Goal: Task Accomplishment & Management: Complete application form

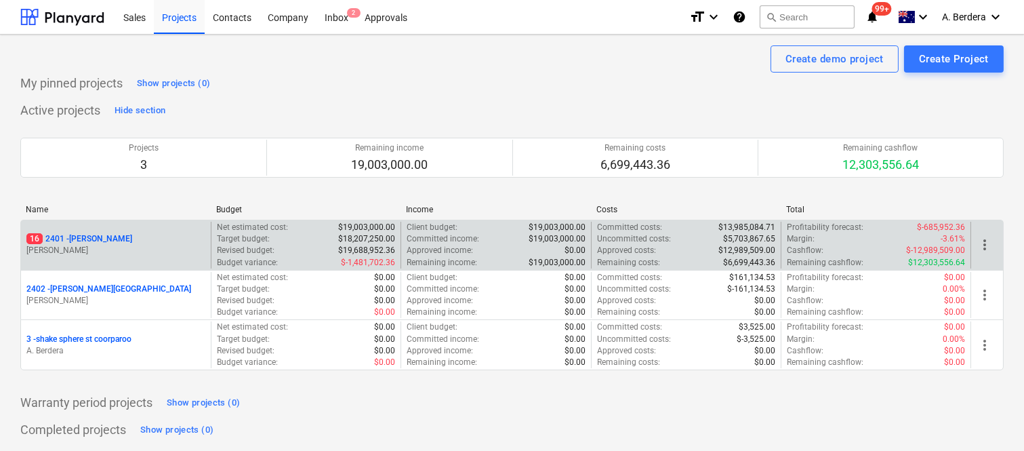
click at [158, 240] on div "16 2401 - [PERSON_NAME]" at bounding box center [115, 239] width 179 height 12
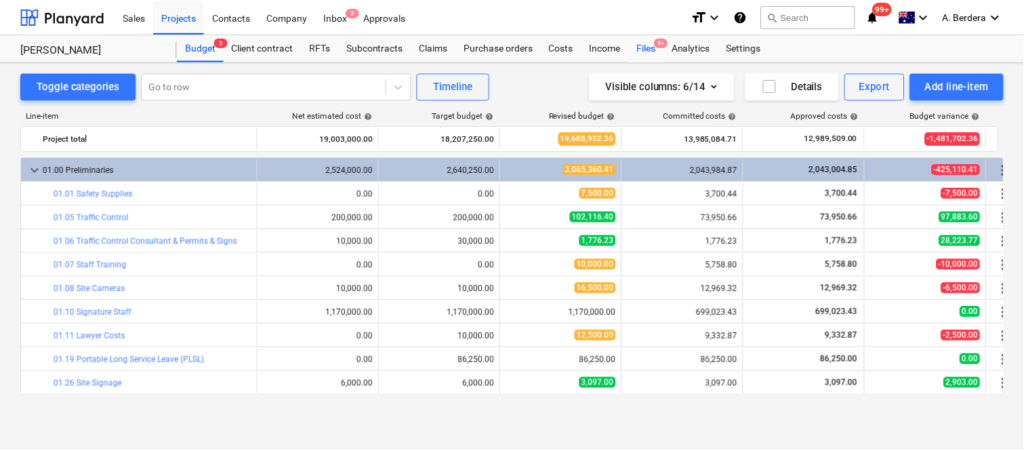
scroll to position [92, 0]
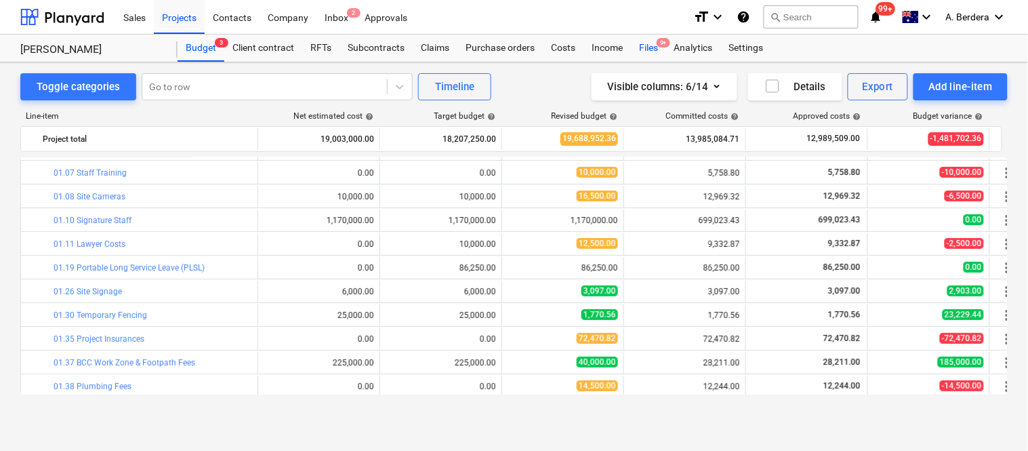
click at [646, 50] on div "Files 9+" at bounding box center [648, 48] width 35 height 27
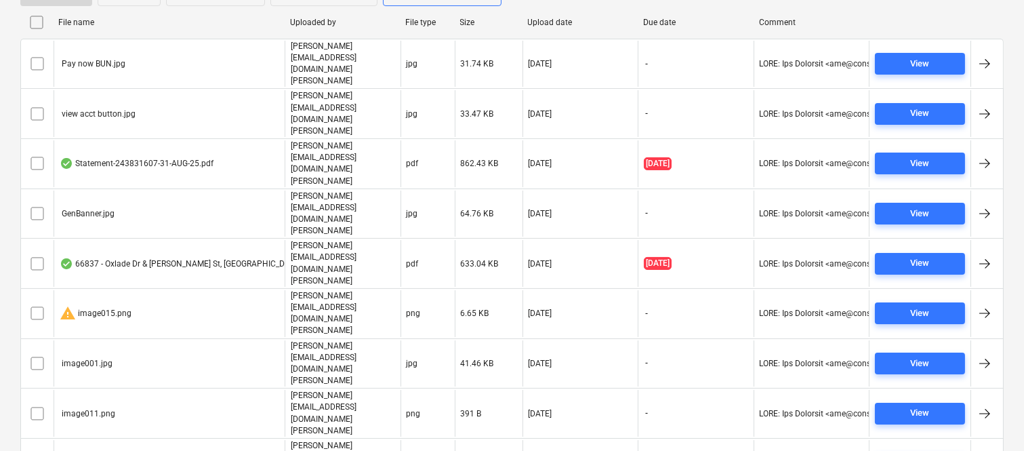
scroll to position [331, 0]
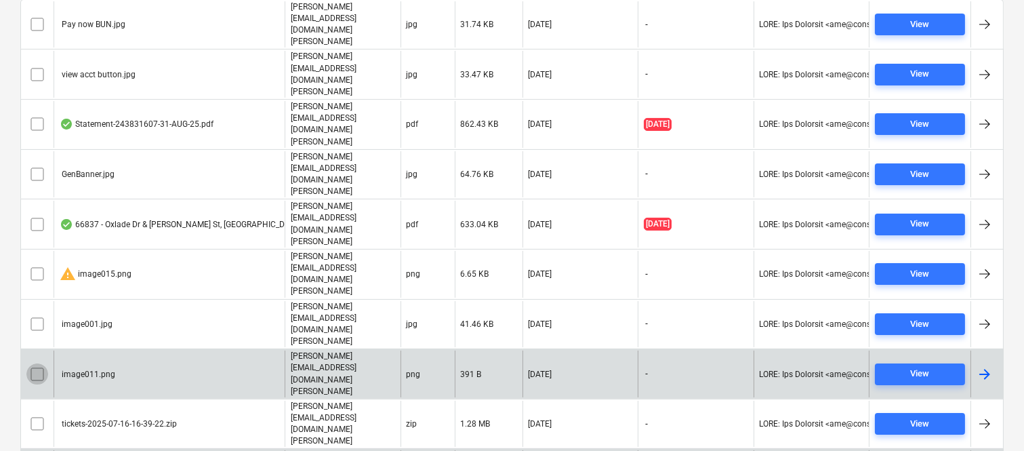
click at [32, 363] on input "checkbox" at bounding box center [37, 374] width 22 height 22
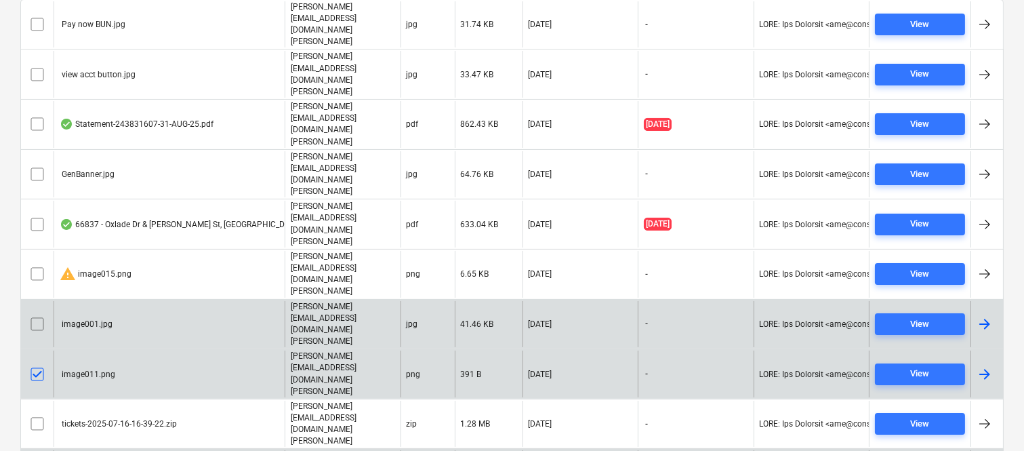
click at [41, 313] on input "checkbox" at bounding box center [37, 324] width 22 height 22
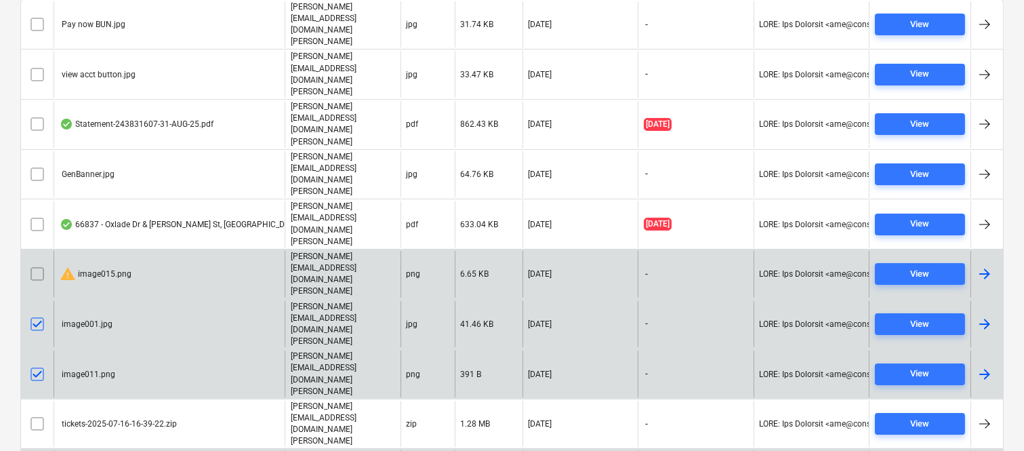
click at [37, 263] on input "checkbox" at bounding box center [37, 274] width 22 height 22
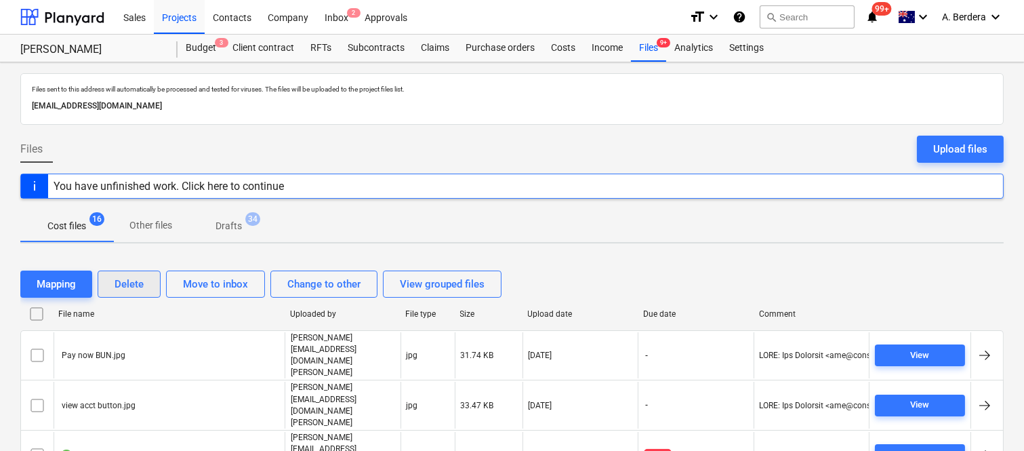
click at [134, 288] on div "Delete" at bounding box center [129, 284] width 29 height 18
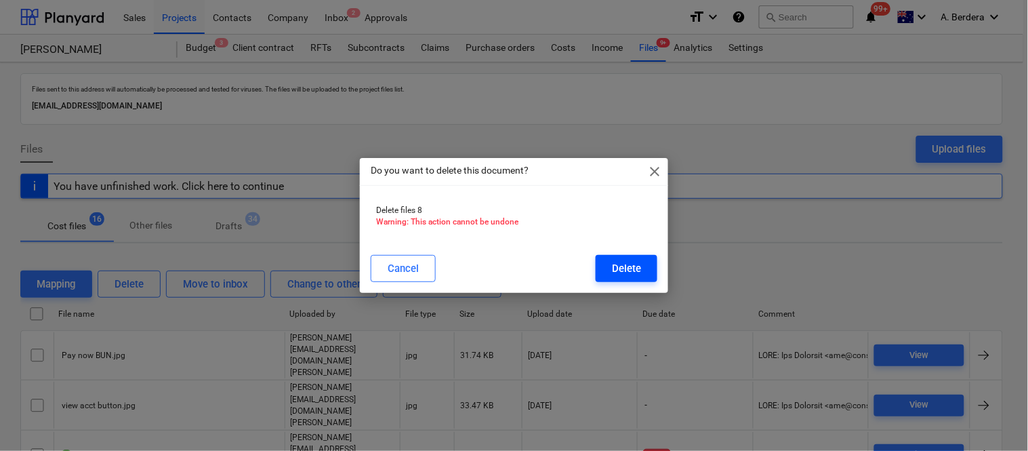
click at [628, 262] on div "Delete" at bounding box center [626, 269] width 29 height 18
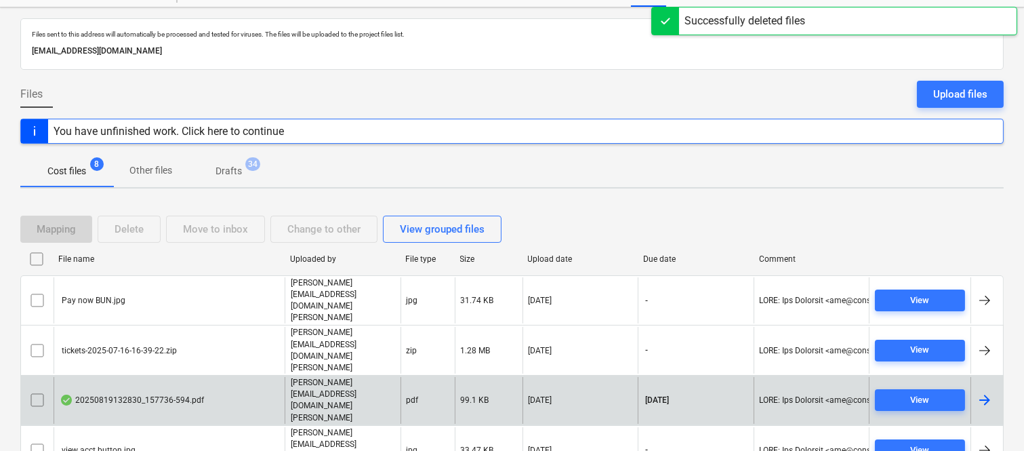
scroll to position [129, 0]
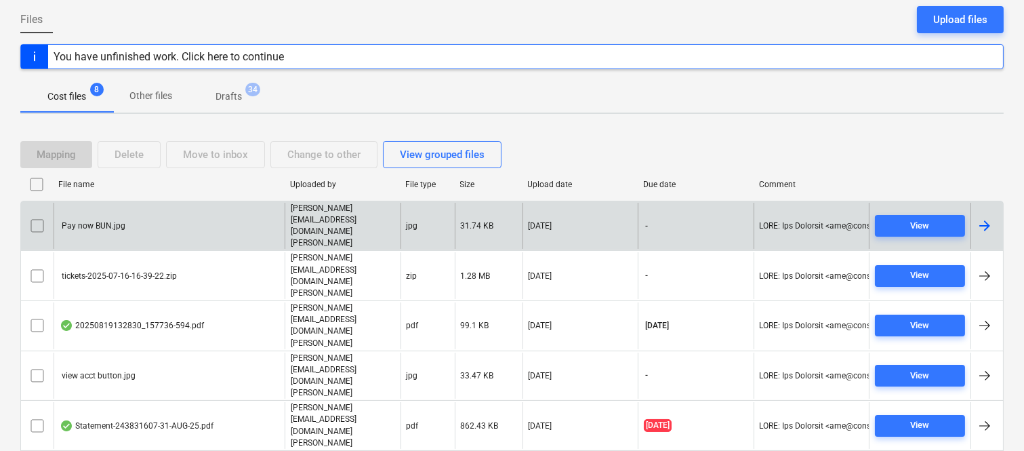
click at [217, 214] on div "Pay now BUN.jpg" at bounding box center [169, 226] width 231 height 47
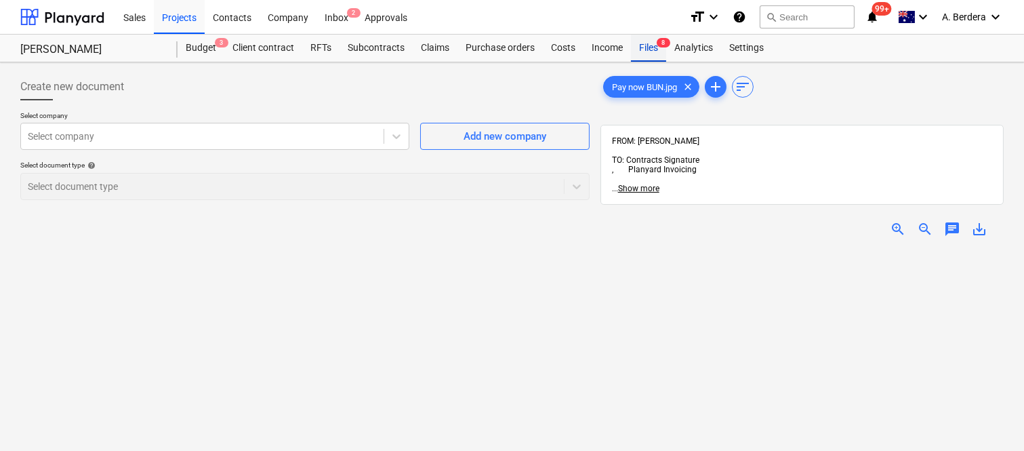
click at [647, 52] on div "Files 8" at bounding box center [648, 48] width 35 height 27
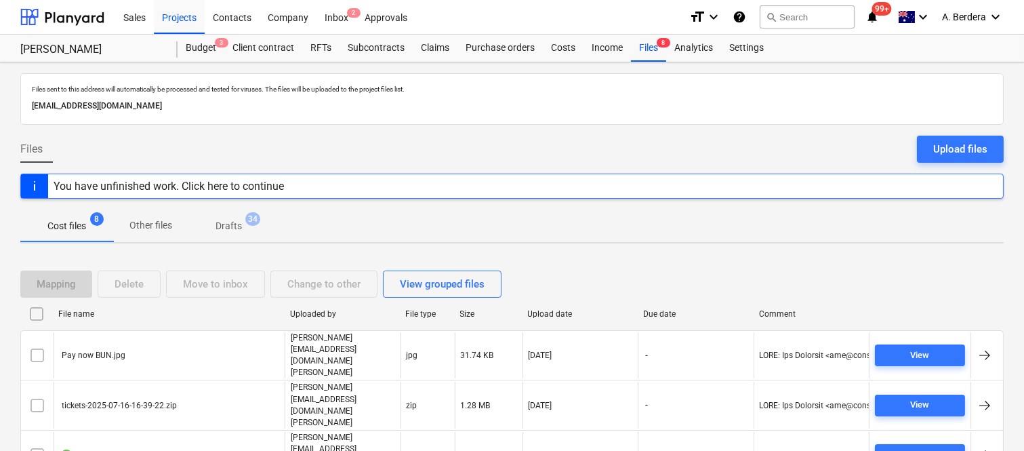
click at [30, 344] on input "checkbox" at bounding box center [37, 355] width 22 height 22
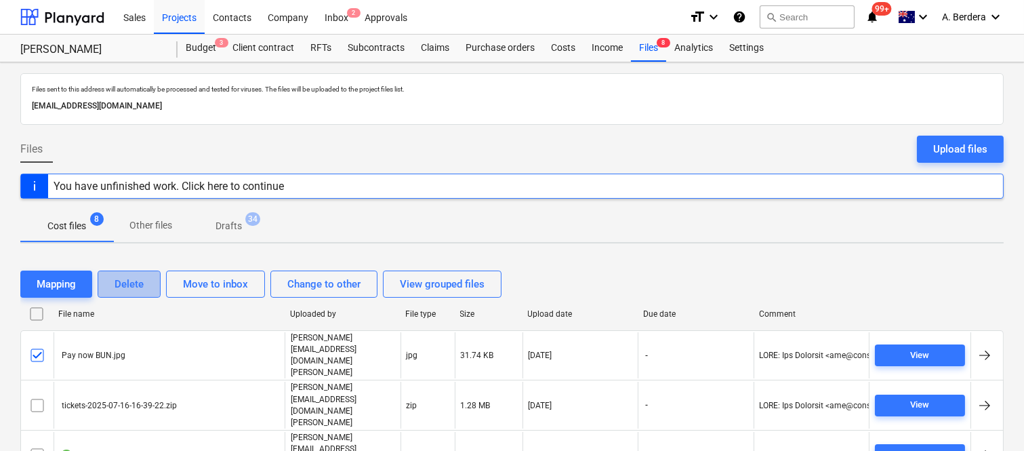
click at [118, 281] on div "Delete" at bounding box center [129, 284] width 29 height 18
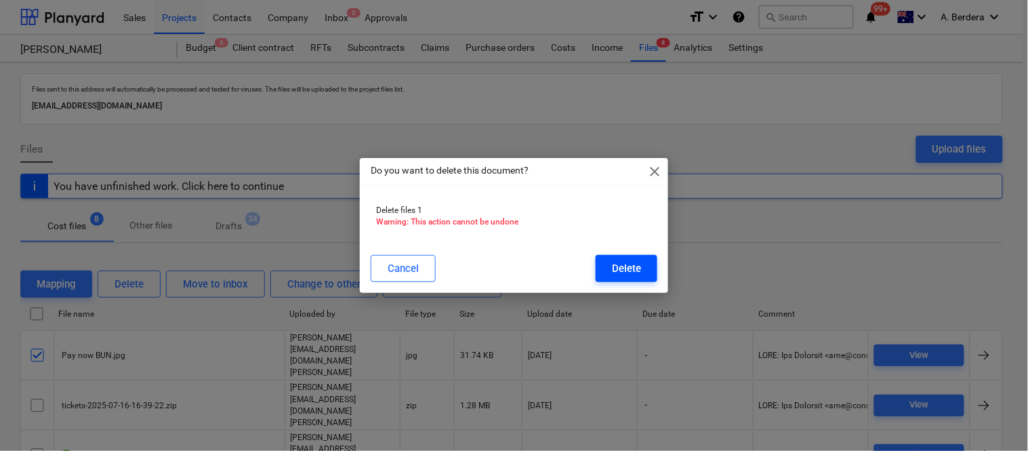
click at [618, 269] on div "Delete" at bounding box center [626, 269] width 29 height 18
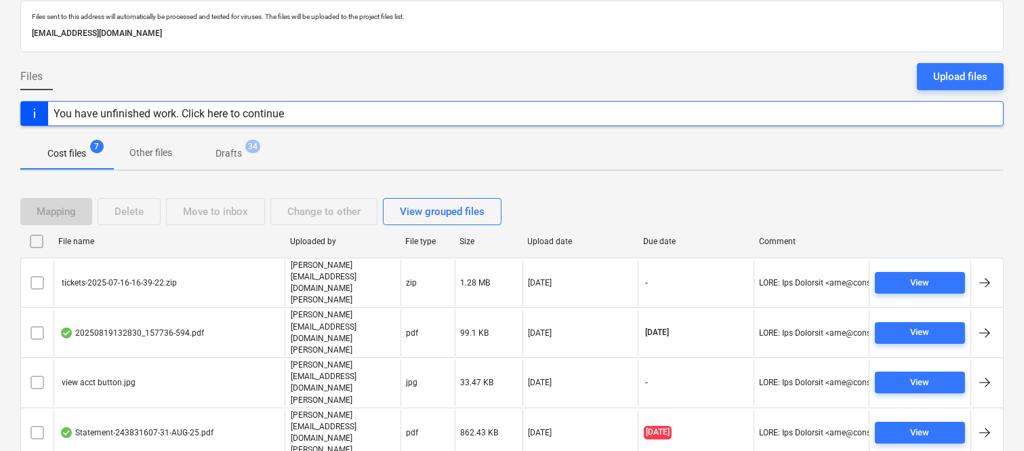
scroll to position [104, 0]
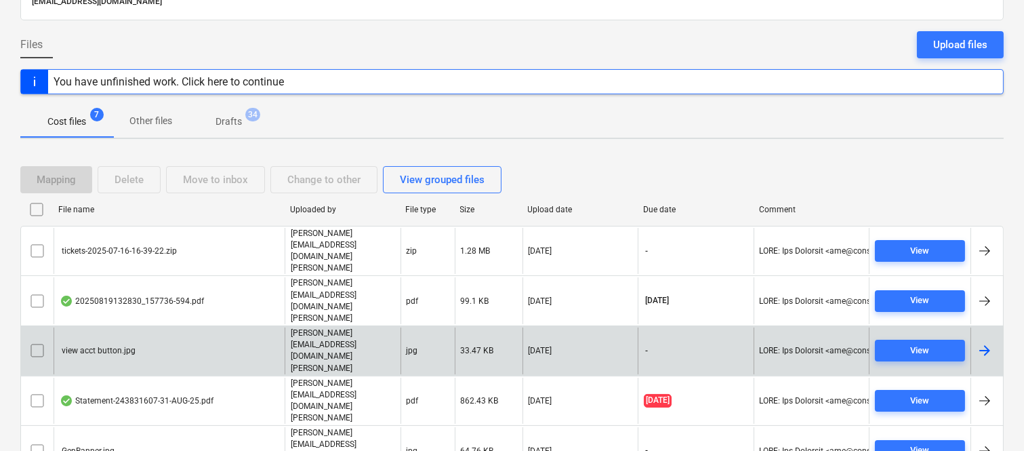
click at [252, 327] on div "view acct button.jpg" at bounding box center [169, 350] width 231 height 47
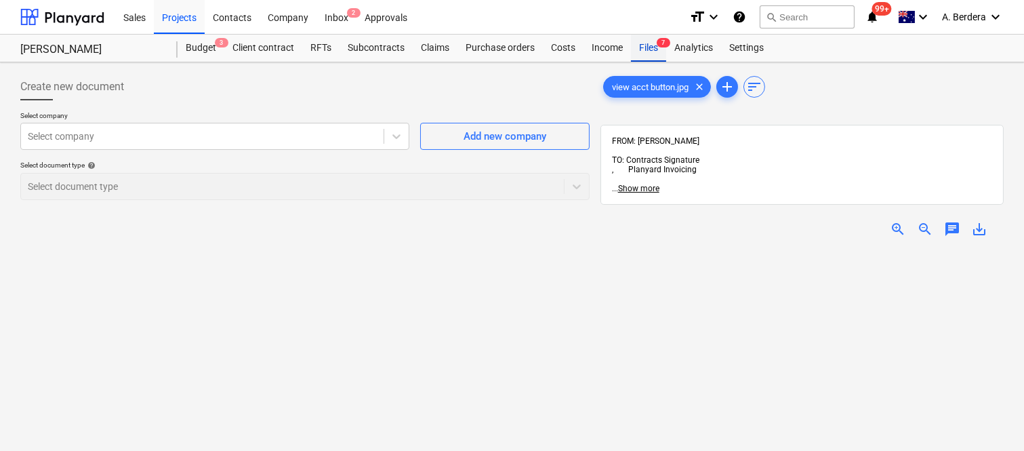
click at [647, 52] on div "Files 7" at bounding box center [648, 48] width 35 height 27
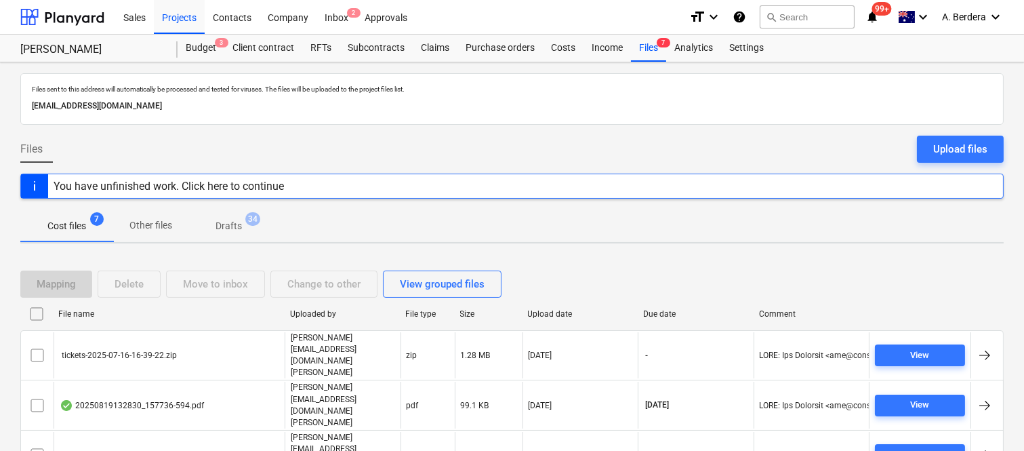
scroll to position [104, 0]
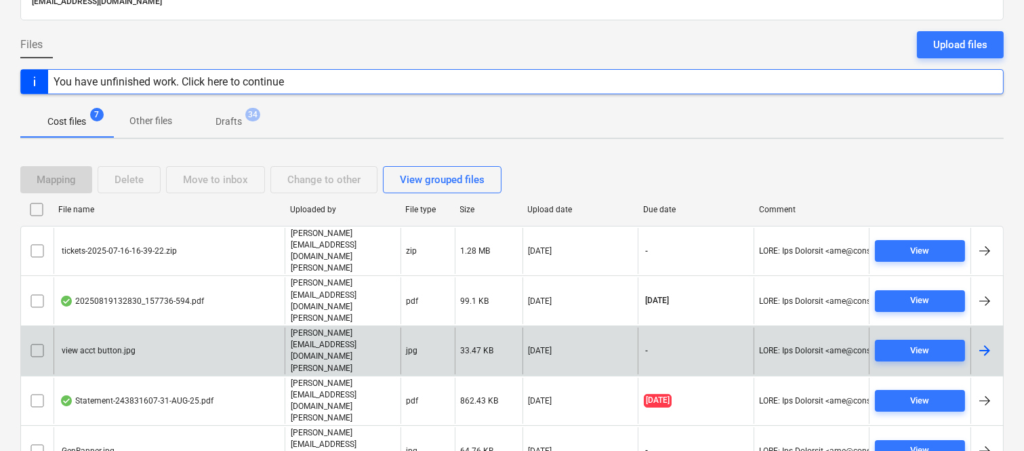
click at [37, 340] on input "checkbox" at bounding box center [37, 351] width 22 height 22
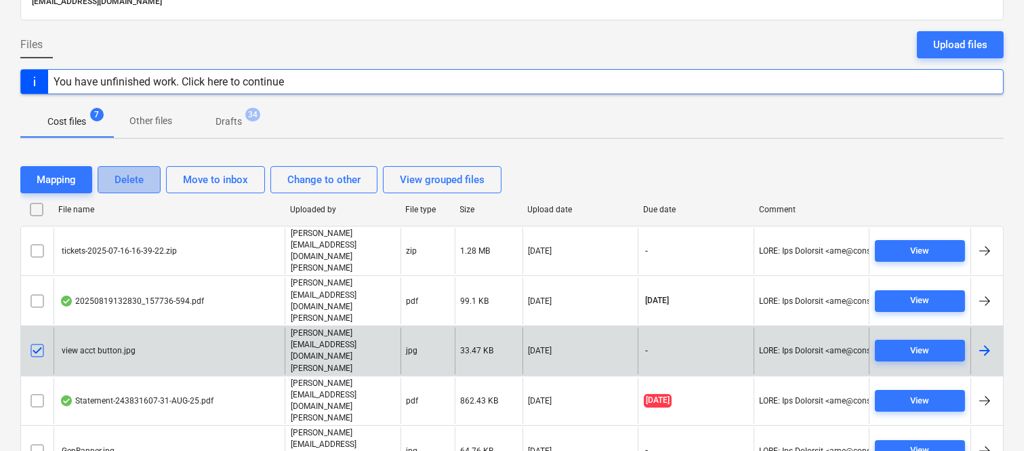
click at [139, 181] on div "Delete" at bounding box center [129, 180] width 29 height 18
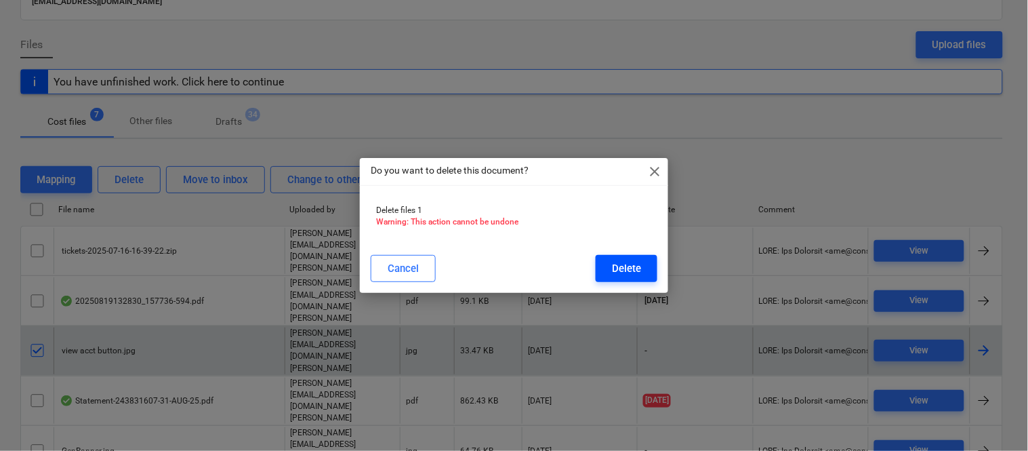
click at [622, 268] on div "Delete" at bounding box center [626, 269] width 29 height 18
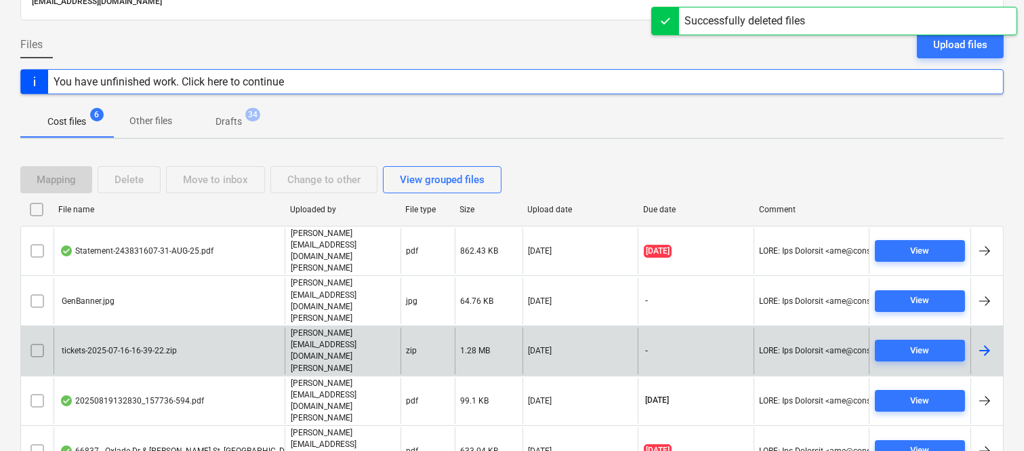
scroll to position [79, 0]
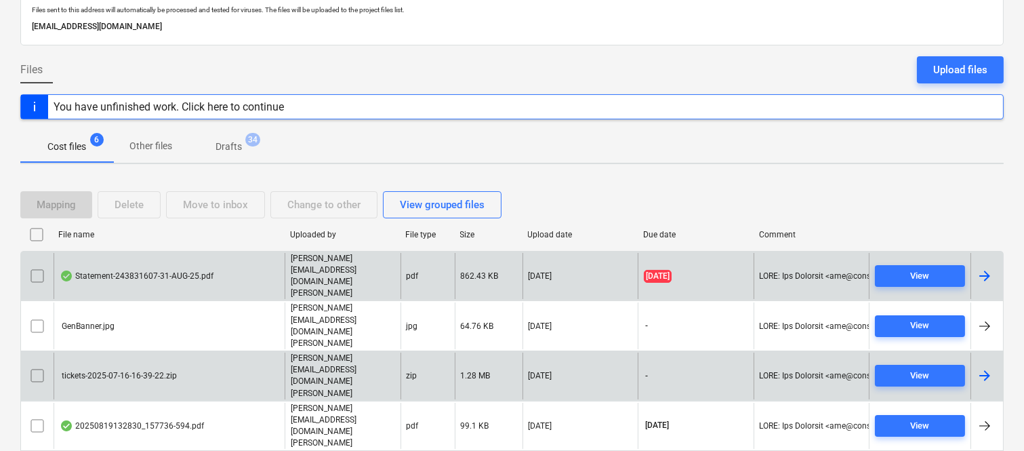
click at [230, 258] on div "Statement-243831607-31-AUG-25.pdf" at bounding box center [169, 276] width 231 height 47
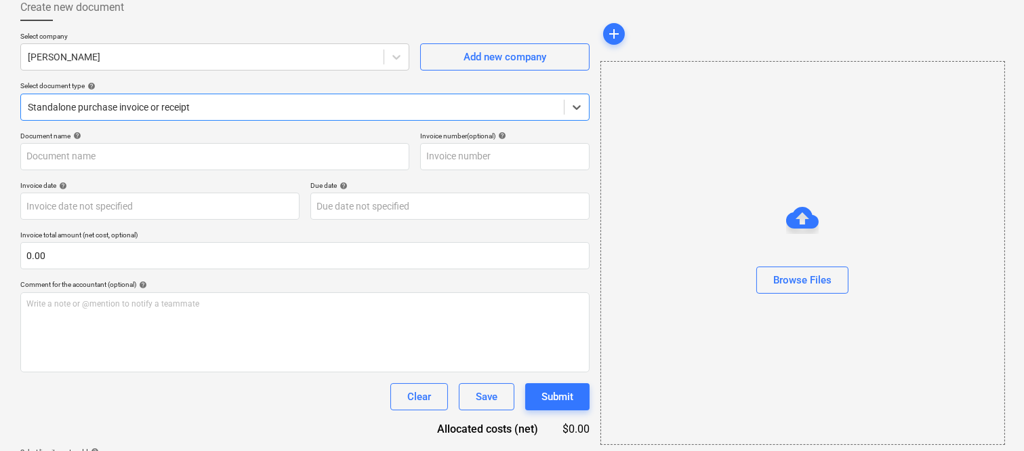
type input "243831607"
type input "[DATE]"
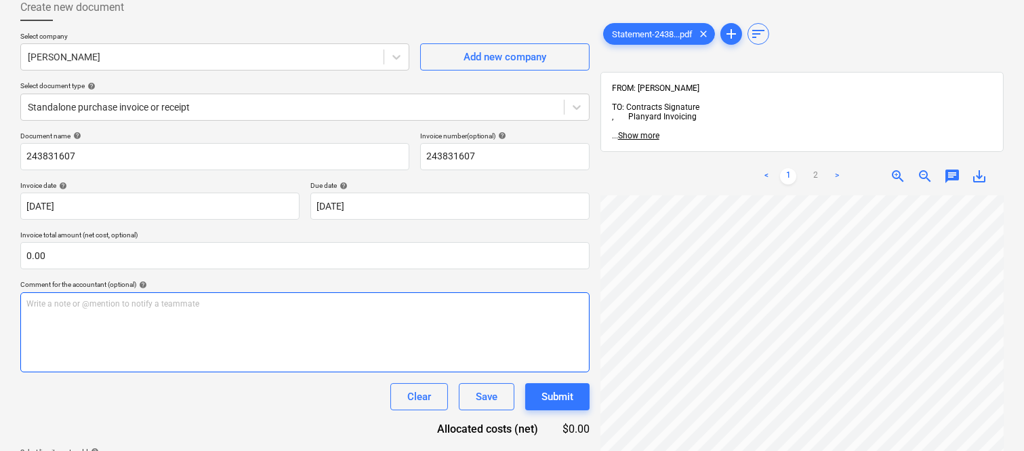
scroll to position [62, 107]
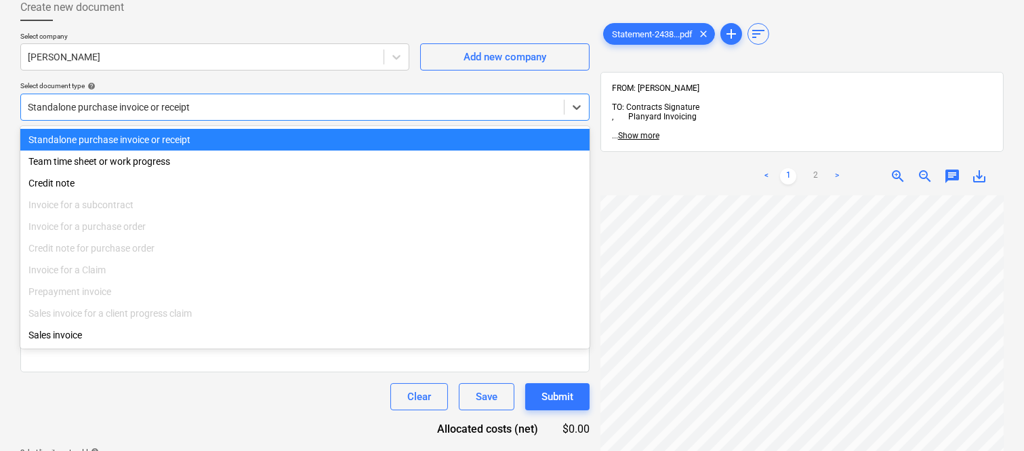
click at [204, 100] on div at bounding box center [292, 107] width 529 height 14
click at [224, 138] on div "Standalone purchase invoice or receipt" at bounding box center [304, 140] width 569 height 22
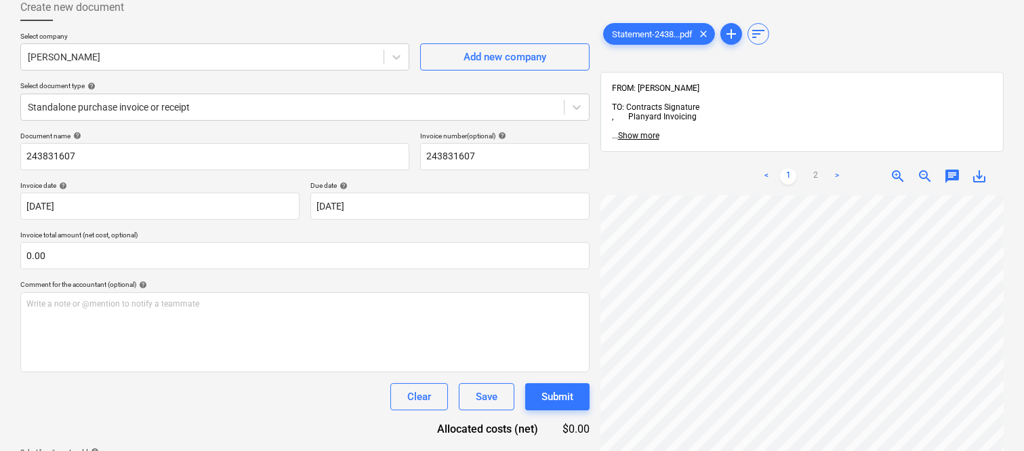
scroll to position [0, 90]
click at [161, 56] on div at bounding box center [202, 57] width 349 height 14
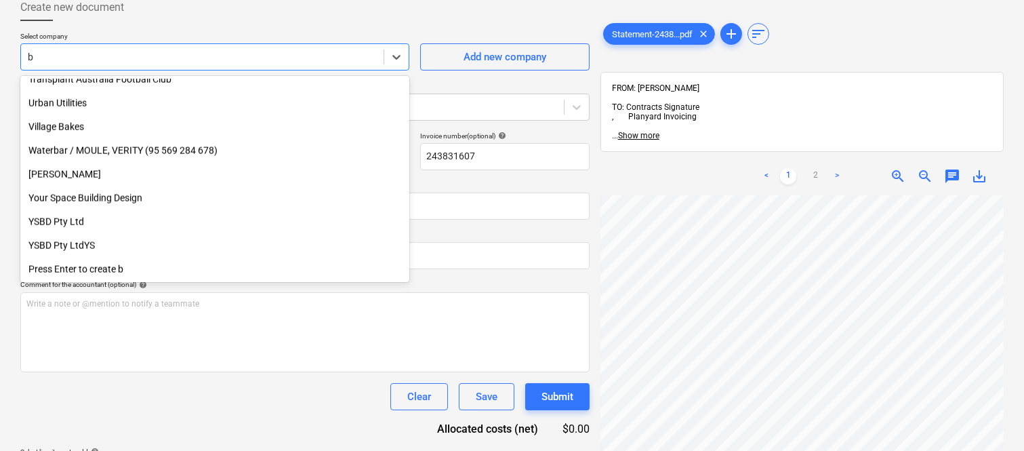
scroll to position [3427, 0]
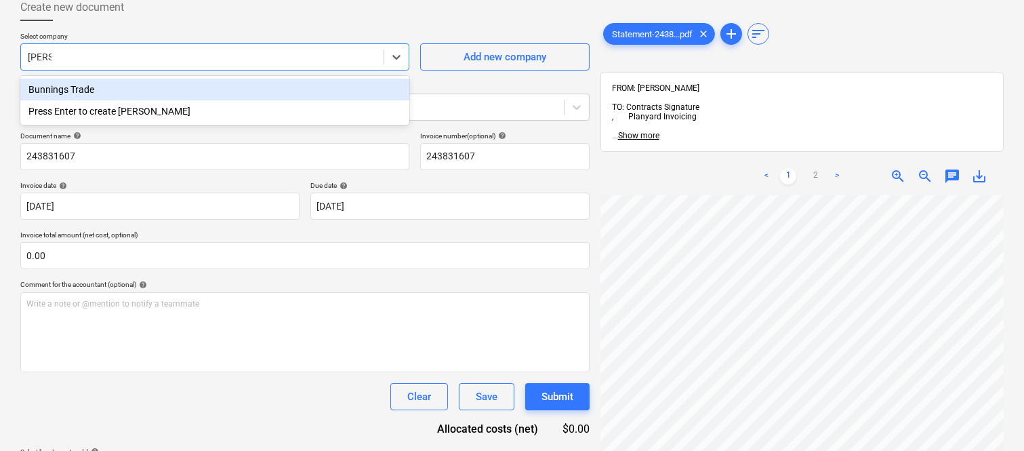
type input "bunni"
click at [174, 79] on div "Bunnings Trade" at bounding box center [214, 90] width 389 height 22
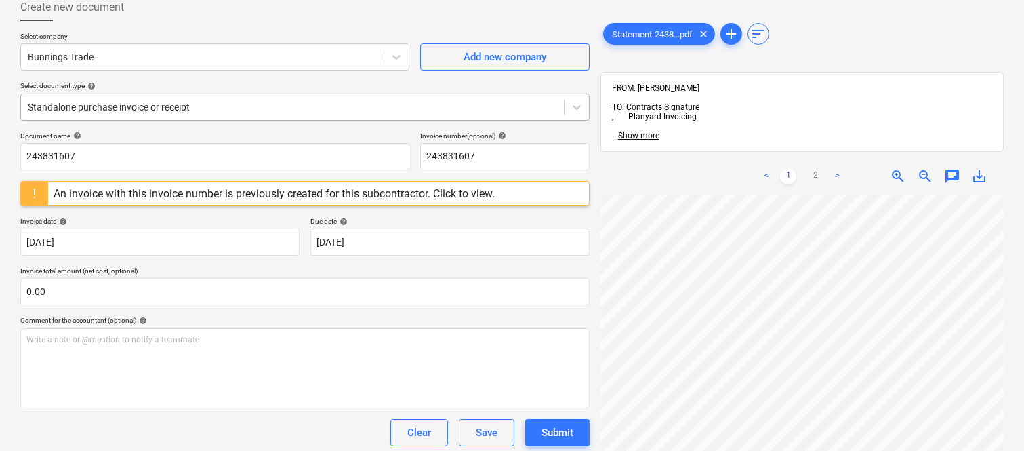
click at [186, 104] on div at bounding box center [292, 107] width 529 height 14
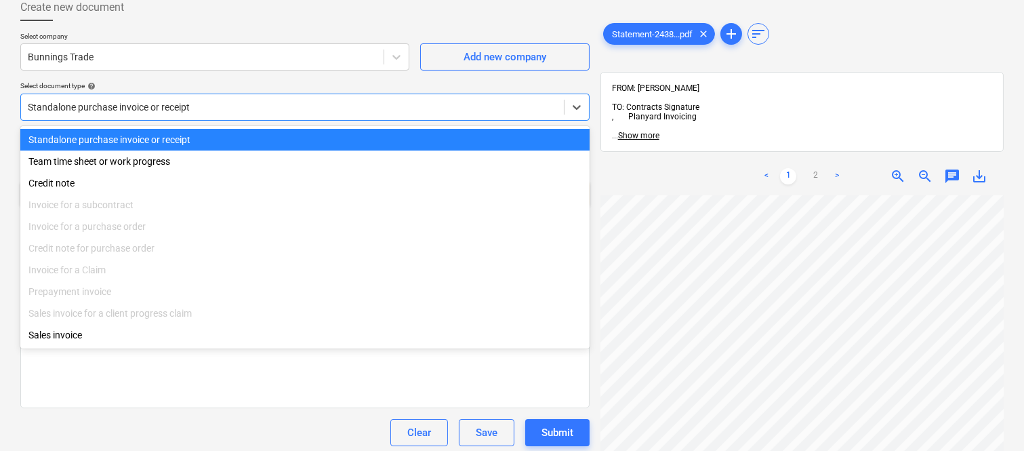
click at [205, 136] on div "Standalone purchase invoice or receipt" at bounding box center [304, 140] width 569 height 22
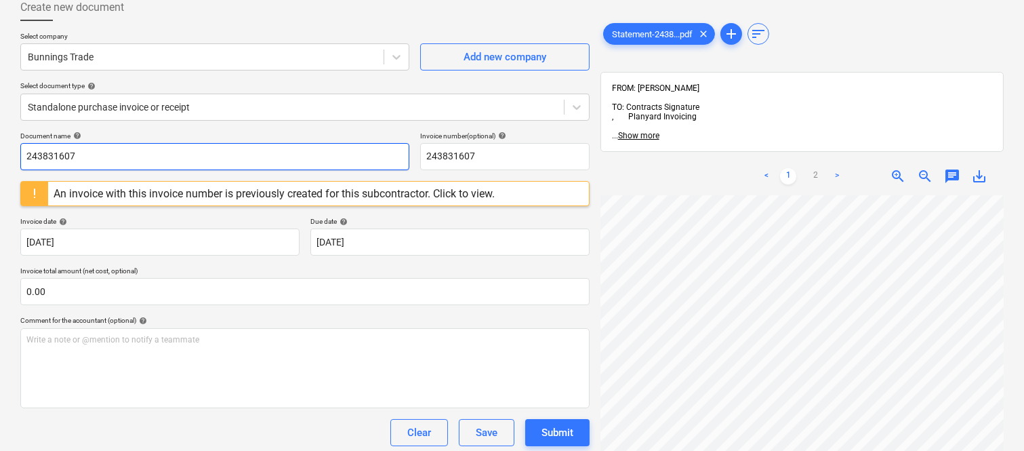
click at [168, 156] on input "243831607" at bounding box center [214, 156] width 389 height 27
type input "b"
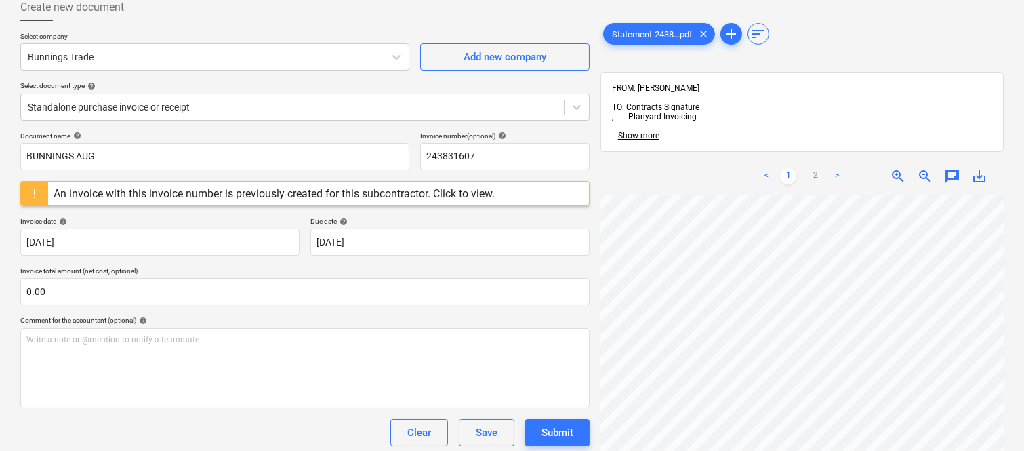
scroll to position [0, 107]
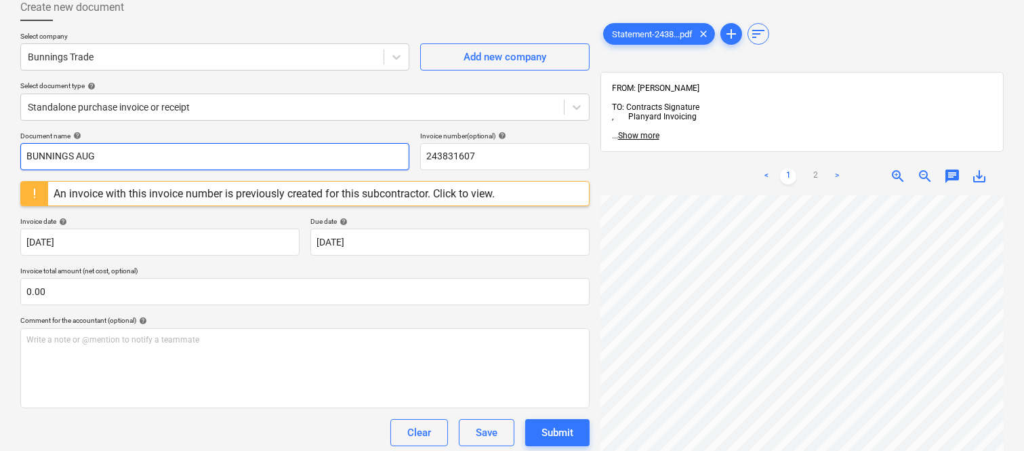
click at [139, 159] on input "BUNNINGS AUG" at bounding box center [214, 156] width 389 height 27
type input "B"
click at [64, 154] on input "AUGUST BUNNING TOTAL" at bounding box center [214, 156] width 389 height 27
type input "AUGUST 2025 BUNNING TOTAL"
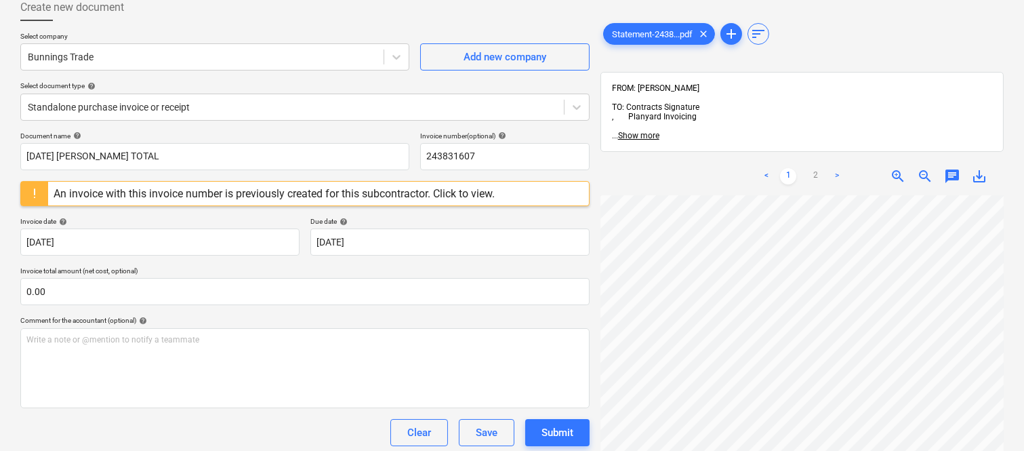
click at [898, 168] on span "zoom_in" at bounding box center [898, 176] width 16 height 16
click at [891, 168] on span "zoom_in" at bounding box center [898, 176] width 16 height 16
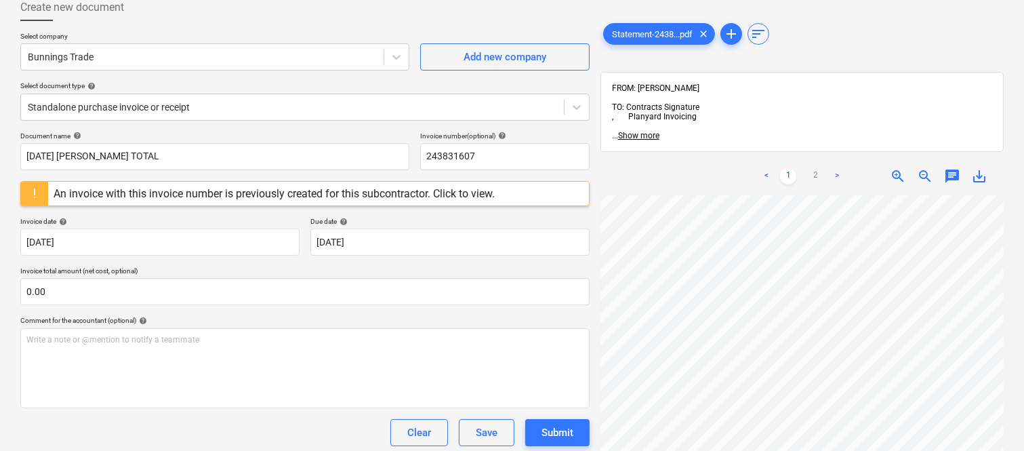
scroll to position [86, 302]
click at [502, 157] on input "243831607" at bounding box center [504, 156] width 169 height 27
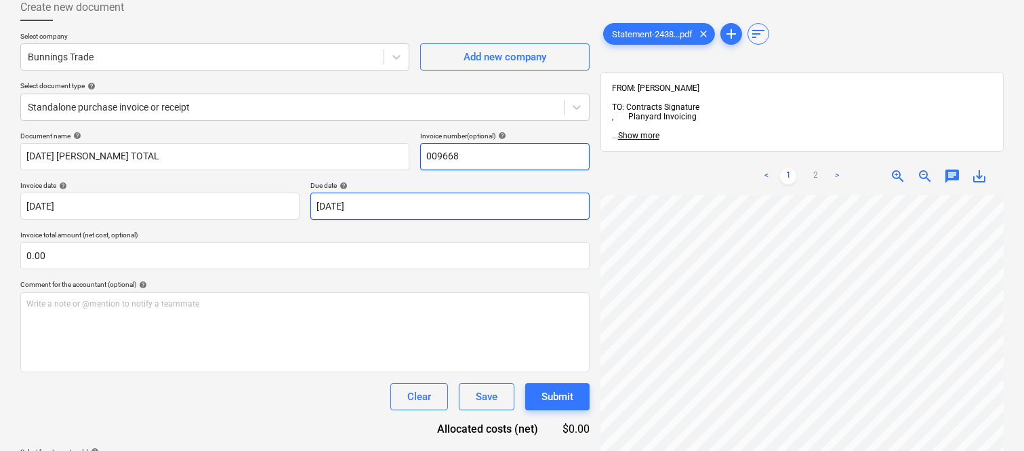
type input "009668"
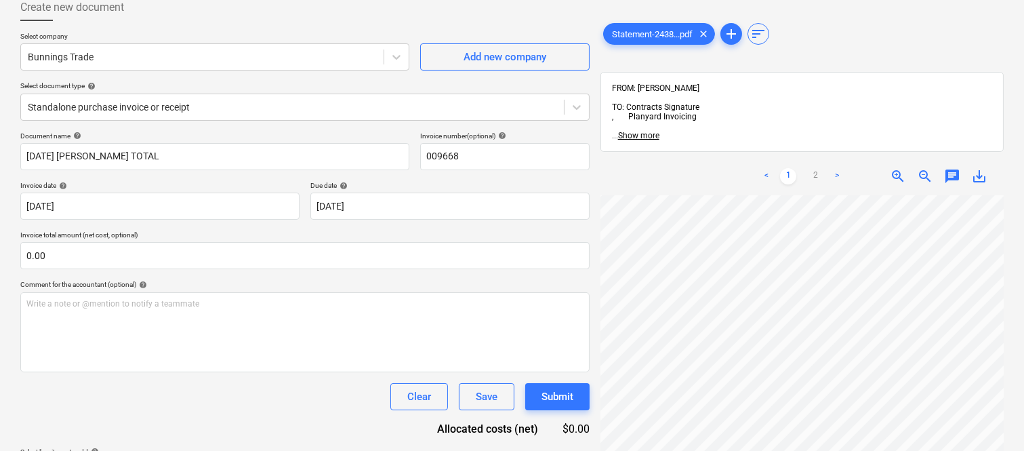
scroll to position [167, 459]
click at [404, 202] on body "Sales Projects Contacts Company Inbox 2 Approvals format_size keyboard_arrow_do…" at bounding box center [512, 146] width 1024 height 451
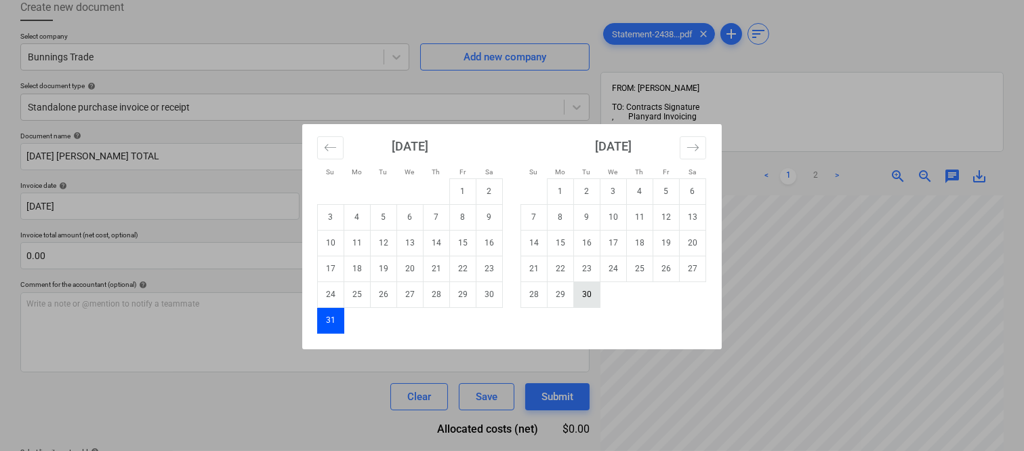
click at [587, 298] on td "30" at bounding box center [587, 294] width 26 height 26
type input "[DATE]"
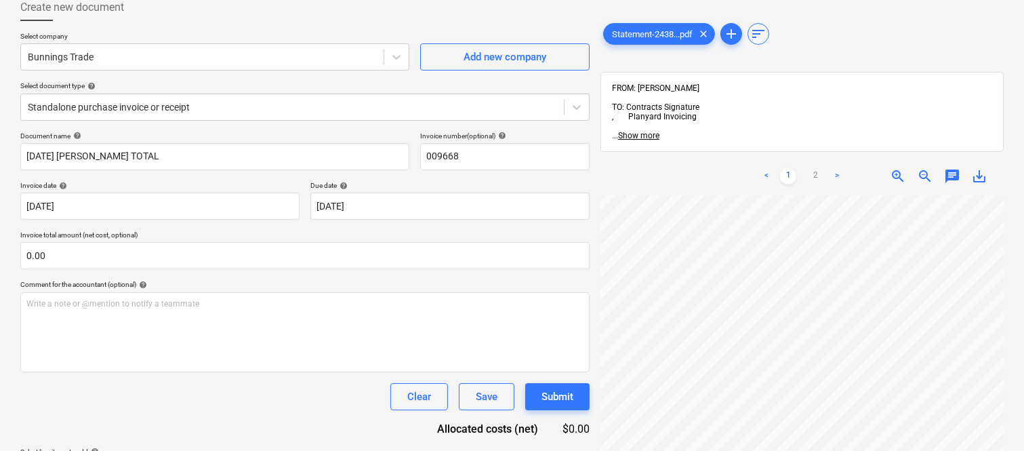
scroll to position [228, 509]
click at [152, 251] on input "0.00" at bounding box center [304, 255] width 569 height 27
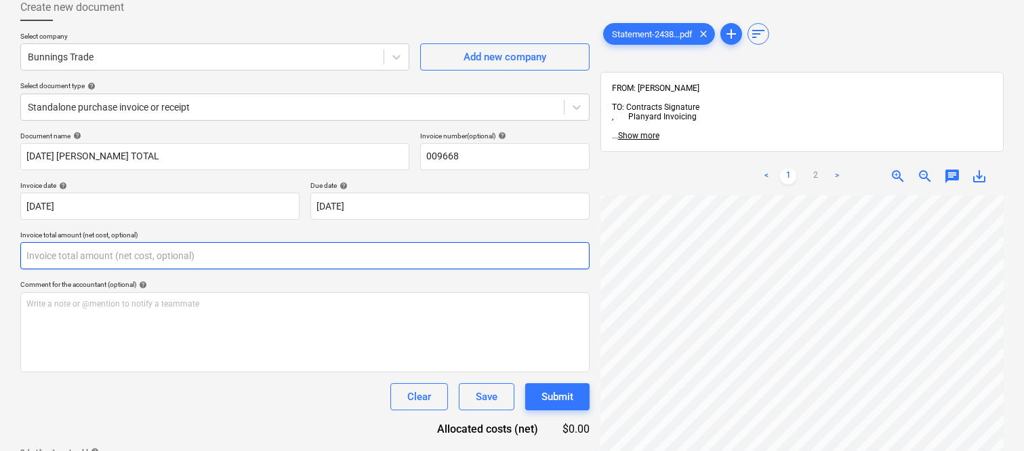
paste input "2,642.96"
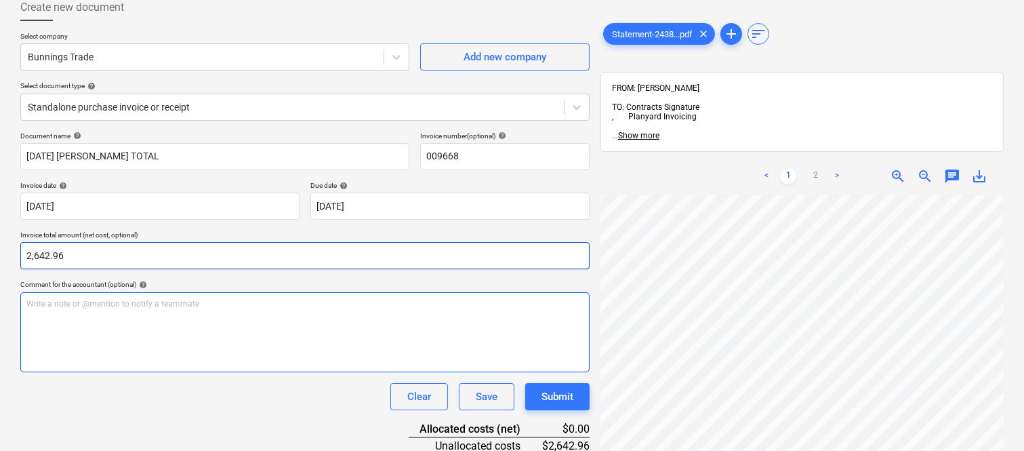
type input "2,642.96"
click at [100, 323] on div "Write a note or @mention to notify a teammate ﻿" at bounding box center [304, 332] width 569 height 80
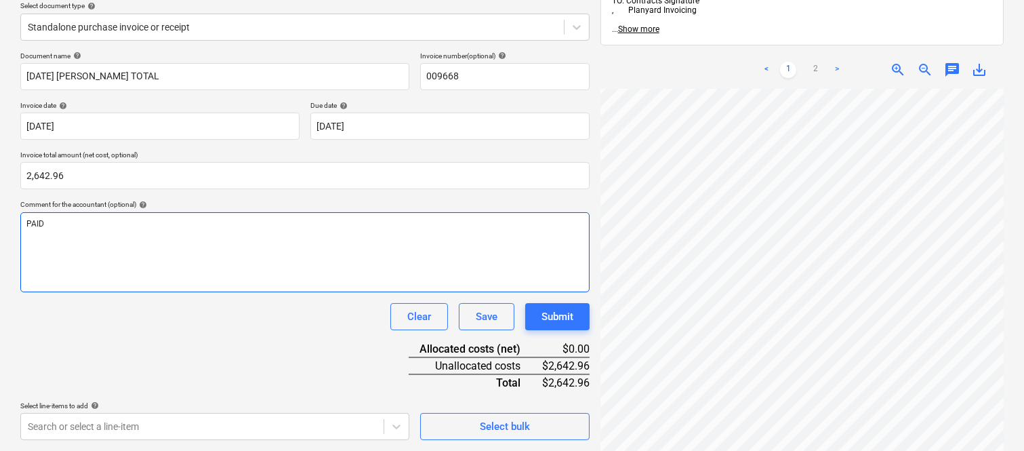
scroll to position [193, 0]
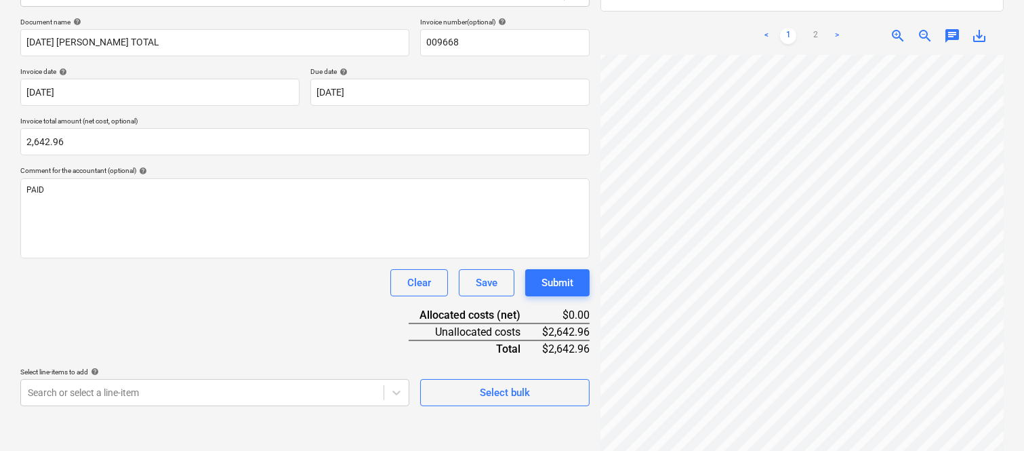
click at [138, 302] on div "Document name help AUGUST 2025 BUNNING TOTAL Invoice number (optional) help 009…" at bounding box center [304, 212] width 569 height 388
click at [174, 258] on body "Sales Projects Contacts Company Inbox 2 Approvals format_size keyboard_arrow_do…" at bounding box center [512, 32] width 1024 height 451
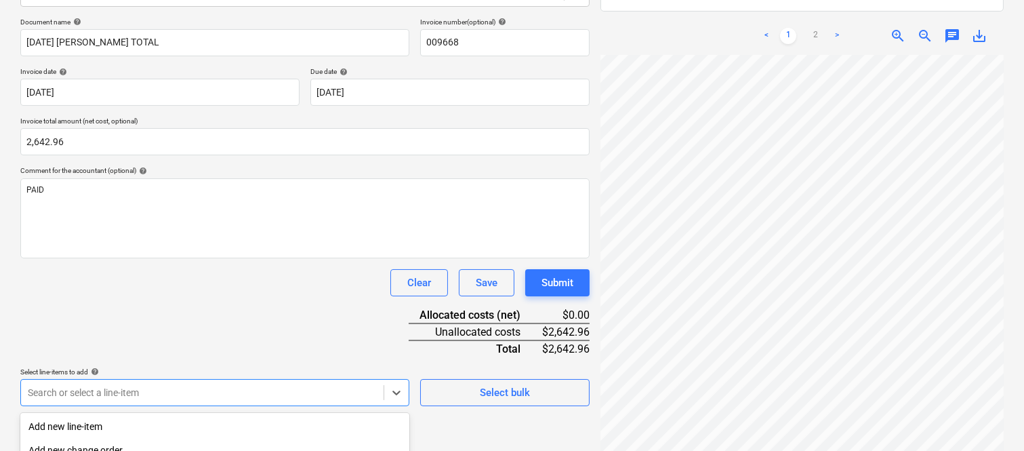
scroll to position [361, 0]
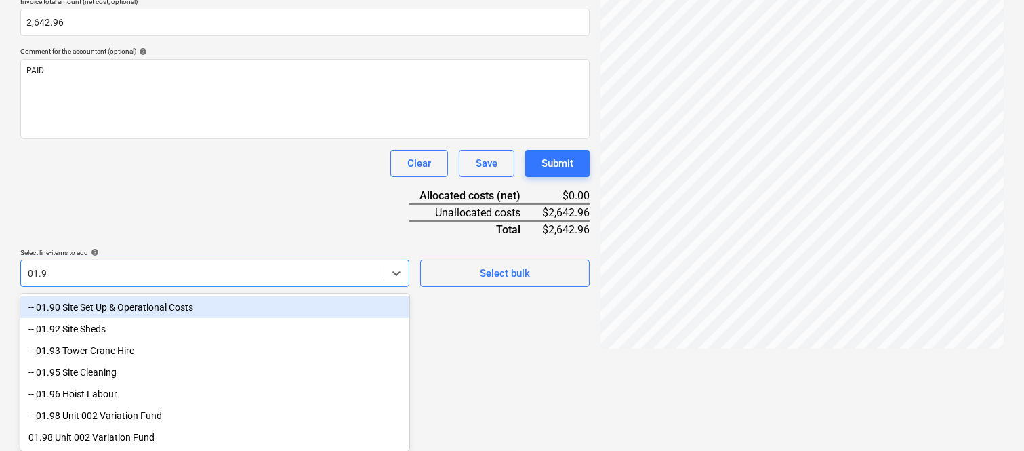
type input "01.90"
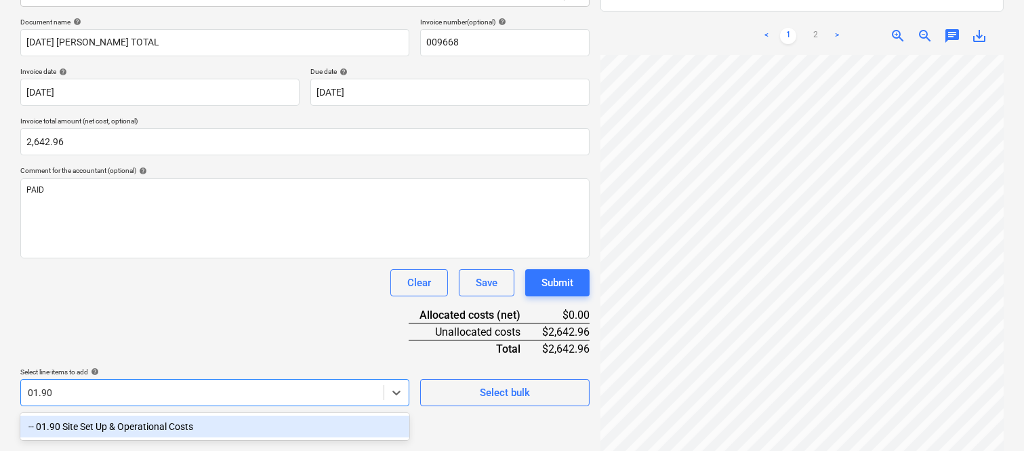
click at [123, 422] on div "-- 01.90 Site Set Up & Operational Costs" at bounding box center [214, 427] width 389 height 22
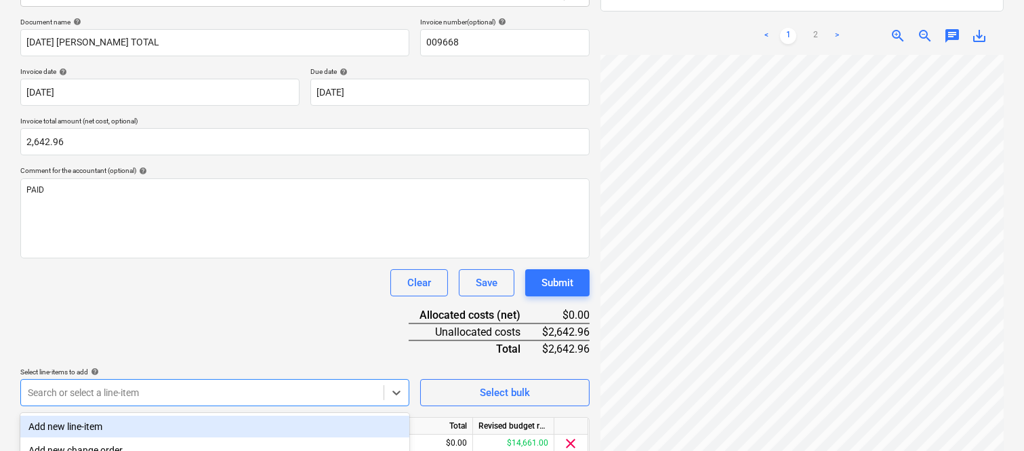
click at [146, 298] on div "Document name help AUGUST 2025 BUNNING TOTAL Invoice number (optional) help 009…" at bounding box center [304, 257] width 569 height 478
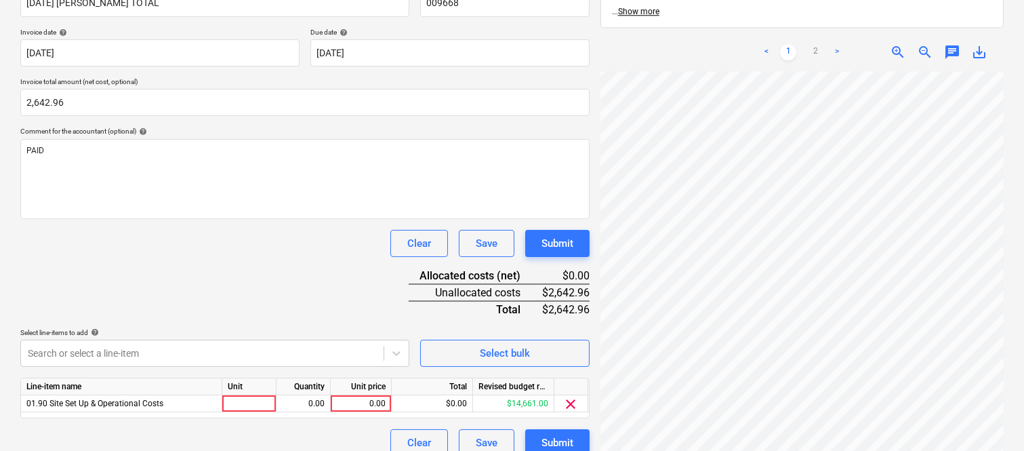
scroll to position [249, 0]
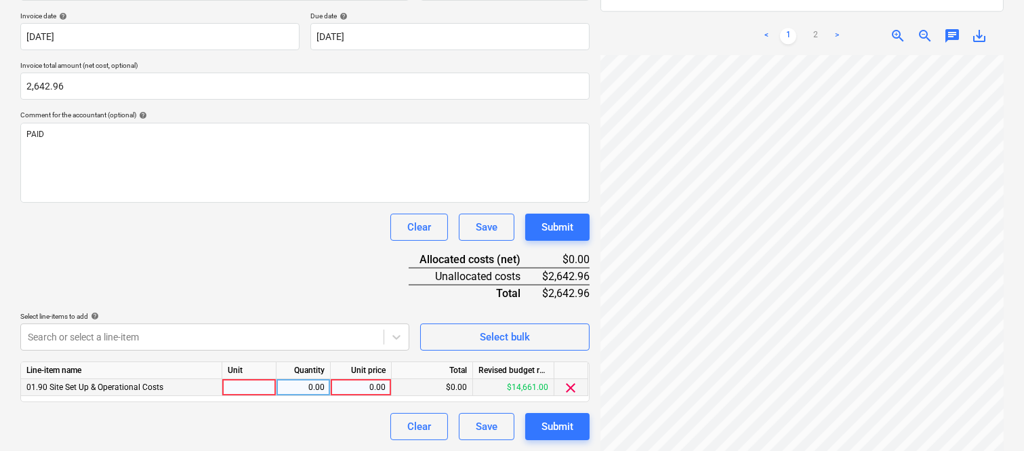
click at [247, 393] on div at bounding box center [249, 387] width 54 height 17
type input "INVOICE"
click at [310, 395] on div "0.00" at bounding box center [303, 387] width 43 height 17
type input "1"
click at [355, 384] on div "0.00" at bounding box center [360, 387] width 49 height 17
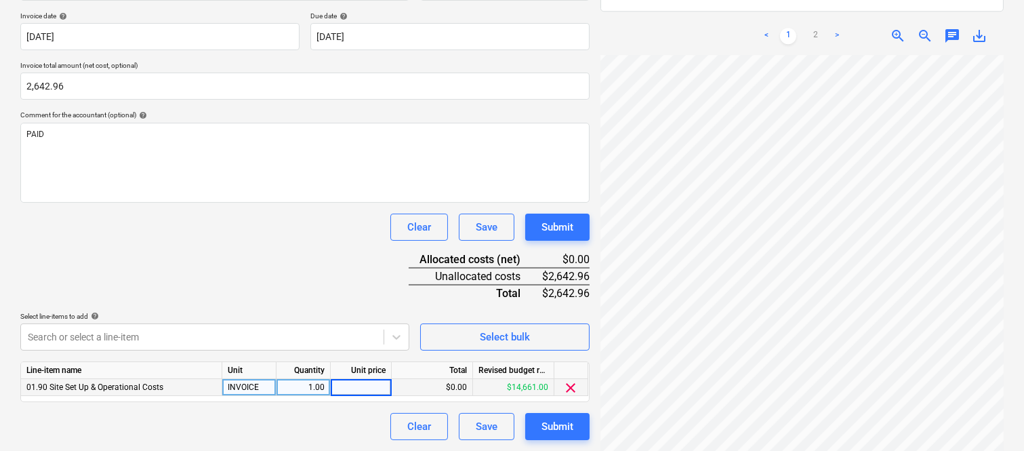
type input "2,642.96"
click at [298, 266] on div "Document name help AUGUST 2025 BUNNING TOTAL Invoice number (optional) help 009…" at bounding box center [304, 201] width 569 height 478
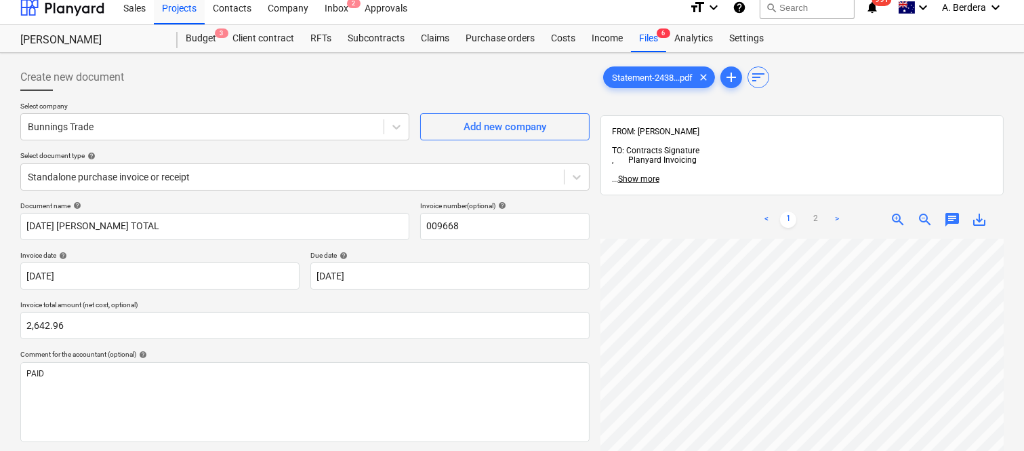
scroll to position [0, 0]
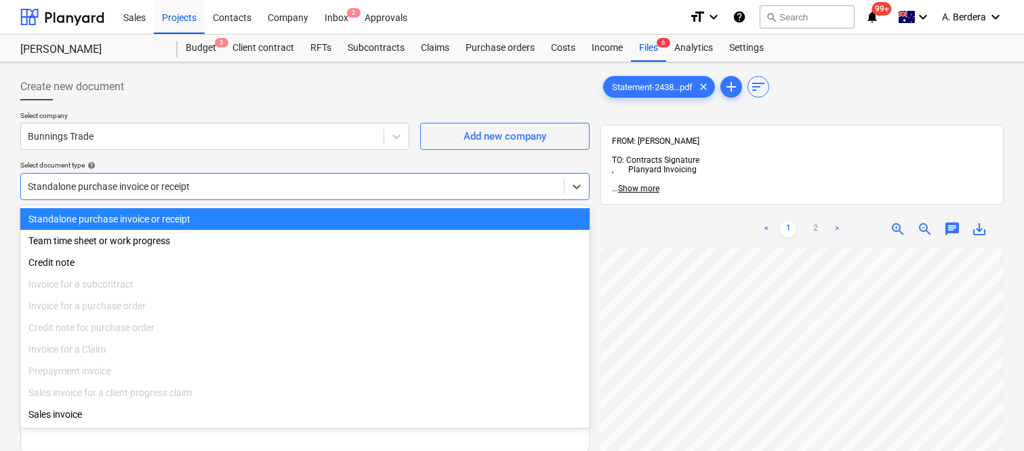
click at [228, 180] on div at bounding box center [292, 187] width 529 height 14
click at [258, 220] on div "Standalone purchase invoice or receipt" at bounding box center [304, 219] width 569 height 22
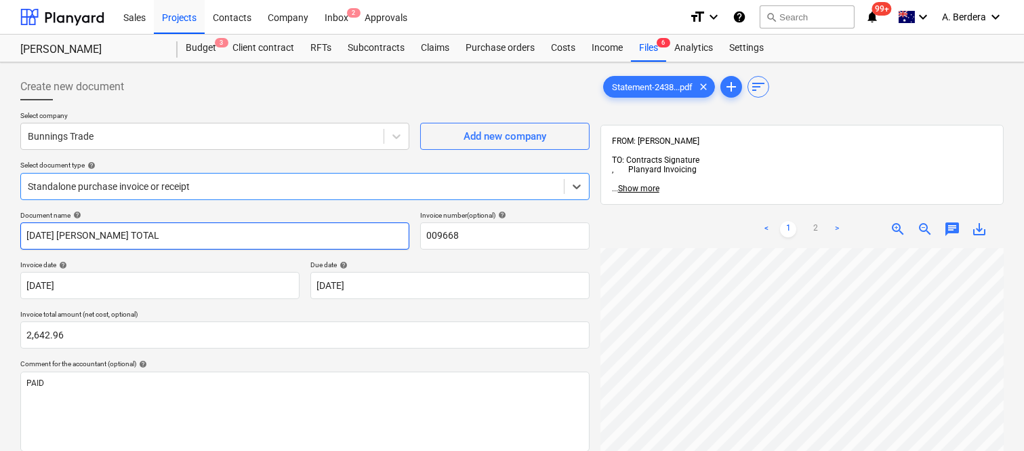
click at [130, 234] on input "AUGUST 2025 BUNNING TOTAL" at bounding box center [214, 235] width 389 height 27
type input "[DATE] BUNNINGS TOTAL"
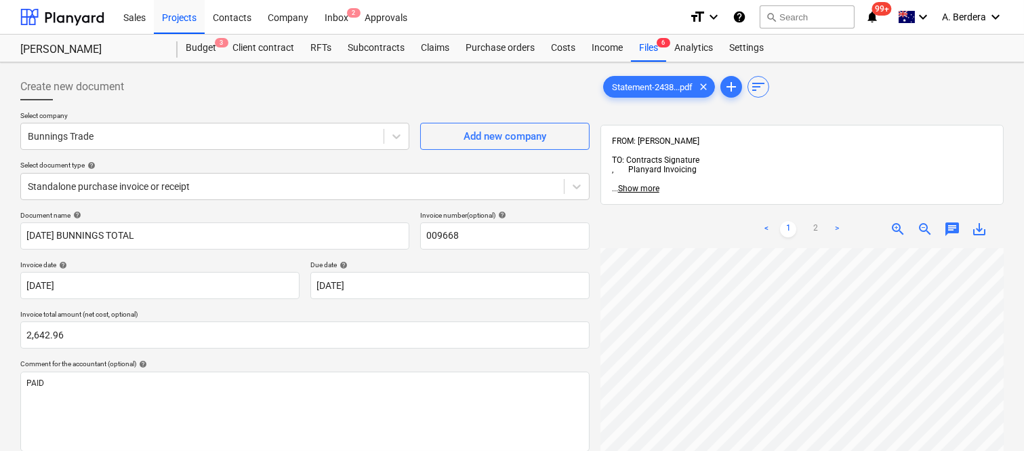
click at [279, 259] on div "Document name help AUGUST 2025 BUNNINGS TOTAL Invoice number (optional) help 00…" at bounding box center [304, 450] width 569 height 478
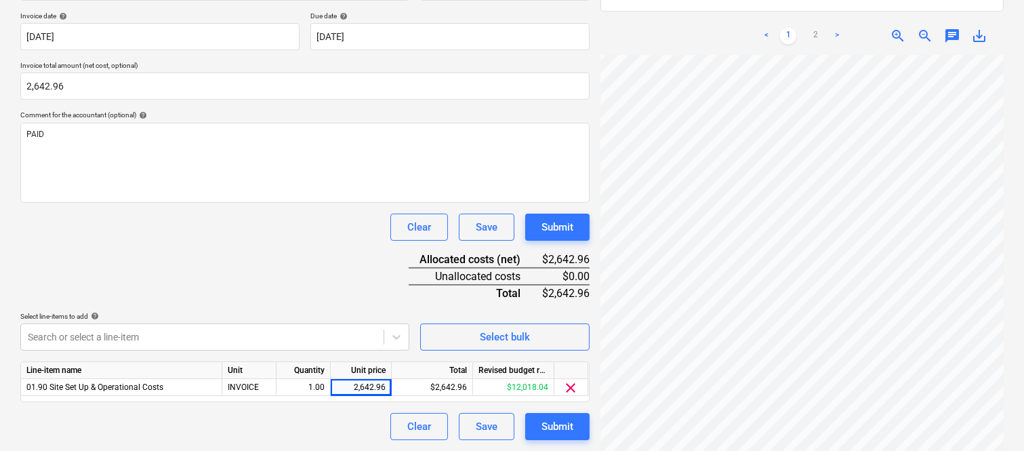
click at [190, 255] on div "Document name help AUGUST 2025 BUNNINGS TOTAL Invoice number (optional) help 00…" at bounding box center [304, 201] width 569 height 478
click at [545, 430] on div "Submit" at bounding box center [558, 427] width 32 height 18
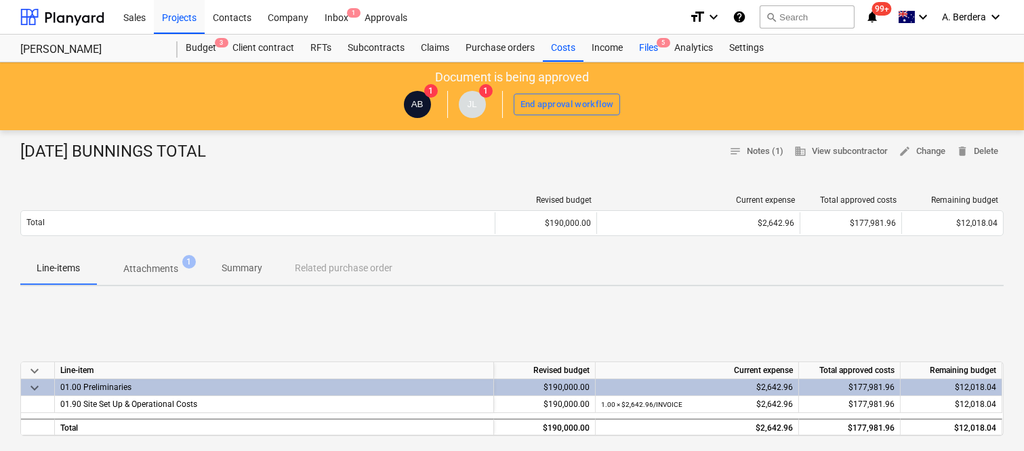
click at [651, 52] on div "Files 5" at bounding box center [648, 48] width 35 height 27
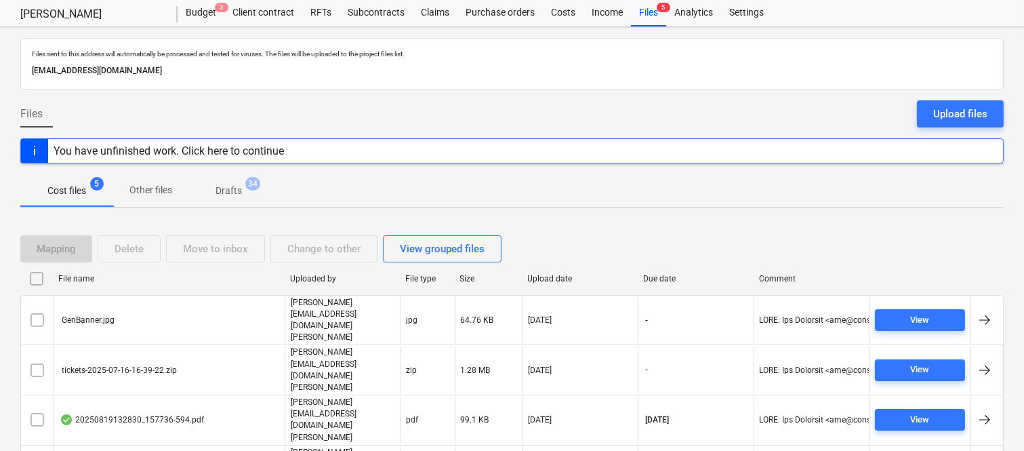
scroll to position [54, 0]
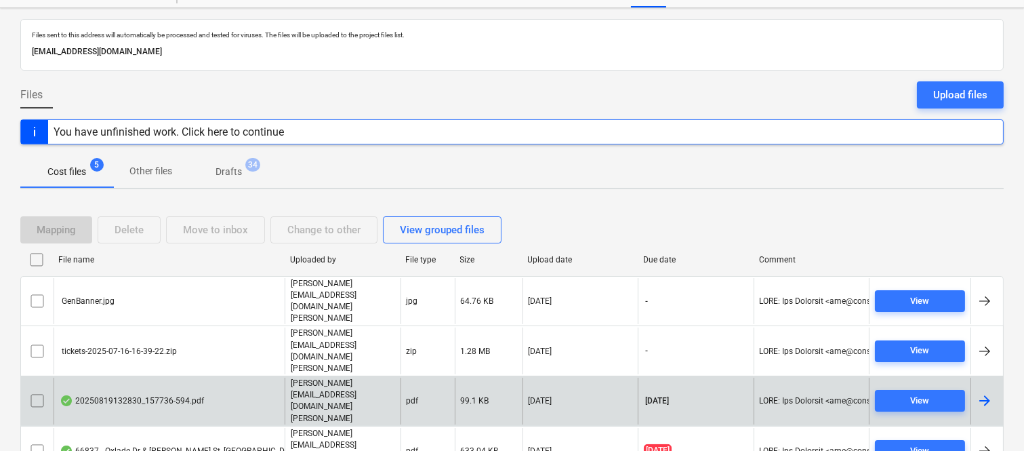
click at [234, 378] on div "20250819132830_157736-594.pdf" at bounding box center [169, 401] width 231 height 47
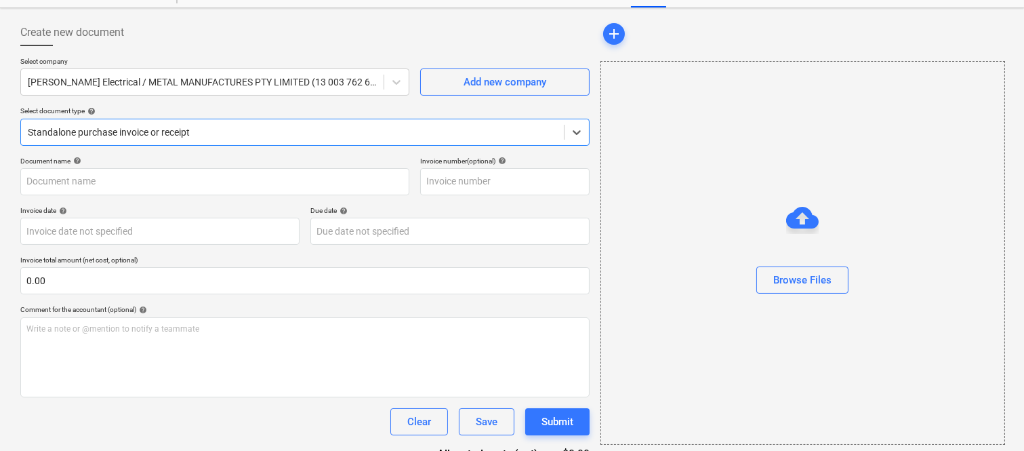
type input "157736-594"
type input "[DATE]"
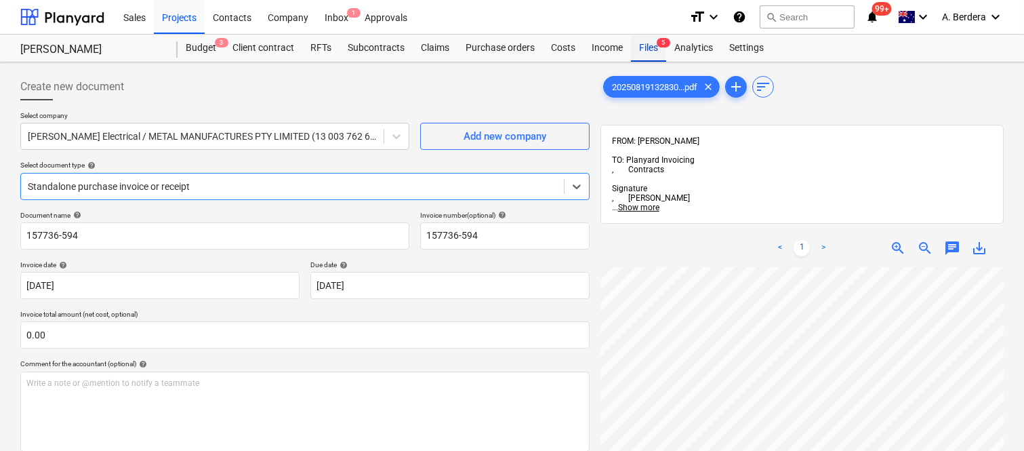
click at [652, 47] on div "Files 5" at bounding box center [648, 48] width 35 height 27
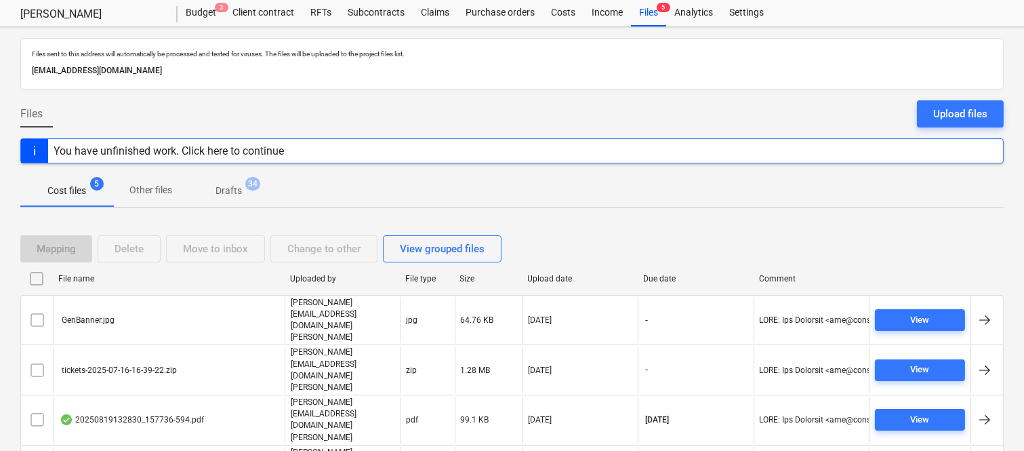
scroll to position [54, 0]
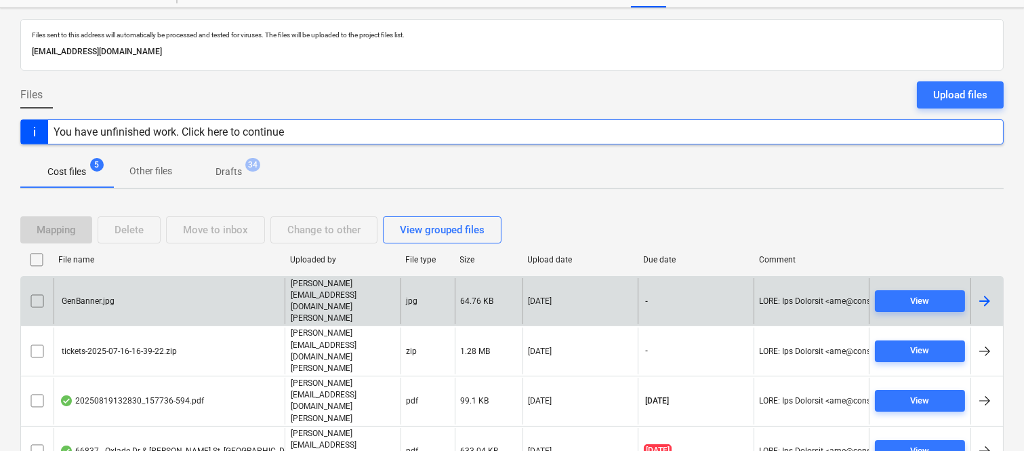
click at [233, 287] on div "GenBanner.jpg" at bounding box center [169, 301] width 231 height 47
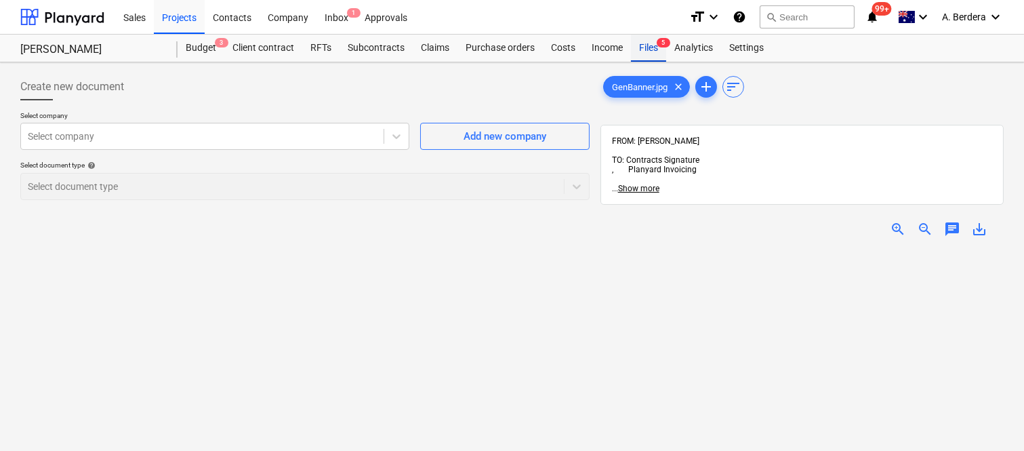
click at [660, 52] on div "Files 5" at bounding box center [648, 48] width 35 height 27
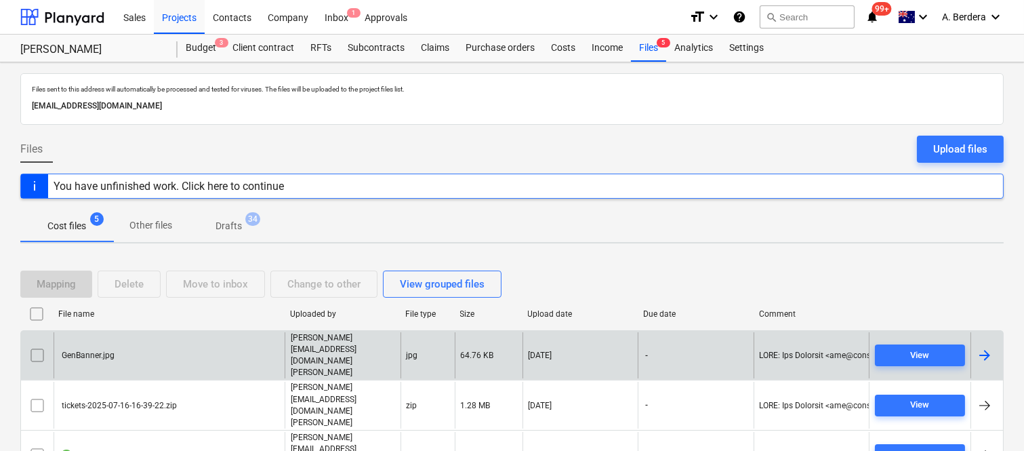
click at [34, 344] on input "checkbox" at bounding box center [37, 355] width 22 height 22
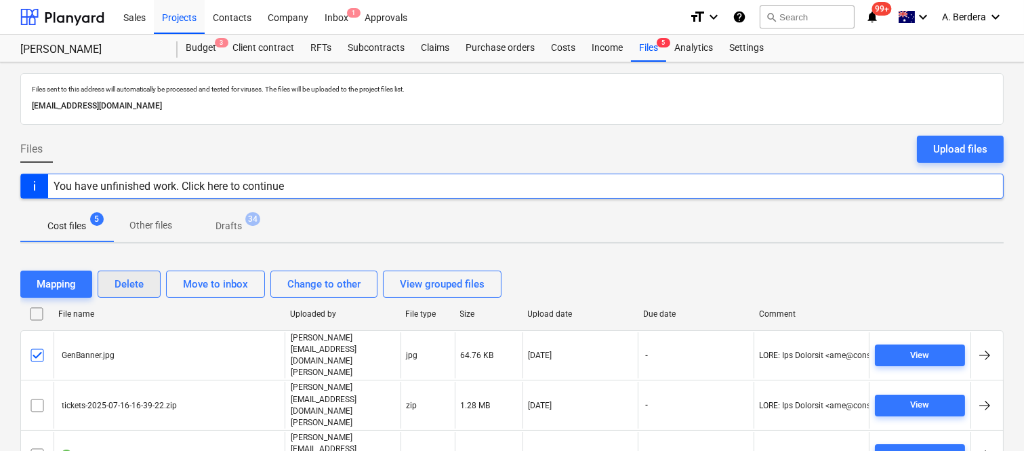
click at [119, 287] on div "Delete" at bounding box center [129, 284] width 29 height 18
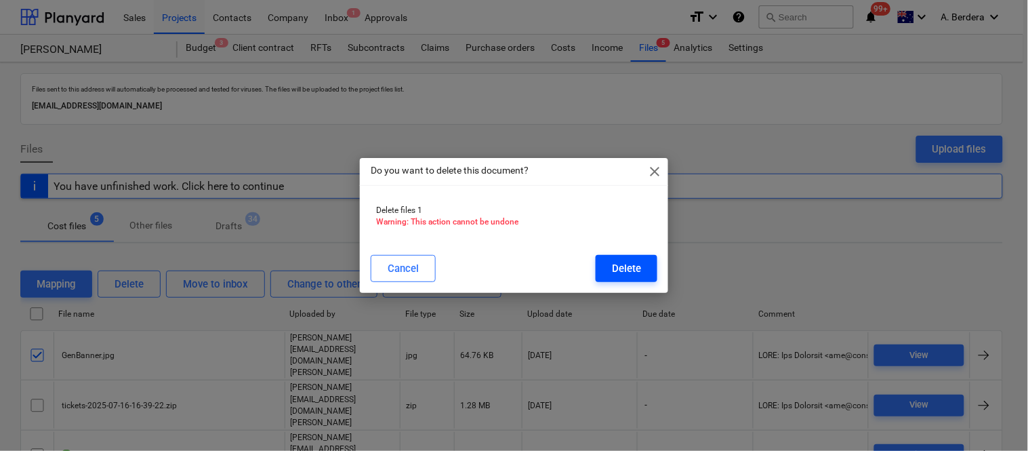
click at [644, 266] on button "Delete" at bounding box center [627, 268] width 62 height 27
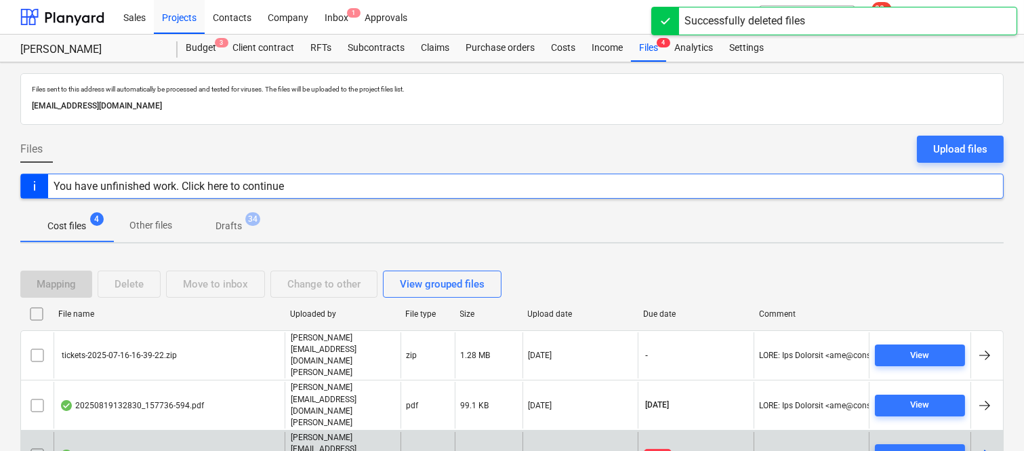
click at [254, 432] on div "66837 - Oxlade Dr & [PERSON_NAME] St, [GEOGRAPHIC_DATA]pdf" at bounding box center [169, 455] width 231 height 47
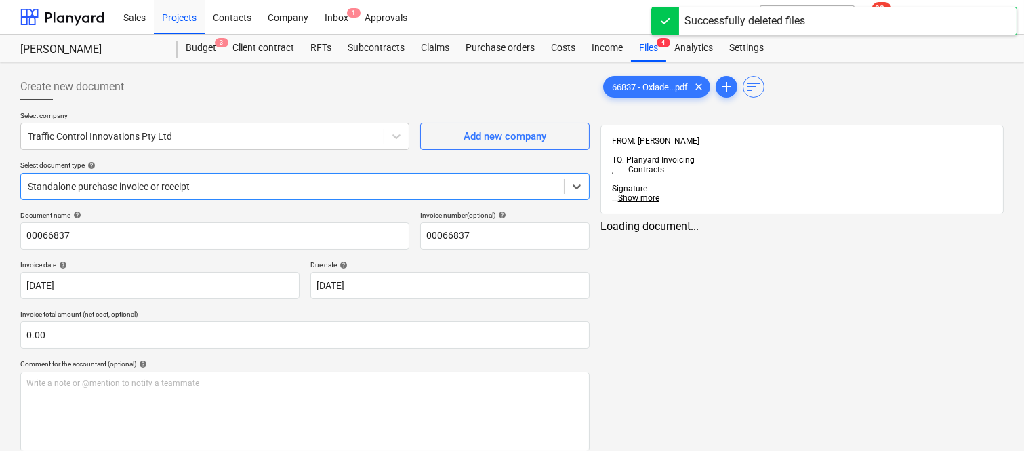
type input "00066837"
type input "[DATE]"
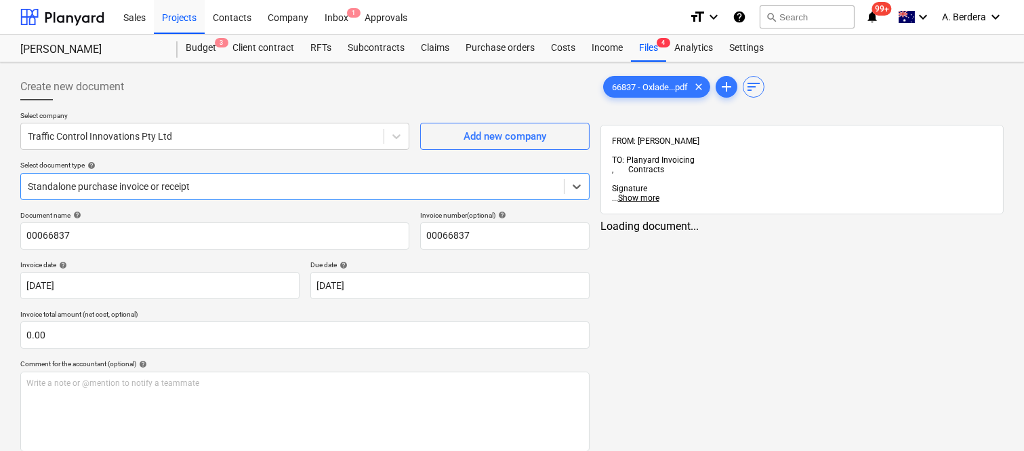
click at [335, 183] on div at bounding box center [292, 187] width 529 height 14
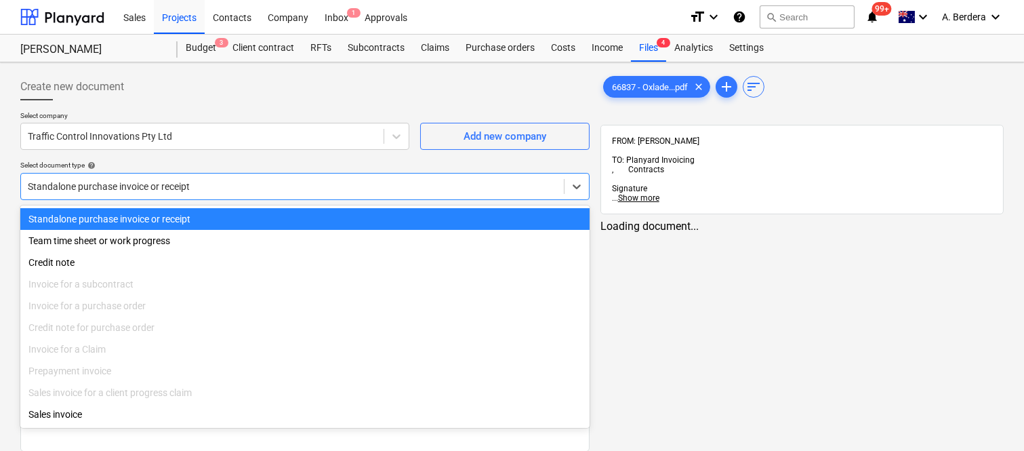
click at [350, 215] on div "Standalone purchase invoice or receipt" at bounding box center [304, 219] width 569 height 22
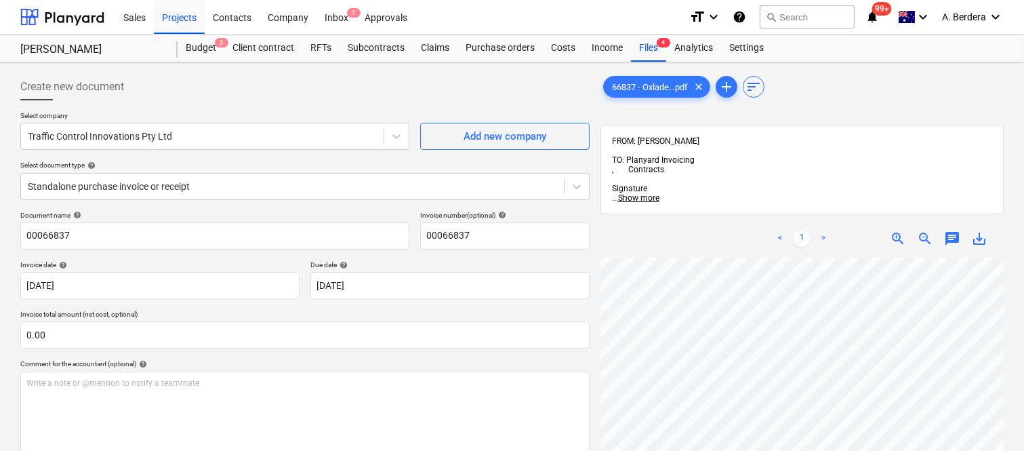
scroll to position [10, 237]
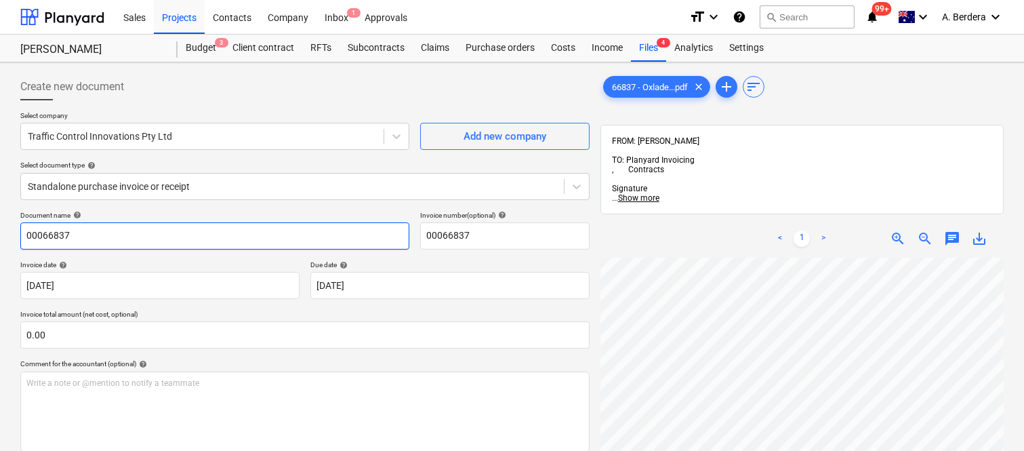
click at [22, 235] on input "00066837" at bounding box center [214, 235] width 389 height 27
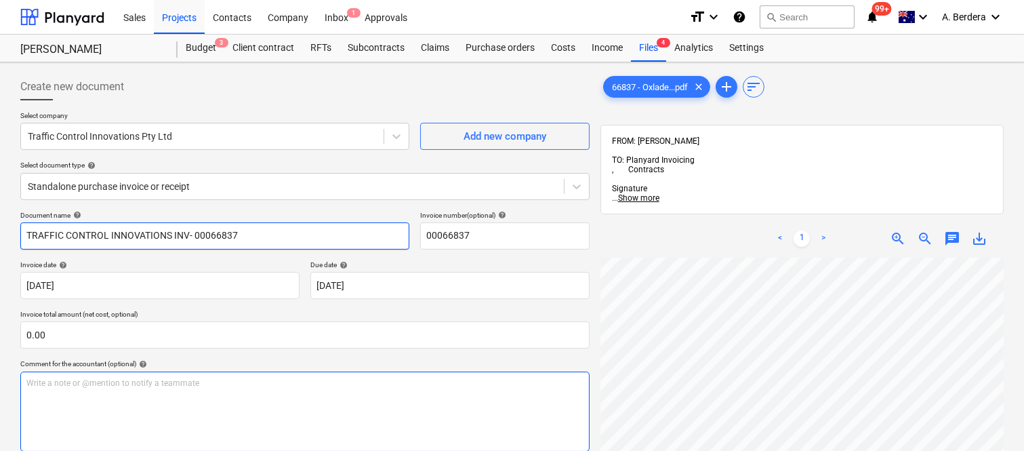
type input "TRAFFIC CONTROL INNOVATIONS INV- 00066837"
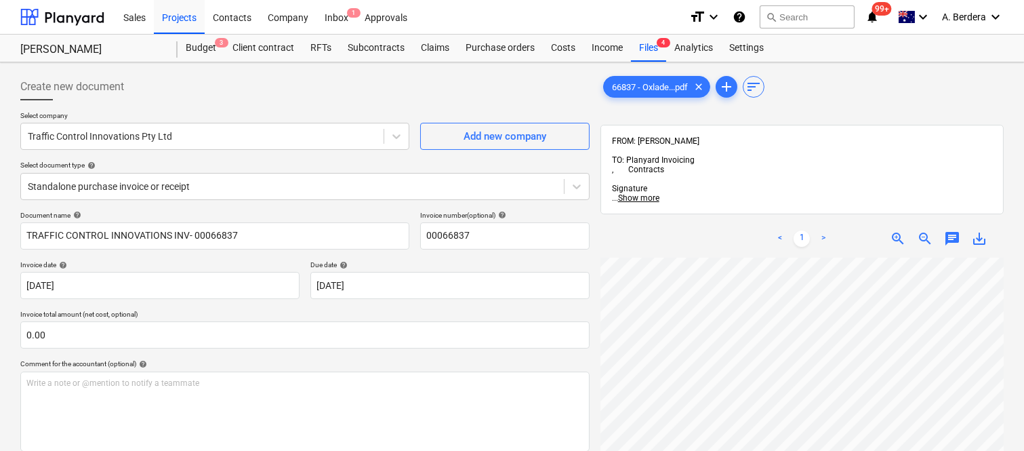
click at [588, 262] on div "Create new document Select company Traffic Control Innovations Pty Ltd Add new …" at bounding box center [512, 372] width 994 height 608
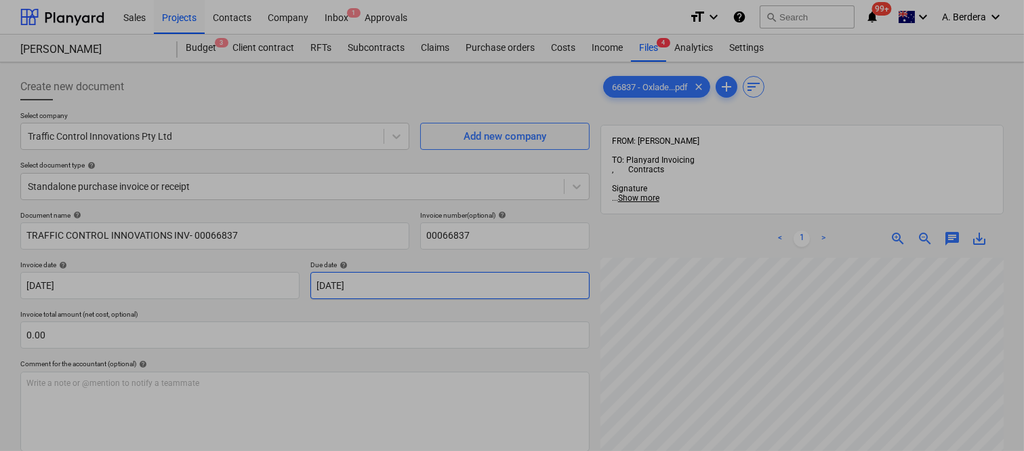
click at [437, 279] on body "Sales Projects Contacts Company Inbox 1 Approvals format_size keyboard_arrow_do…" at bounding box center [512, 225] width 1024 height 451
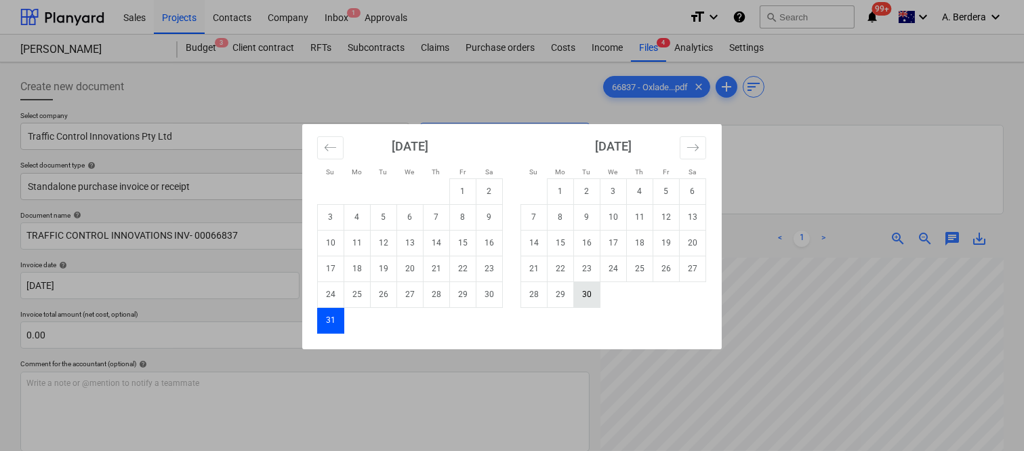
click at [584, 297] on td "30" at bounding box center [587, 294] width 26 height 26
type input "[DATE]"
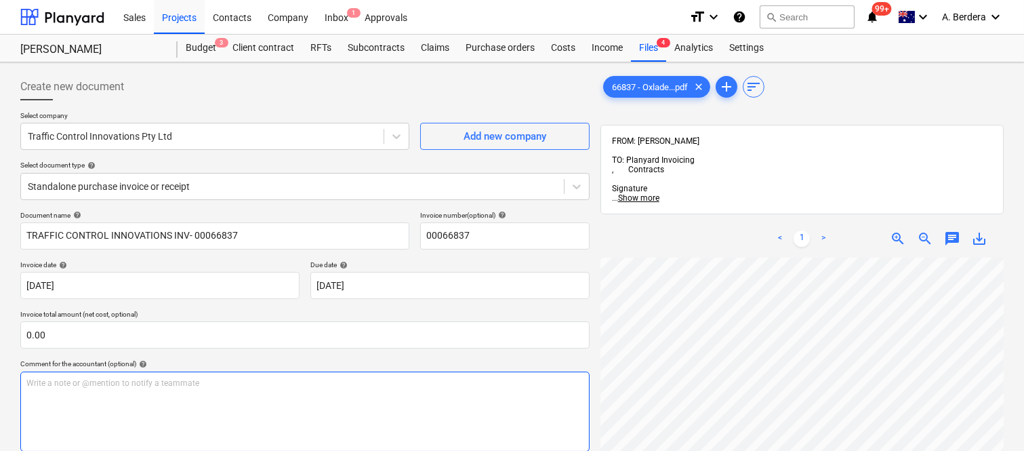
scroll to position [694, 378]
click at [583, 401] on div "Create new document Select company Traffic Control Innovations Pty Ltd Add new …" at bounding box center [512, 372] width 994 height 608
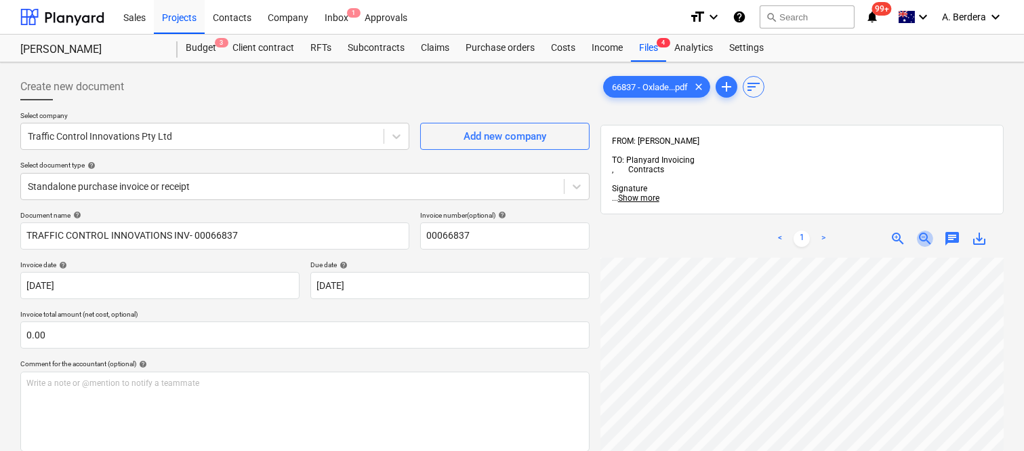
click at [927, 230] on span "zoom_out" at bounding box center [925, 238] width 16 height 16
click at [923, 230] on span "zoom_out" at bounding box center [925, 238] width 16 height 16
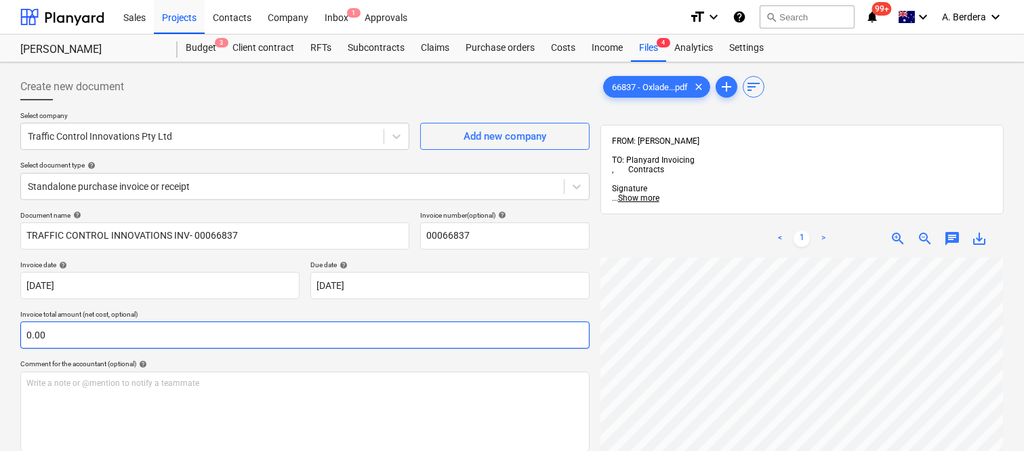
click at [133, 342] on input "0.00" at bounding box center [304, 334] width 569 height 27
paste input "820"
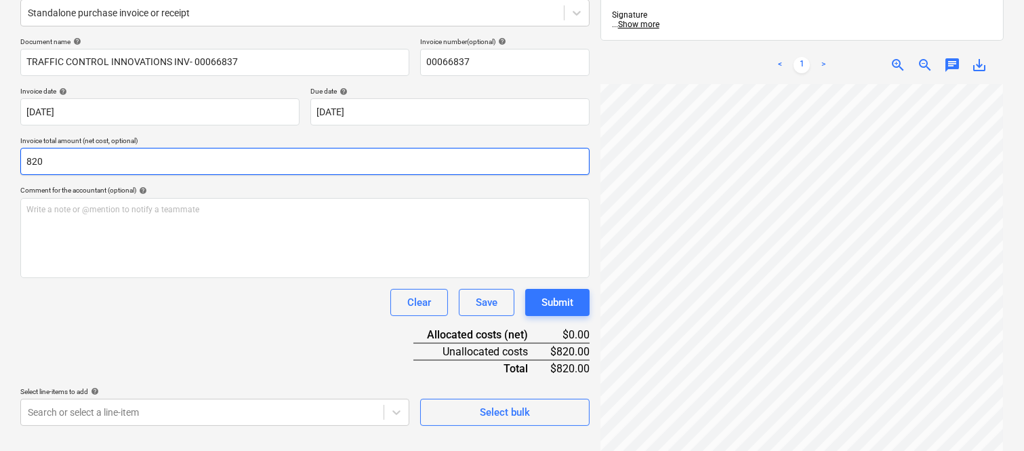
scroll to position [193, 0]
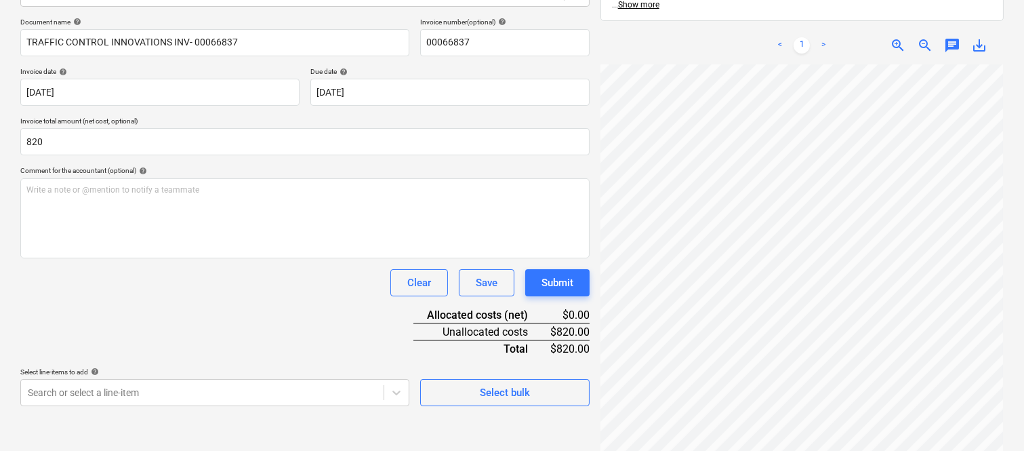
type input "820.00"
click at [249, 333] on div "Document name help TRAFFIC CONTROL INNOVATIONS INV- 00066837 Invoice number (op…" at bounding box center [304, 212] width 569 height 388
click at [172, 258] on body "Sales Projects Contacts Company Inbox 1 Approvals format_size keyboard_arrow_do…" at bounding box center [512, 32] width 1024 height 451
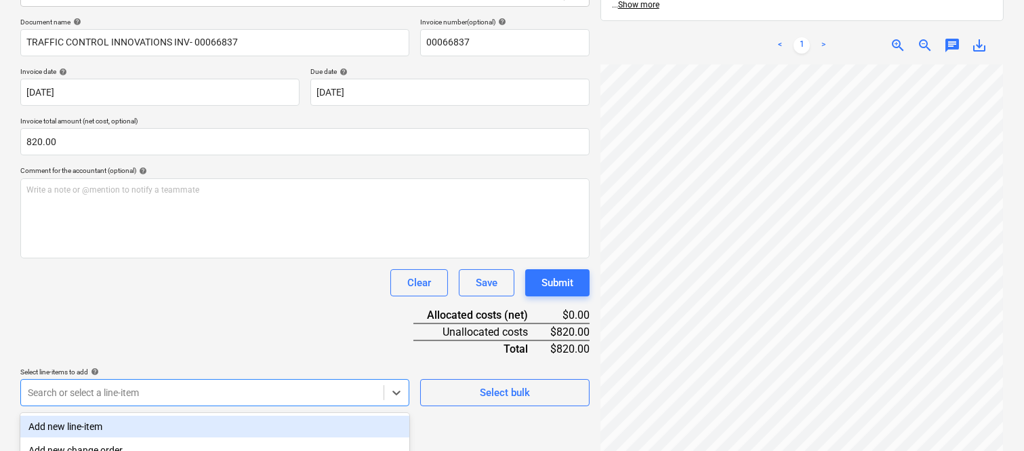
scroll to position [361, 0]
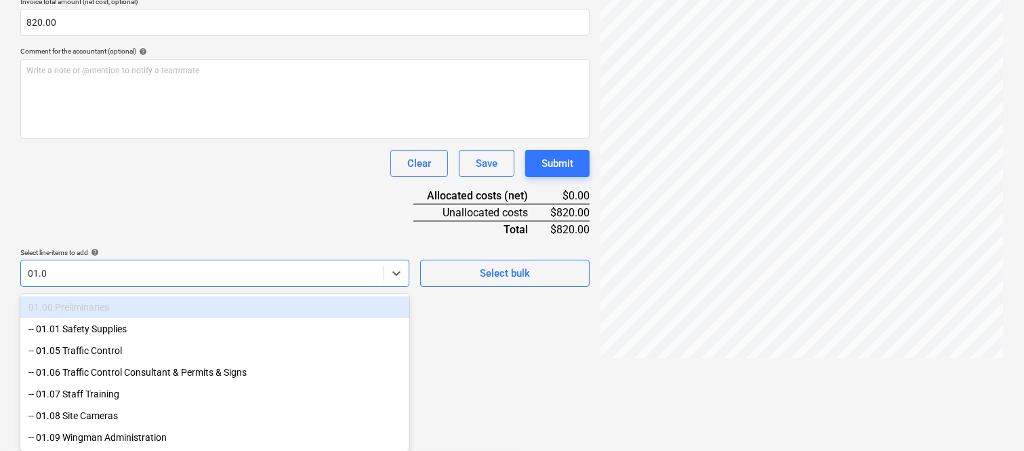
type input "01.05"
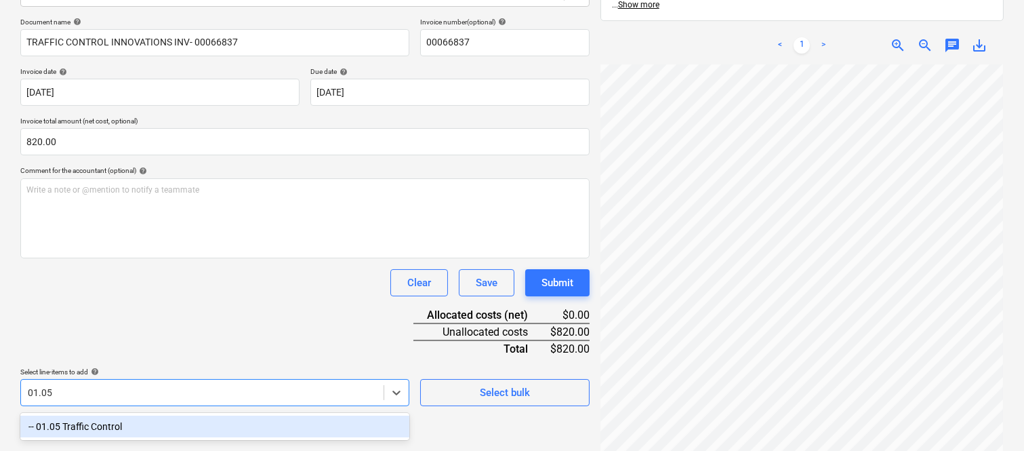
click at [187, 418] on div "-- 01.05 Traffic Control" at bounding box center [214, 427] width 389 height 22
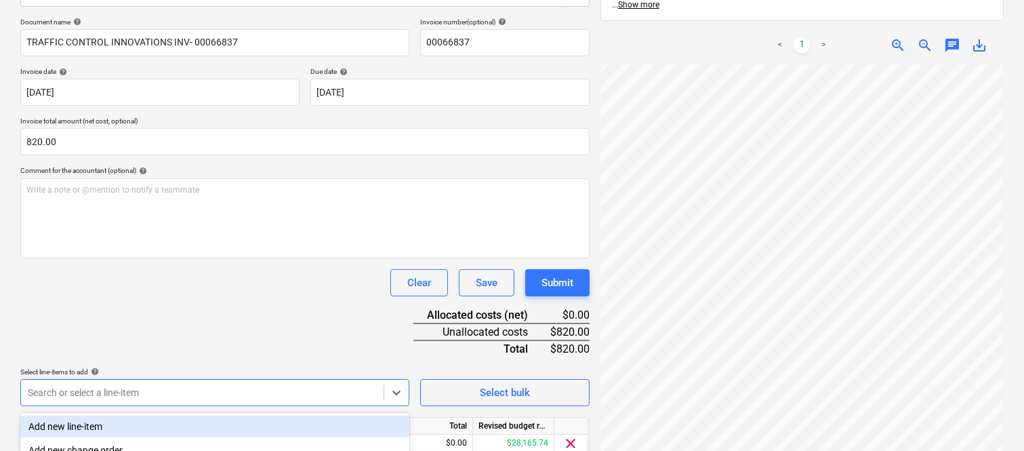
click at [180, 306] on div "Document name help TRAFFIC CONTROL INNOVATIONS INV- 00066837 Invoice number (op…" at bounding box center [304, 257] width 569 height 478
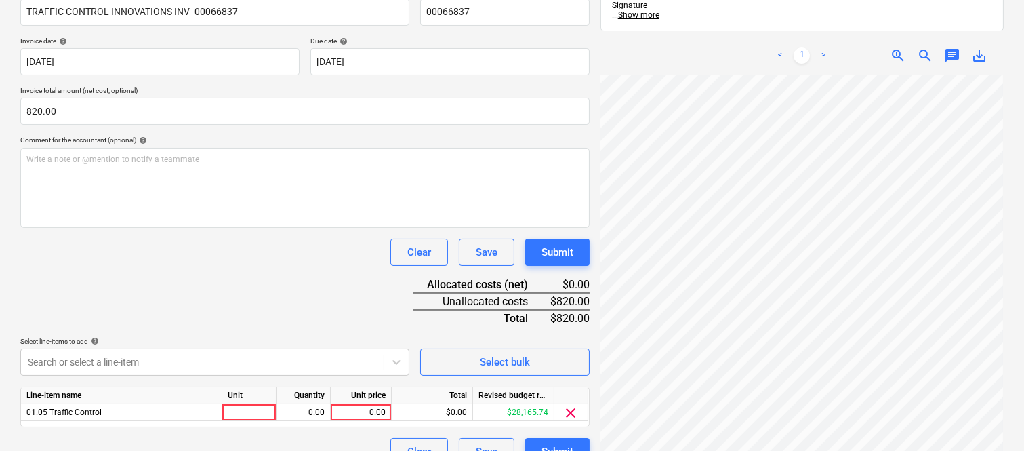
scroll to position [249, 0]
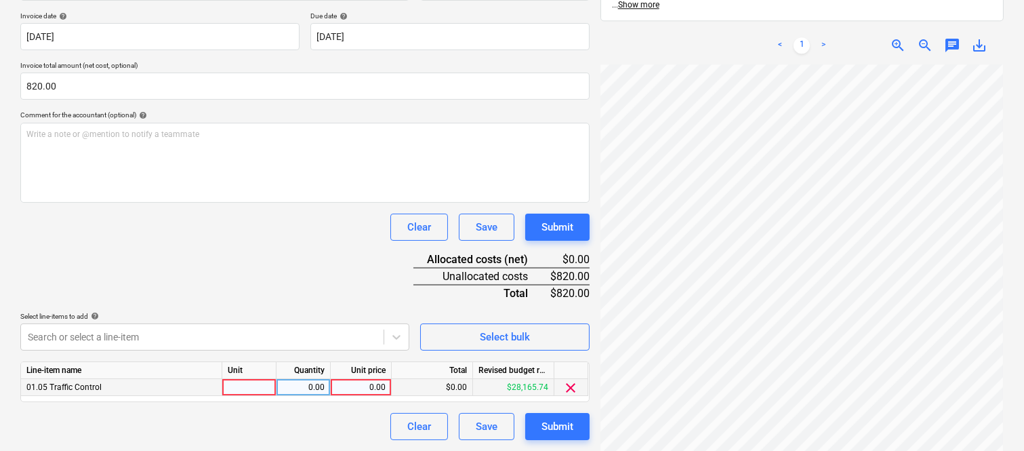
click at [265, 388] on div at bounding box center [249, 387] width 54 height 17
type input "INVOICE"
click at [317, 384] on div "0.00" at bounding box center [303, 387] width 43 height 17
type input "1"
click at [360, 390] on div "0.00" at bounding box center [360, 387] width 49 height 17
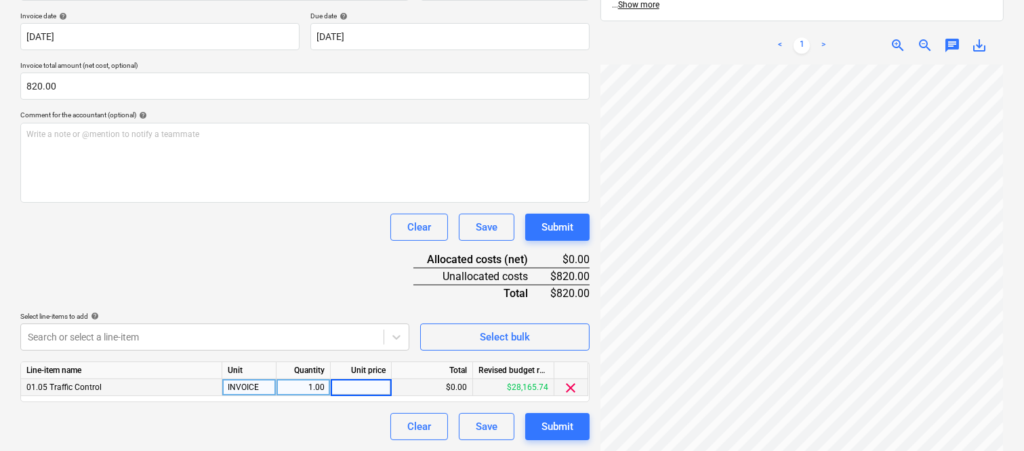
type input "820"
click at [325, 276] on div "Document name help TRAFFIC CONTROL INNOVATIONS INV- 00066837 Invoice number (op…" at bounding box center [304, 201] width 569 height 478
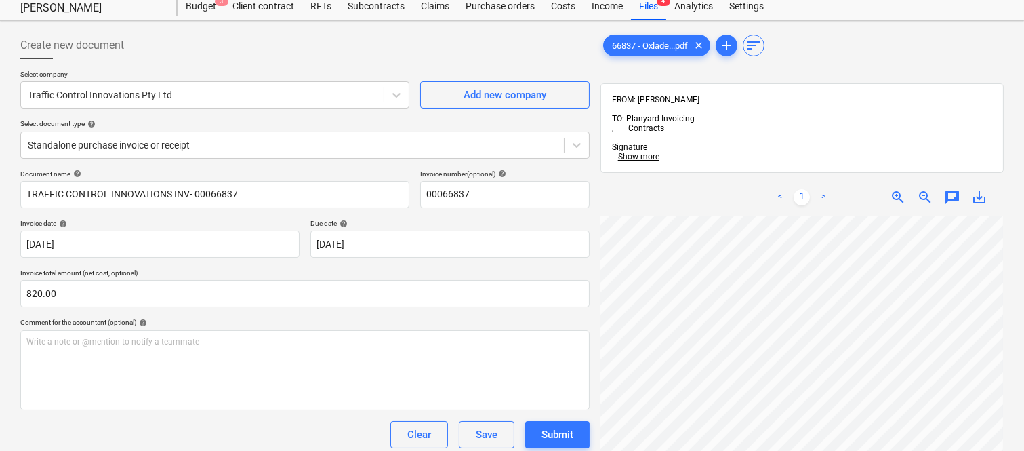
scroll to position [0, 0]
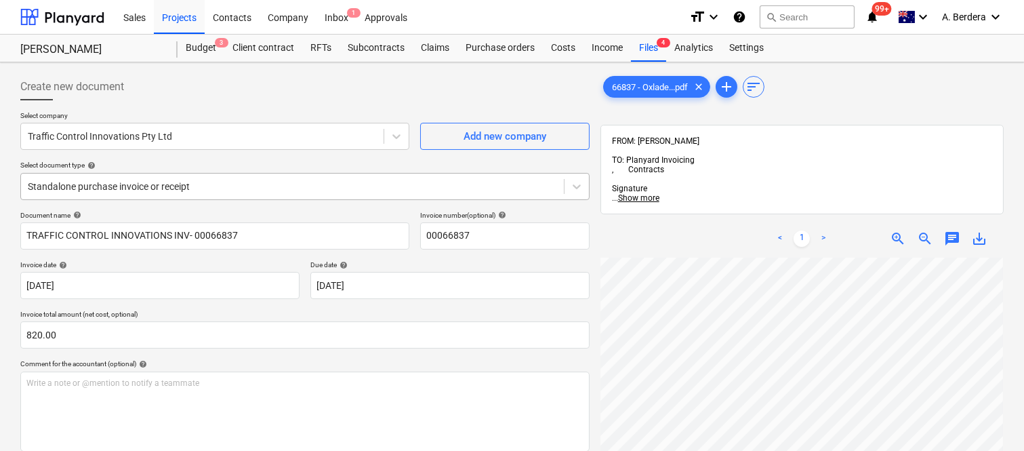
click at [256, 180] on div at bounding box center [292, 187] width 529 height 14
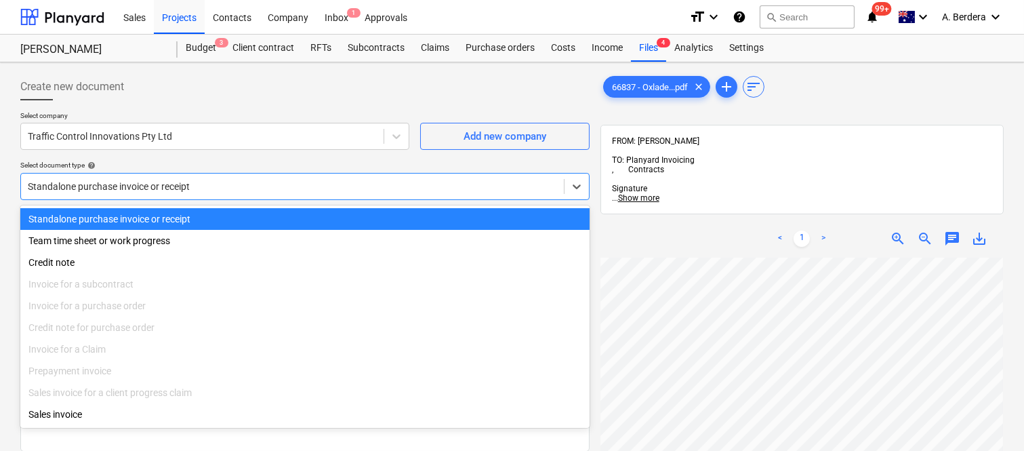
click at [273, 210] on div "Standalone purchase invoice or receipt" at bounding box center [304, 219] width 569 height 22
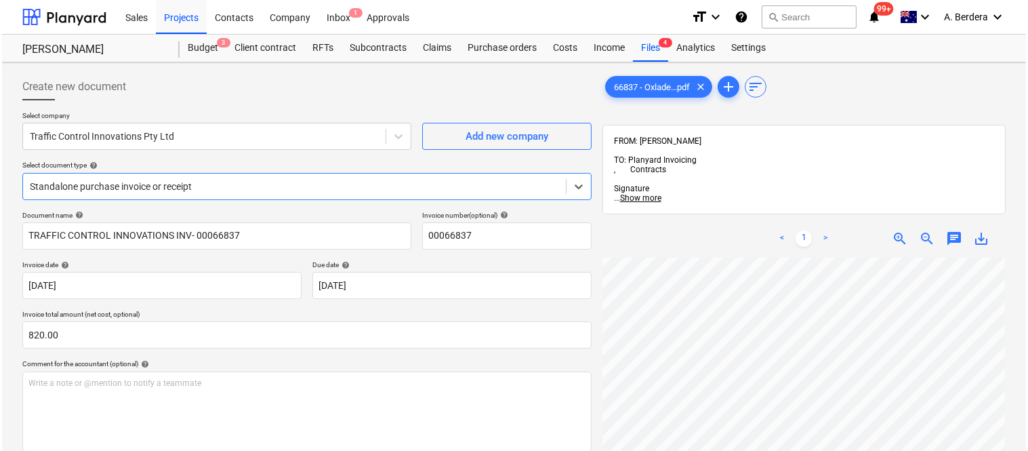
scroll to position [249, 0]
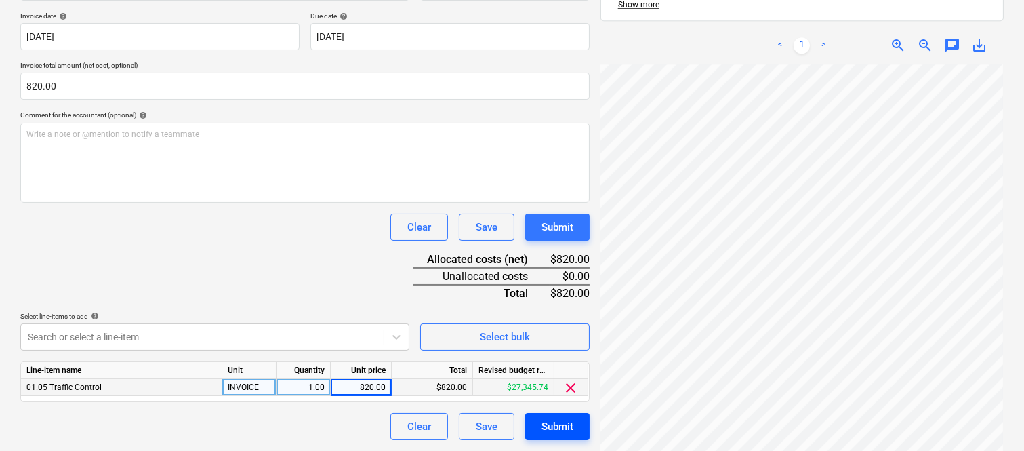
click at [573, 428] on div "Submit" at bounding box center [558, 427] width 32 height 18
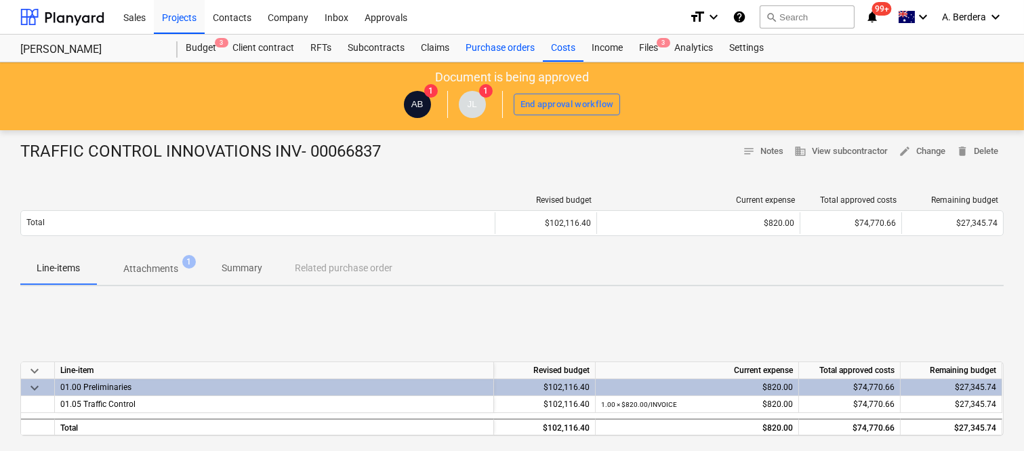
click at [498, 50] on div "Purchase orders" at bounding box center [500, 48] width 85 height 27
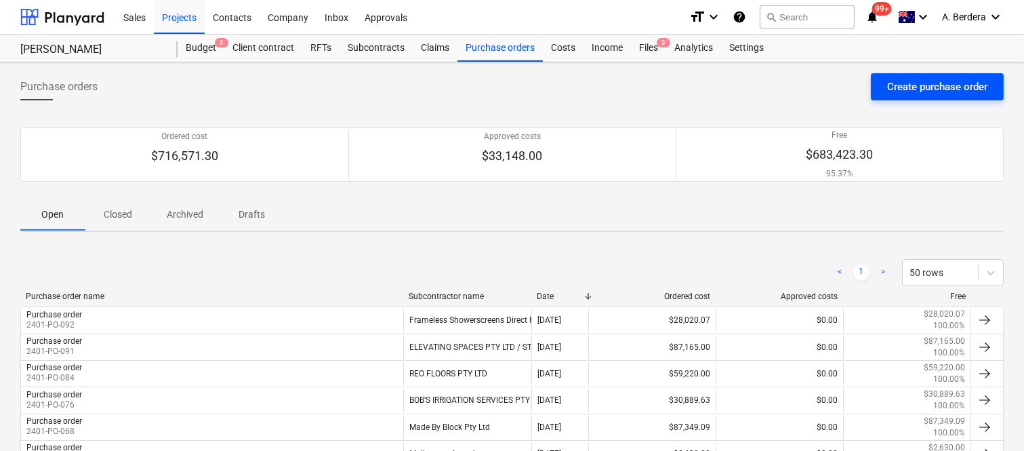
click at [919, 85] on div "Create purchase order" at bounding box center [937, 87] width 100 height 18
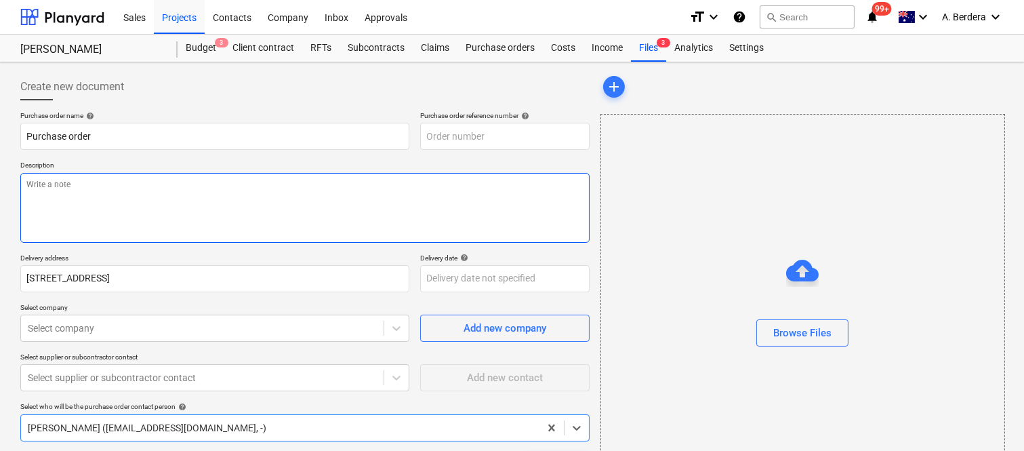
type textarea "x"
type input "2401-PO-093"
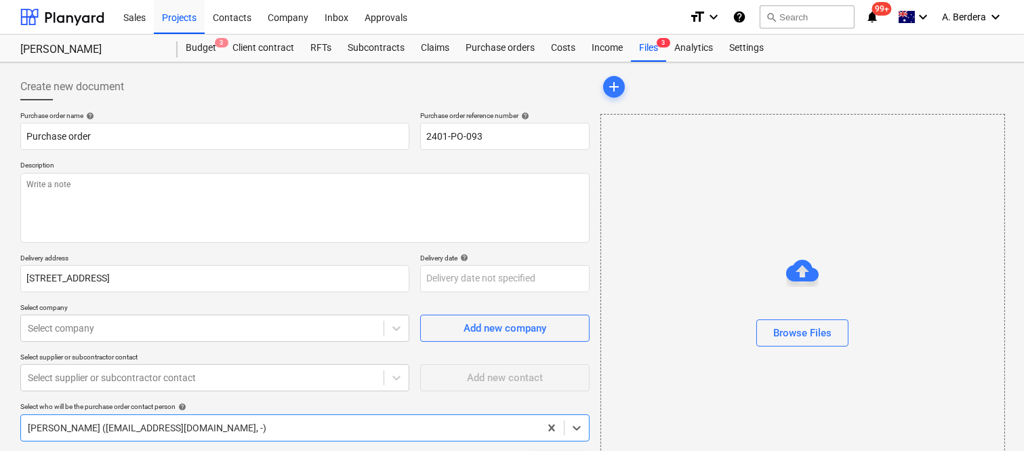
type textarea "x"
click at [81, 327] on body "Sales Projects Contacts Company Inbox Approvals format_size keyboard_arrow_down…" at bounding box center [512, 225] width 1024 height 451
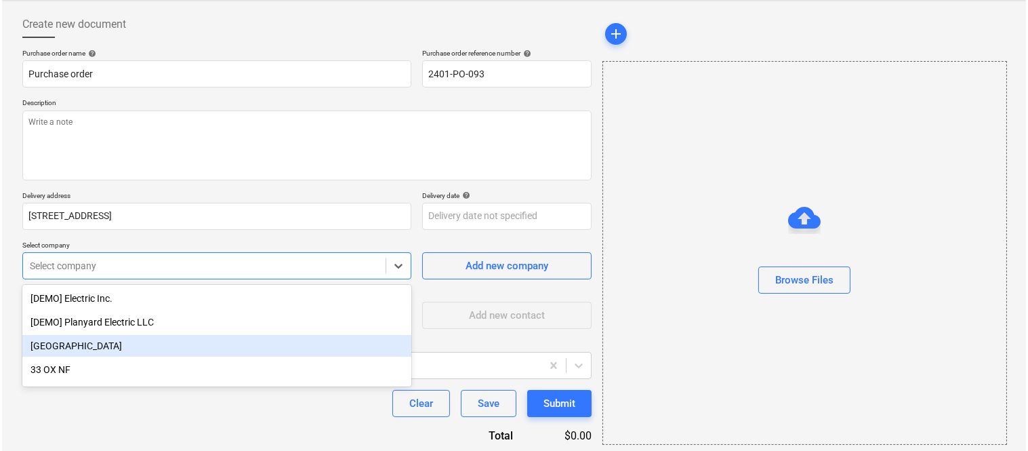
scroll to position [108, 0]
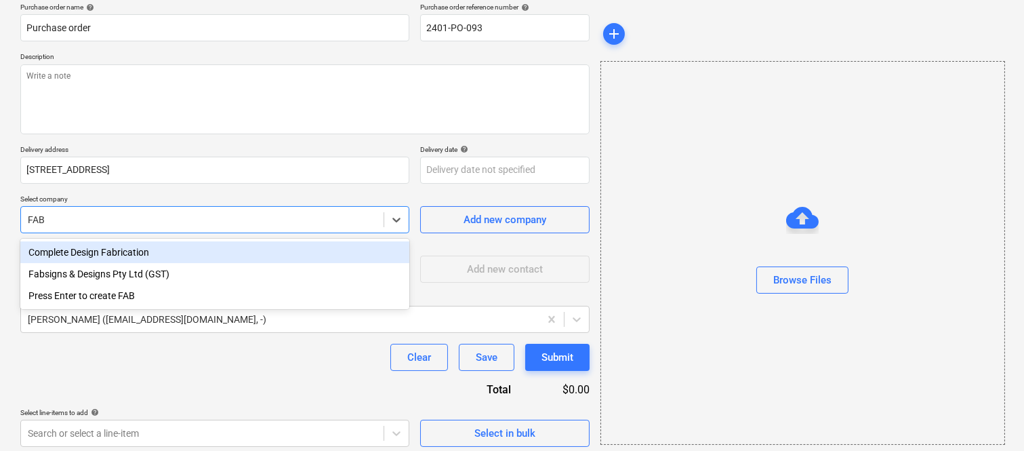
type input "FABS"
click at [100, 251] on div "Fabsigns & Designs Pty Ltd (GST)" at bounding box center [214, 252] width 389 height 22
type textarea "x"
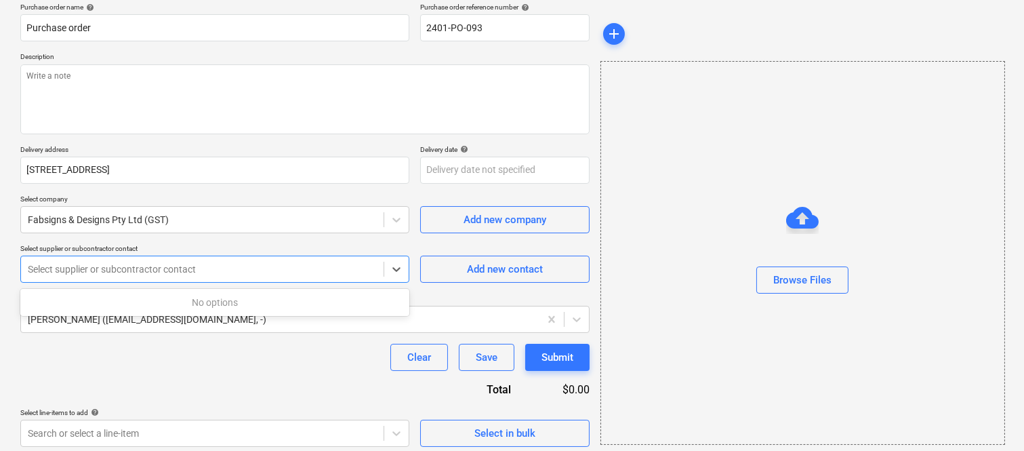
click at [159, 269] on div at bounding box center [202, 269] width 349 height 14
type textarea "x"
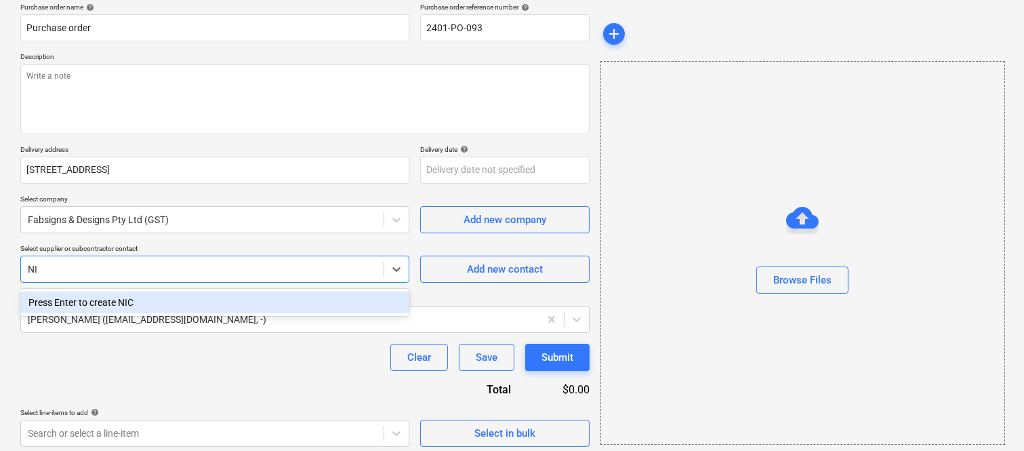
type input "N"
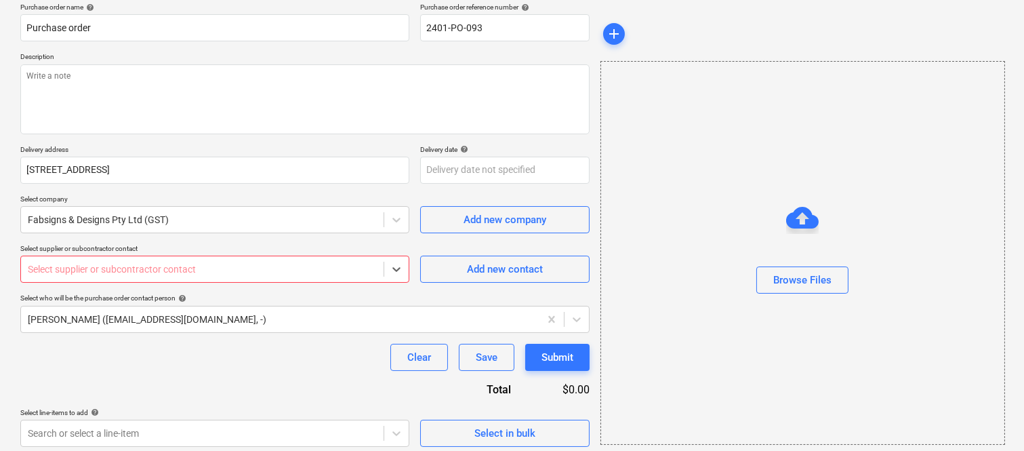
type textarea "x"
click at [80, 267] on div at bounding box center [202, 269] width 349 height 14
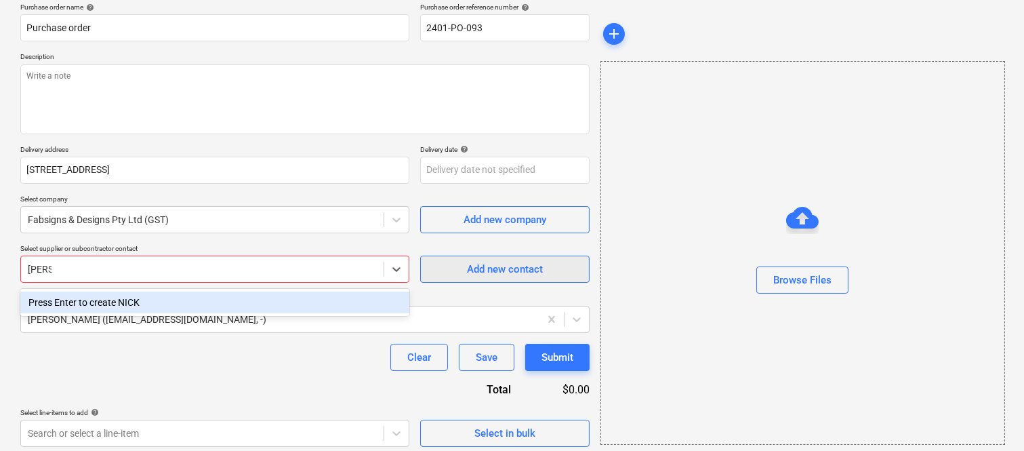
type input "NICK"
type textarea "x"
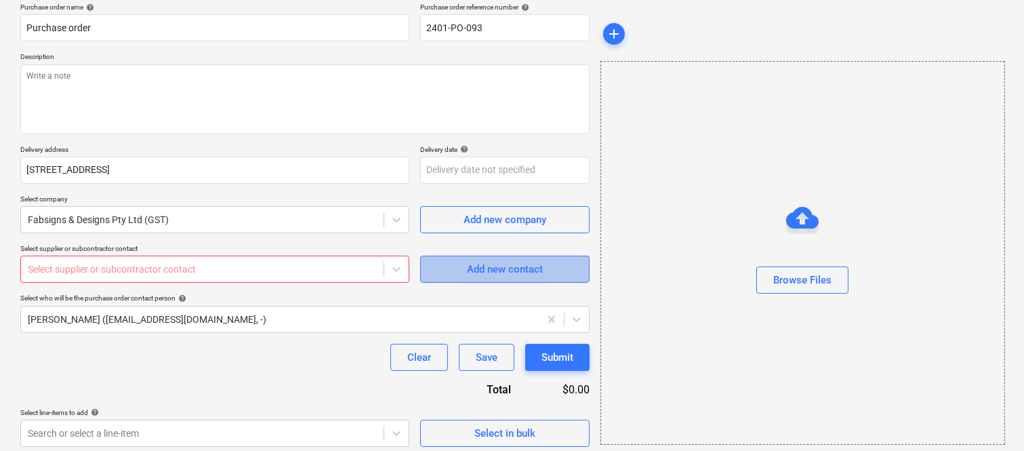
click at [482, 266] on div "Add new contact" at bounding box center [505, 269] width 76 height 18
type textarea "x"
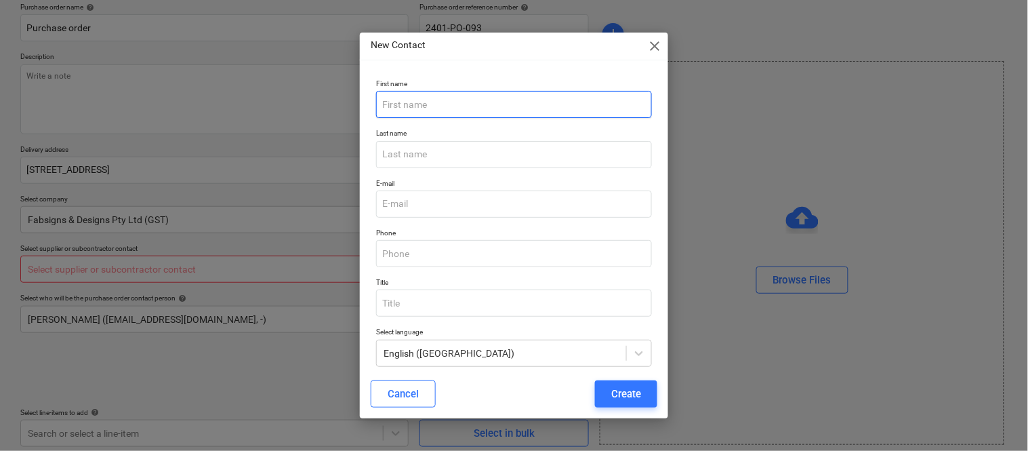
click at [414, 104] on input "text" at bounding box center [514, 104] width 276 height 27
type input "Nick"
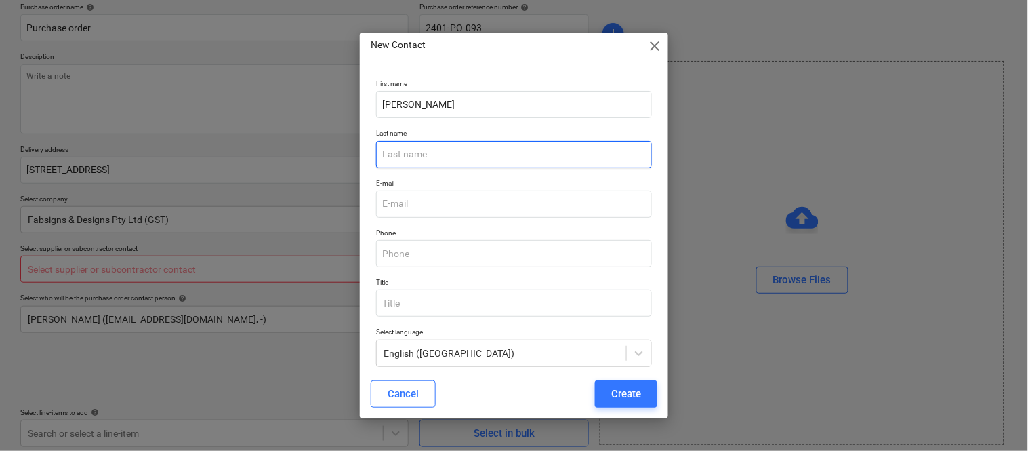
click at [421, 154] on input "text" at bounding box center [514, 154] width 276 height 27
type textarea "x"
type input "Sykes"
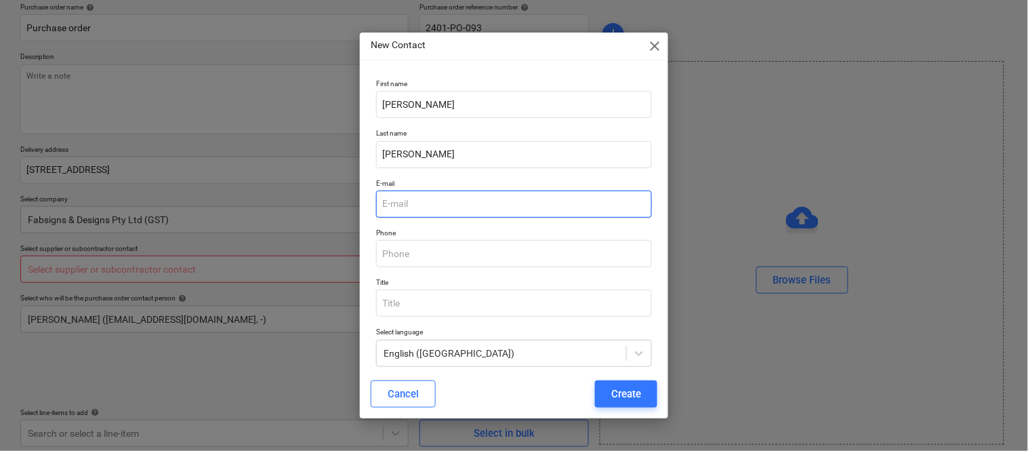
click at [414, 206] on input "email" at bounding box center [514, 203] width 276 height 27
type textarea "x"
paste input "hello@fabsigns.com.au"
type input "hello@fabsigns.com.au"
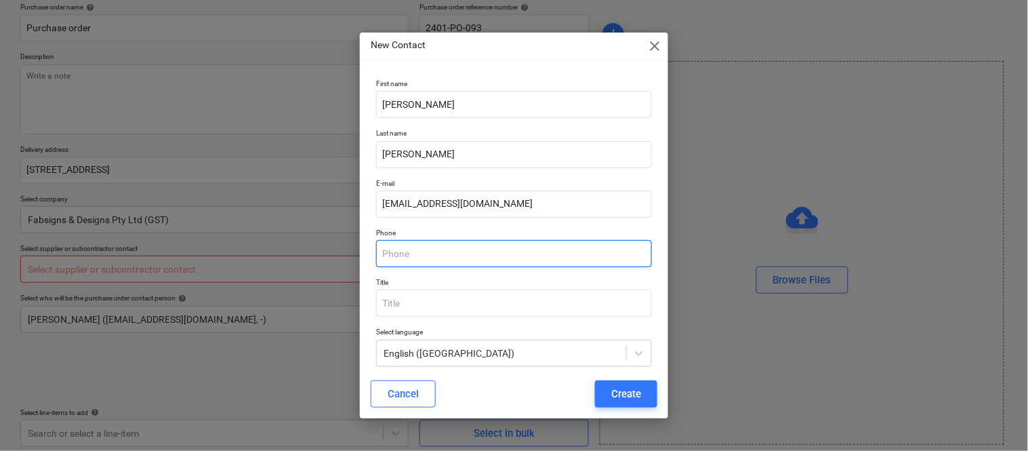
click at [405, 253] on input "text" at bounding box center [514, 253] width 276 height 27
type textarea "x"
paste input "0475 110 777"
type input "0475 110 777"
type textarea "x"
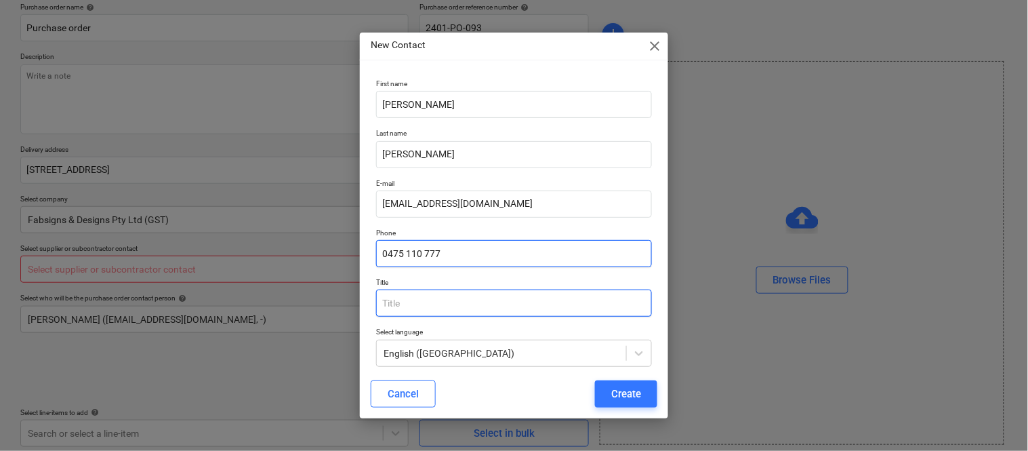
type input "0475 110 777"
click at [411, 302] on input "text" at bounding box center [514, 302] width 276 height 27
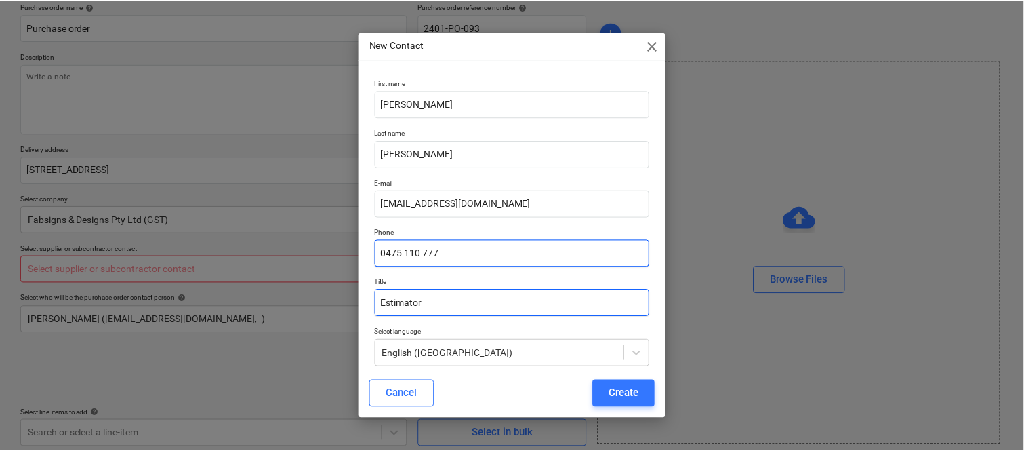
scroll to position [12, 0]
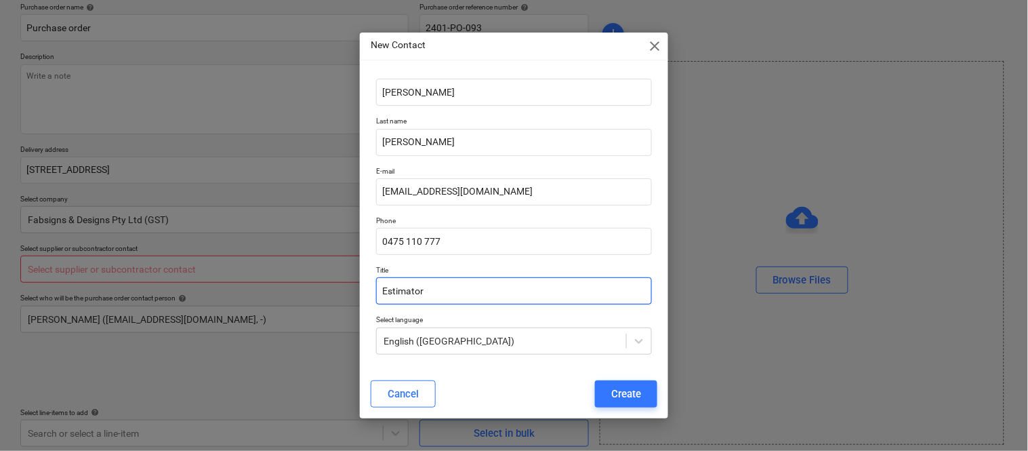
type input "Estimator"
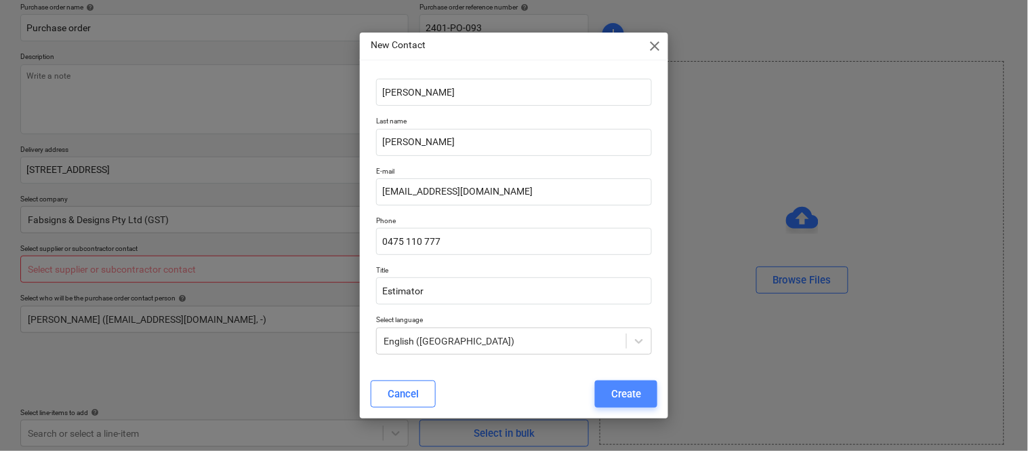
click at [629, 388] on div "Create" at bounding box center [626, 394] width 30 height 18
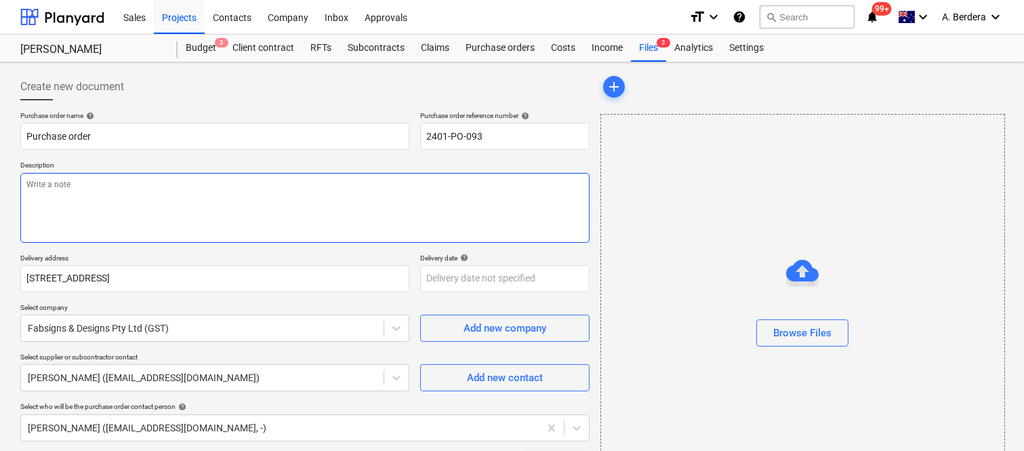
click at [194, 197] on textarea at bounding box center [304, 208] width 569 height 70
type textarea "x"
paste textarea "STATUTORY, GENERAL, FEATURE AND POOL SIGNAGE_ produce various signage for 131 O…"
type textarea "STATUTORY, GENERAL, FEATURE AND POOL SIGNAGE_ produce various signage for 131 O…"
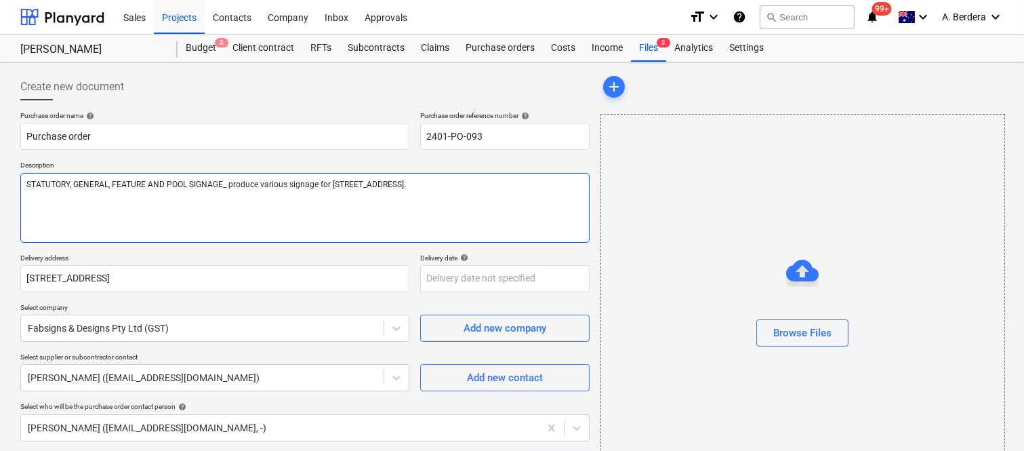
type textarea "x"
type textarea "STATUTORY, GENERAL, FEATURE AND POOL SIGNAGE_ produce various signage for 131 O…"
type textarea "x"
type textarea "STATUTORY, GENERAL, FEATURE AND POOL SIGNAGE_ produce various signage for 131 O…"
type textarea "x"
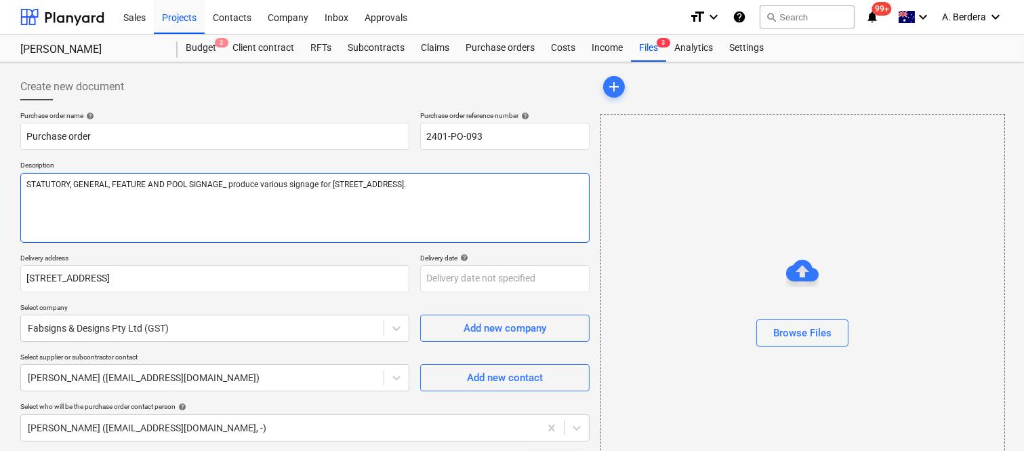
paste textarea "Scope to include: Statutory Signage Type 1 / 1a / 2 / 3 / 4 / 5 / 6a / 6b / 7 /…"
type textarea "STATUTORY, GENERAL, FEATURE AND POOL SIGNAGE_ produce various signage for 131 O…"
type textarea "x"
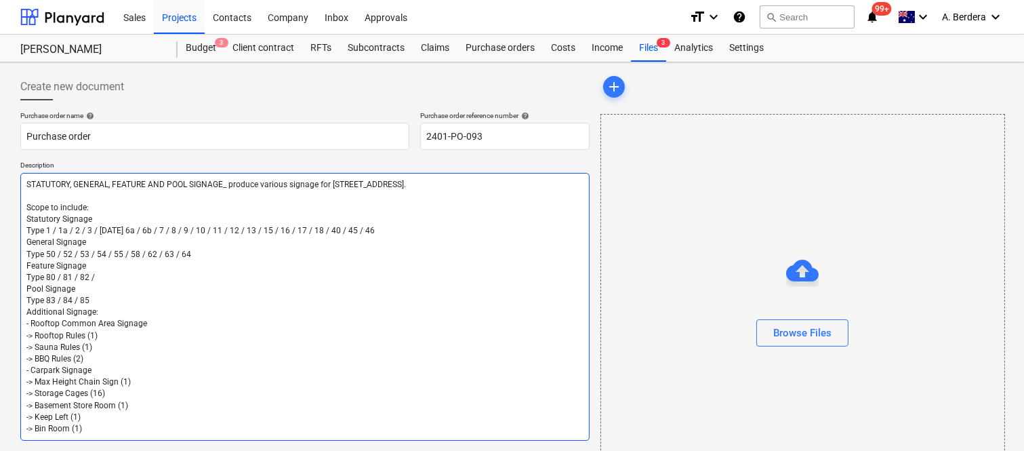
click at [96, 201] on textarea "STATUTORY, GENERAL, FEATURE AND POOL SIGNAGE_ produce various signage for 131 O…" at bounding box center [304, 307] width 569 height 268
click at [98, 208] on textarea "STATUTORY, GENERAL, FEATURE AND POOL SIGNAGE_ produce various signage for 131 O…" at bounding box center [304, 307] width 569 height 268
type textarea "STATUTORY, GENERAL, FEATURE AND POOL SIGNAGE_ produce various signage for 131 O…"
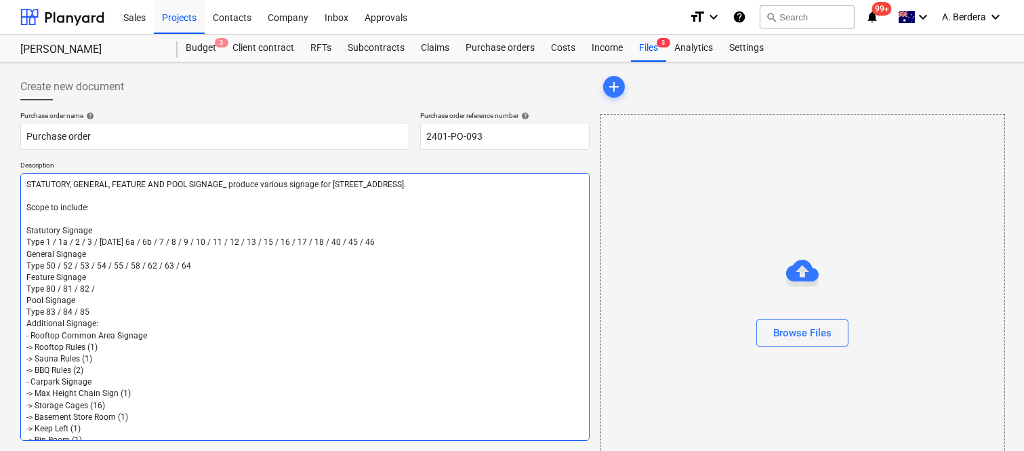
type textarea "x"
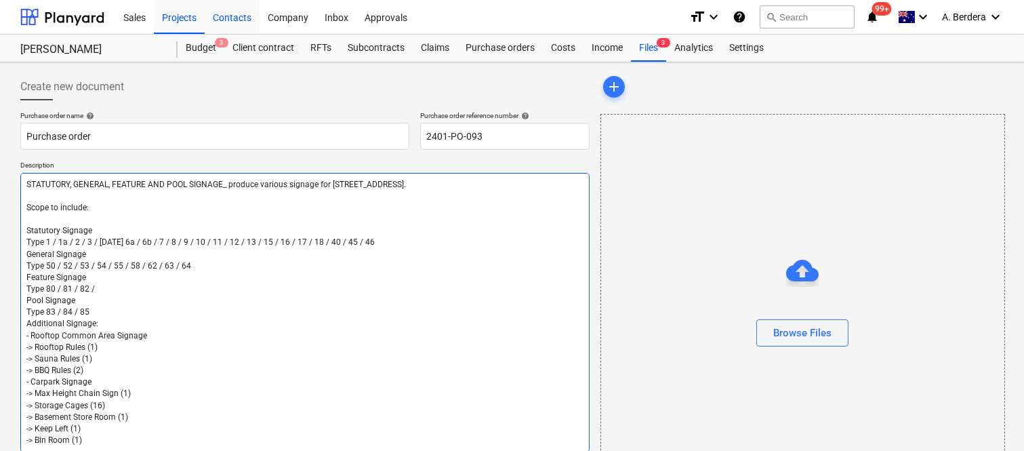
type textarea "STATUTORY, GENERAL, FEATURE AND POOL SIGNAGE_ produce various signage for 131 O…"
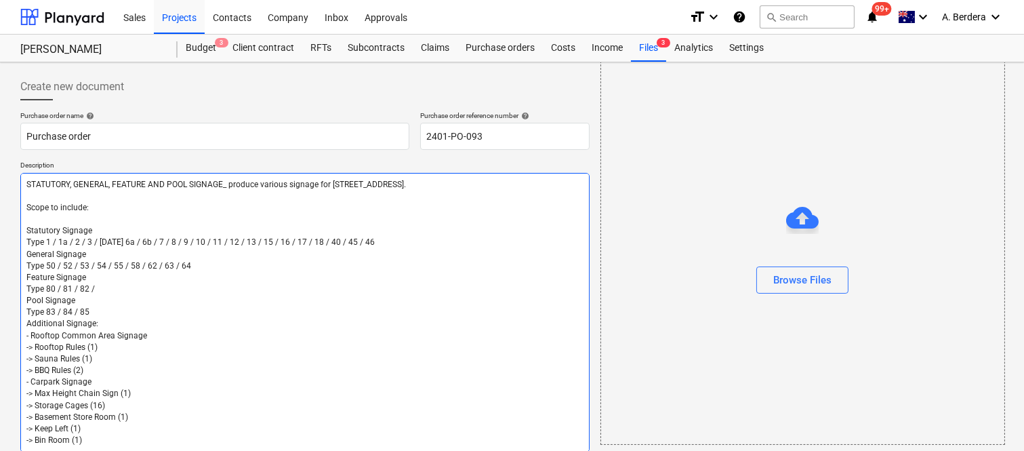
scroll to position [325, 0]
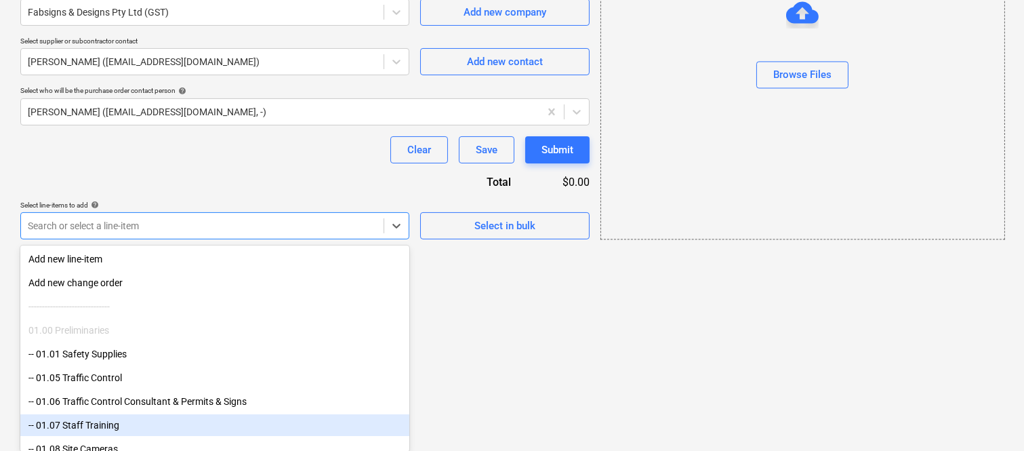
type textarea "x"
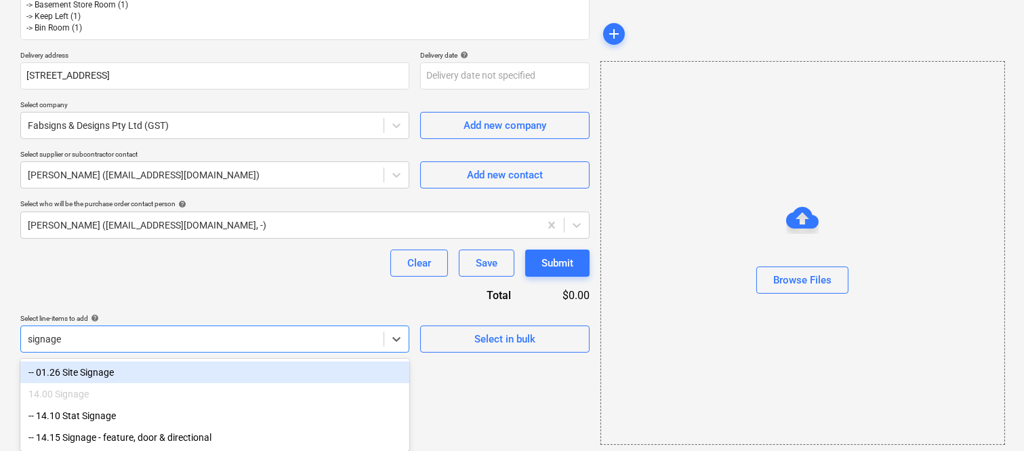
scroll to position [18, 0]
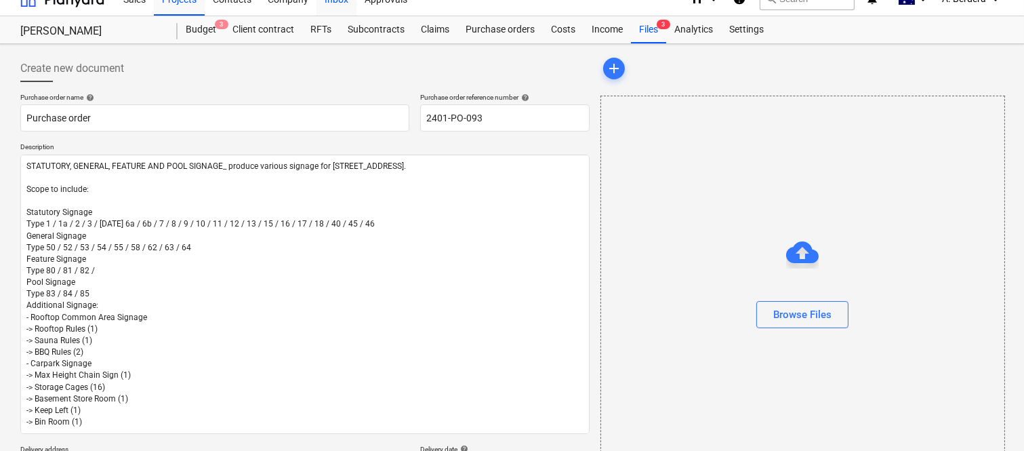
type input "signage"
type textarea "x"
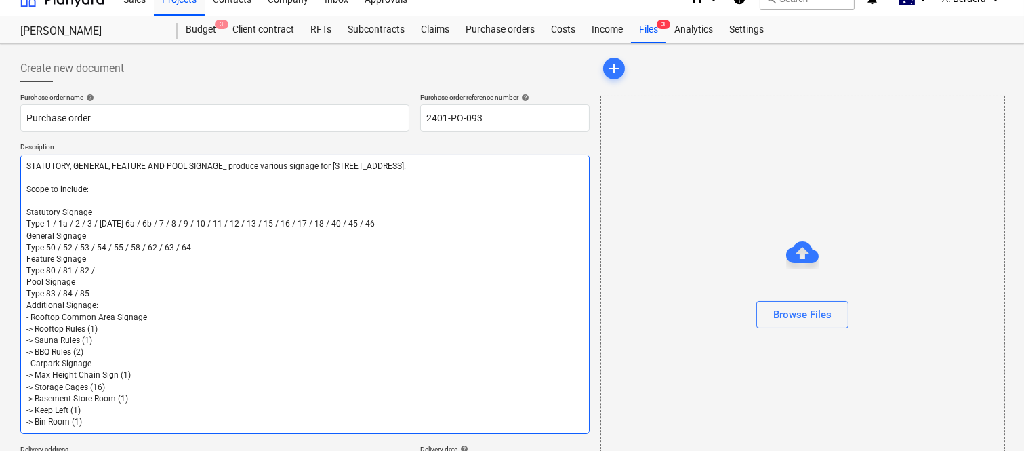
click at [366, 222] on textarea "STATUTORY, GENERAL, FEATURE AND POOL SIGNAGE_ produce various signage for 131 O…" at bounding box center [304, 294] width 569 height 279
type textarea "x"
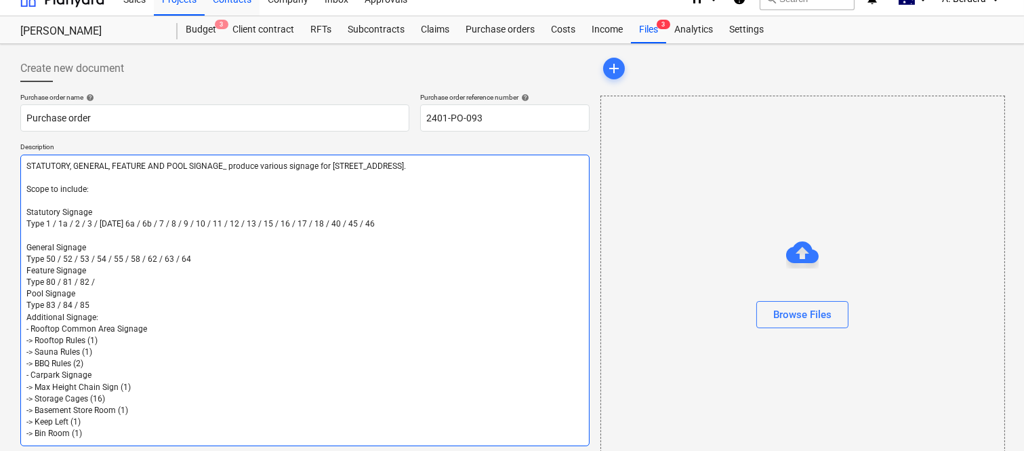
type textarea "STATUTORY, GENERAL, FEATURE AND POOL SIGNAGE_ produce various signage for 131 O…"
type textarea "x"
click at [186, 258] on textarea "STATUTORY, GENERAL, FEATURE AND POOL SIGNAGE_ produce various signage for 131 O…" at bounding box center [304, 300] width 569 height 291
type textarea "STATUTORY, GENERAL, FEATURE AND POOL SIGNAGE_ produce various signage for 131 O…"
type textarea "x"
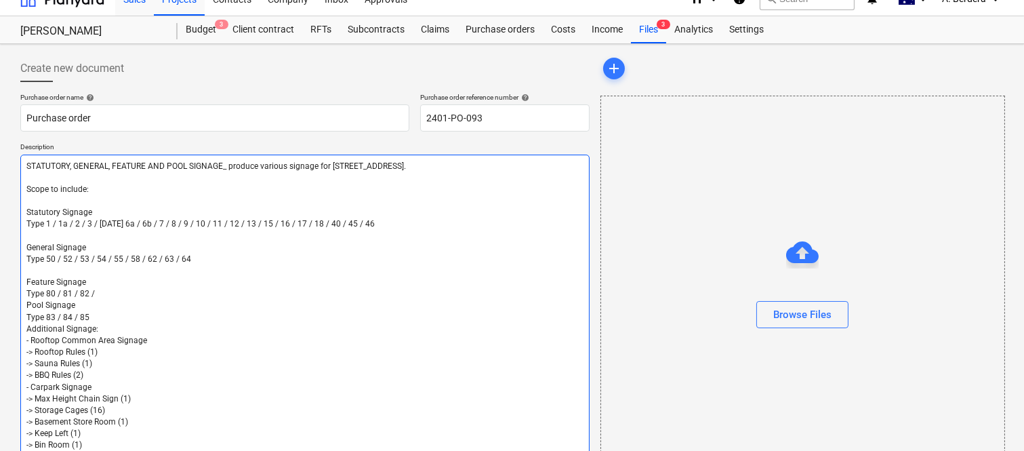
type textarea "STATUTORY, GENERAL, FEATURE AND POOL SIGNAGE_ produce various signage for 131 O…"
click at [102, 296] on textarea "STATUTORY, GENERAL, FEATURE AND POOL SIGNAGE_ produce various signage for 131 O…" at bounding box center [304, 306] width 569 height 303
type textarea "x"
type textarea "STATUTORY, GENERAL, FEATURE AND POOL SIGNAGE_ produce various signage for 131 O…"
type textarea "x"
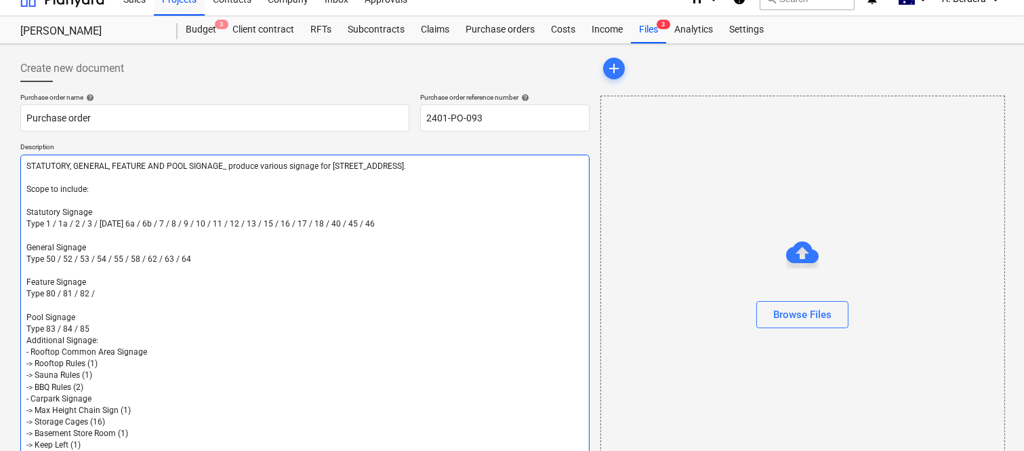
click at [91, 325] on textarea "STATUTORY, GENERAL, FEATURE AND POOL SIGNAGE_ produce various signage for 131 O…" at bounding box center [304, 312] width 569 height 315
type textarea "STATUTORY, GENERAL, FEATURE AND POOL SIGNAGE_ produce various signage for 131 O…"
type textarea "x"
type textarea "STATUTORY, GENERAL, FEATURE AND POOL SIGNAGE_ produce various signage for 131 O…"
type textarea "x"
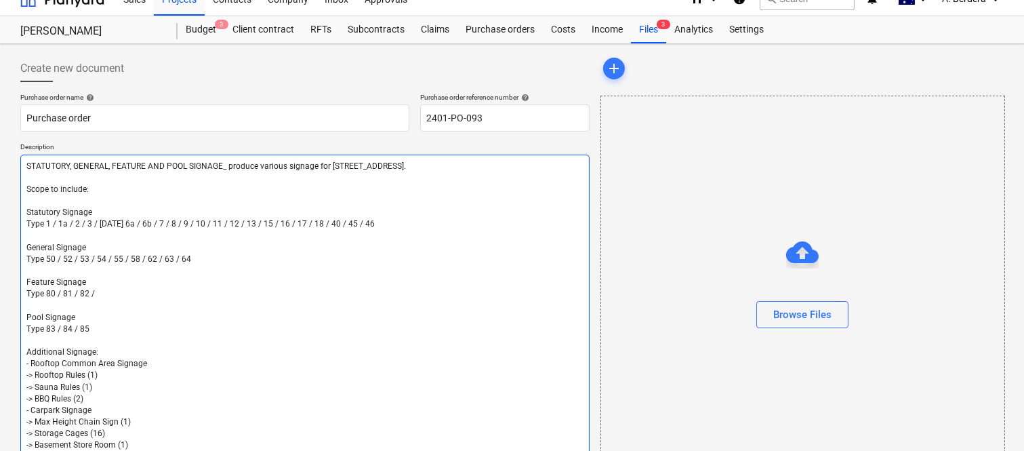
click at [103, 348] on textarea "STATUTORY, GENERAL, FEATURE AND POOL SIGNAGE_ produce various signage for 131 O…" at bounding box center [304, 318] width 569 height 326
type textarea "STATUTORY, GENERAL, FEATURE AND POOL SIGNAGE_ produce various signage for 131 O…"
type textarea "x"
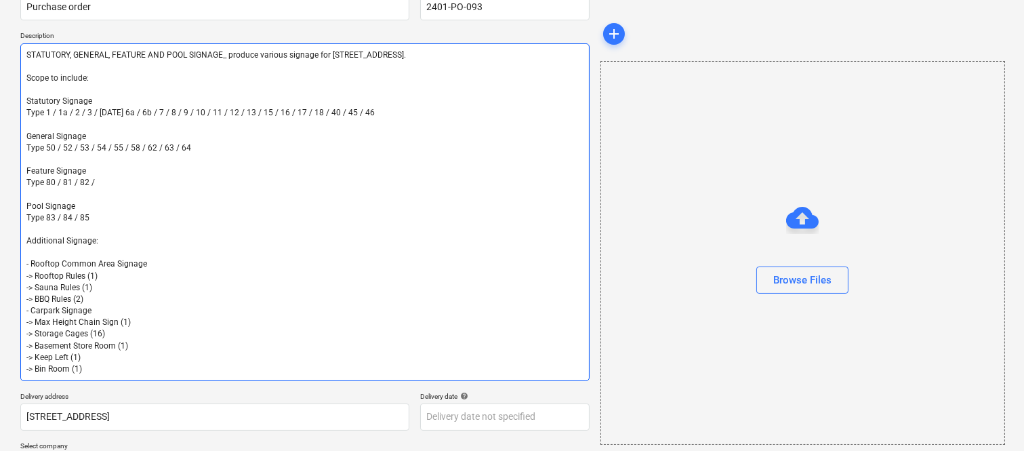
scroll to position [131, 0]
type textarea "STATUTORY, GENERAL, FEATURE AND POOL SIGNAGE_ produce various signage for 131 O…"
type textarea "x"
click at [89, 298] on textarea "STATUTORY, GENERAL, FEATURE AND POOL SIGNAGE_ produce various signage for 131 O…" at bounding box center [304, 211] width 569 height 338
type textarea "STATUTORY, GENERAL, FEATURE AND POOL SIGNAGE_ produce various signage for 131 O…"
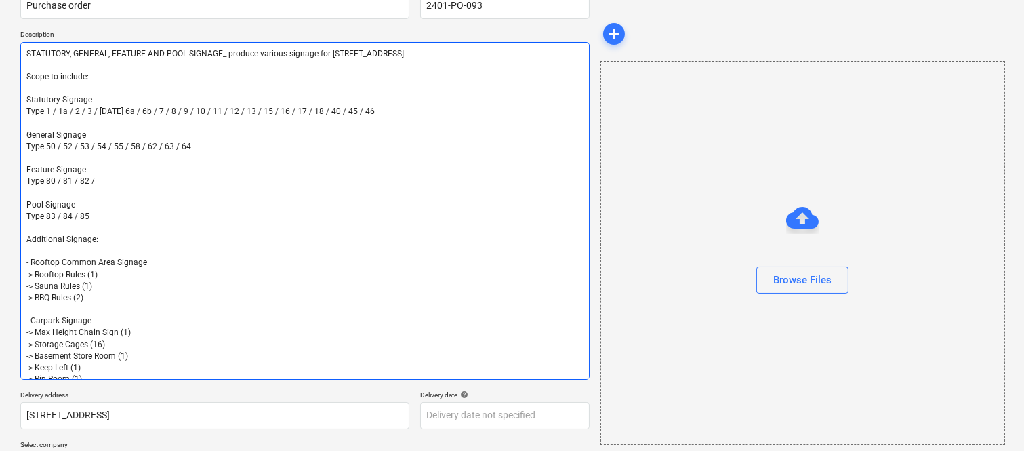
type textarea "x"
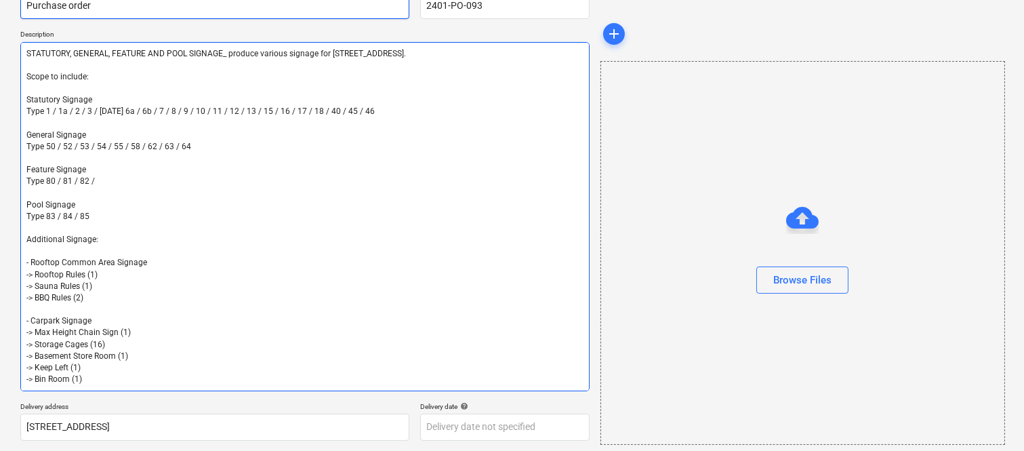
type textarea "STATUTORY, GENERAL, FEATURE AND POOL SIGNAGE_ produce various signage for 131 O…"
click at [96, 313] on textarea "STATUTORY, GENERAL, FEATURE AND POOL SIGNAGE_ produce various signage for 131 O…" at bounding box center [304, 216] width 569 height 349
click at [94, 317] on textarea "STATUTORY, GENERAL, FEATURE AND POOL SIGNAGE_ produce various signage for 131 O…" at bounding box center [304, 216] width 569 height 349
type textarea "x"
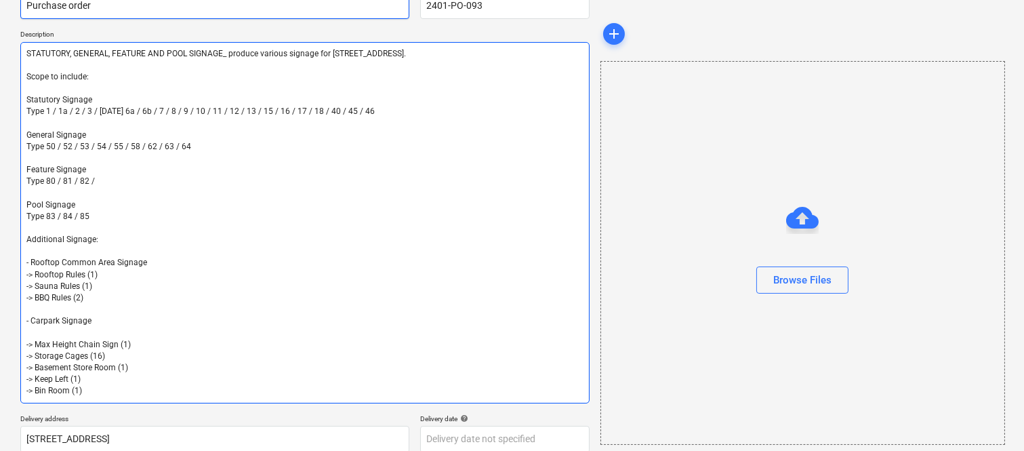
type textarea "STATUTORY, GENERAL, FEATURE AND POOL SIGNAGE_ produce various signage for 131 O…"
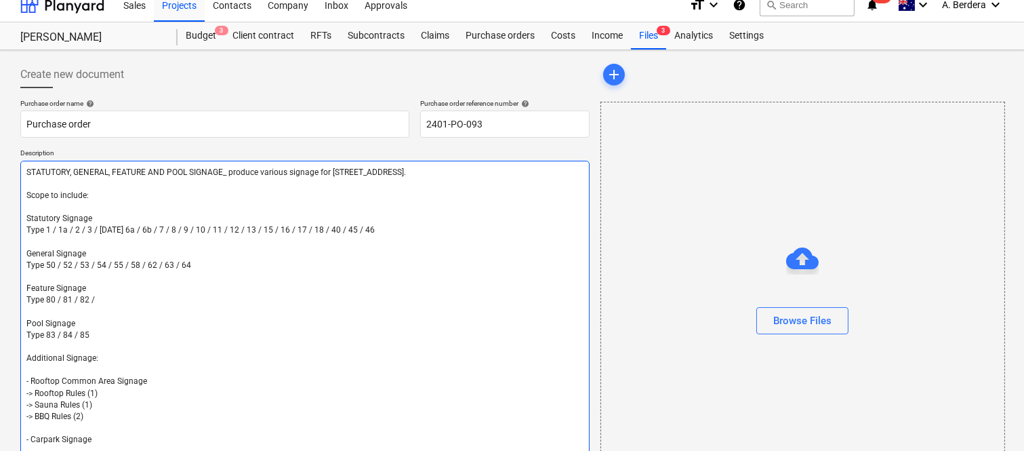
scroll to position [407, 0]
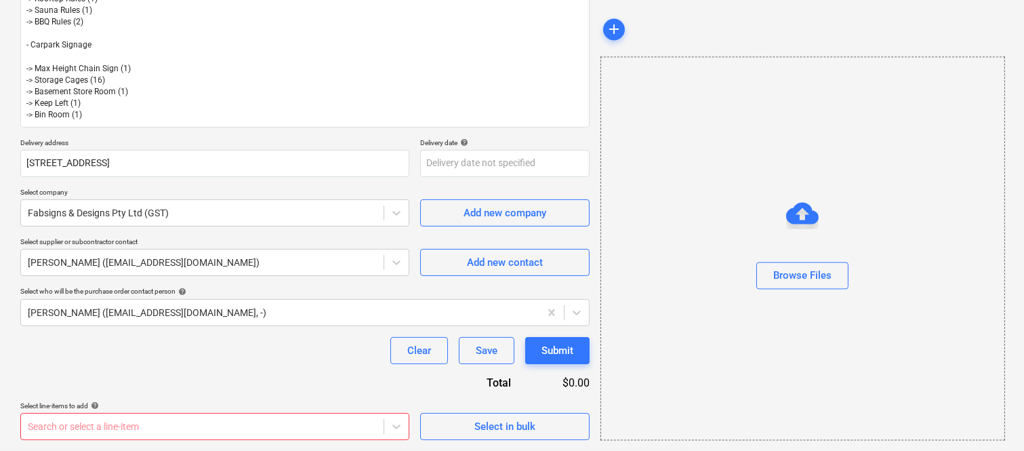
type textarea "x"
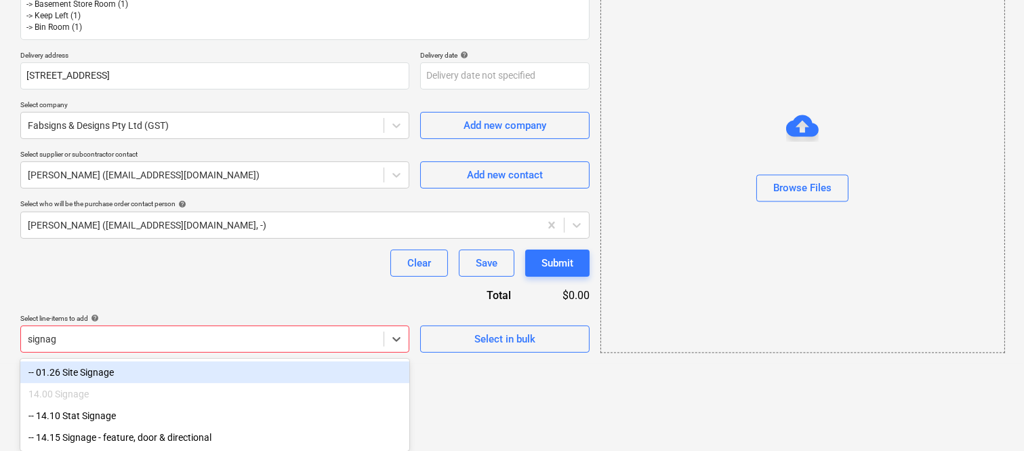
scroll to position [496, 0]
type input "signage"
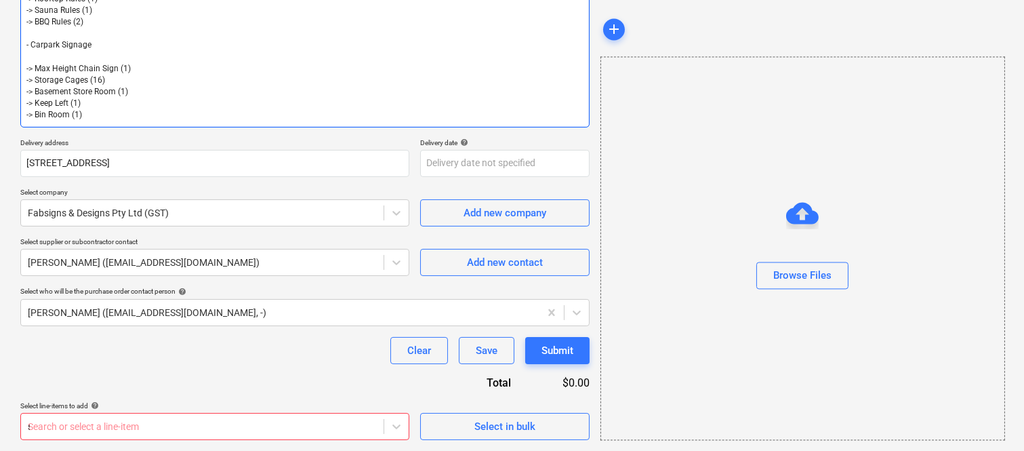
type textarea "x"
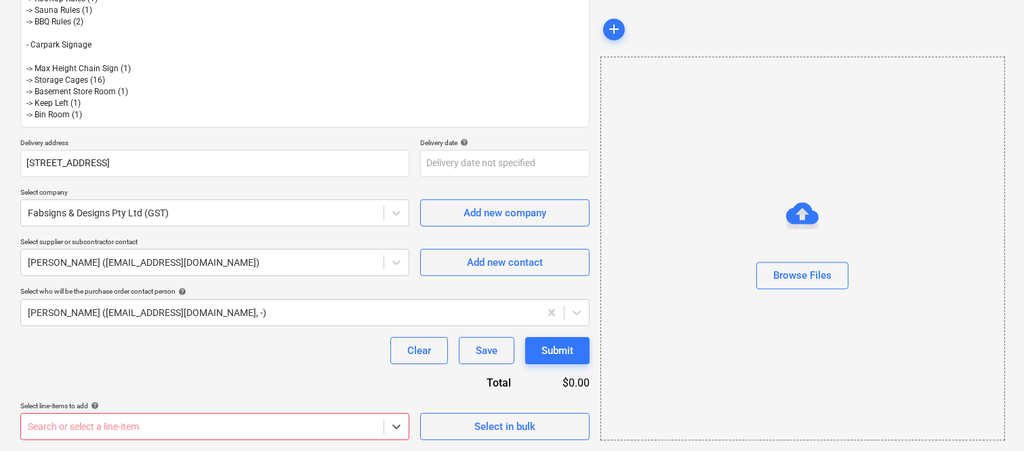
type textarea "x"
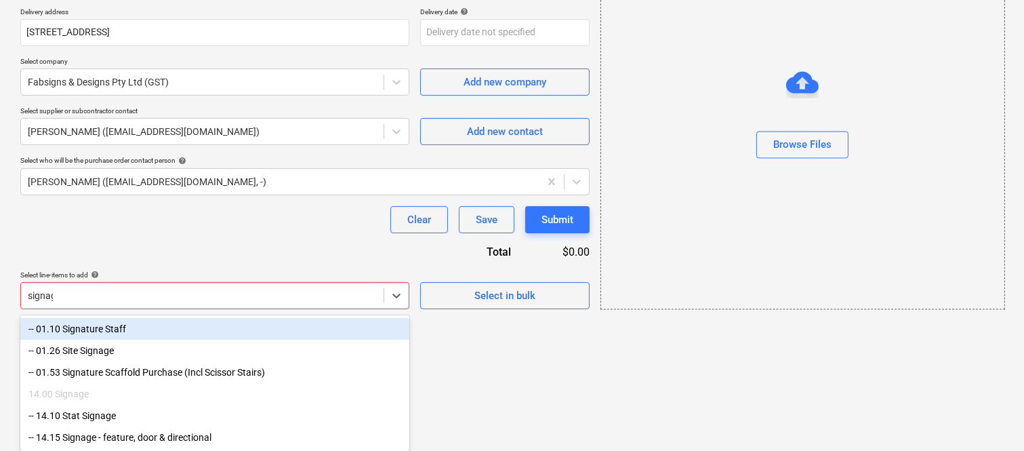
scroll to position [496, 0]
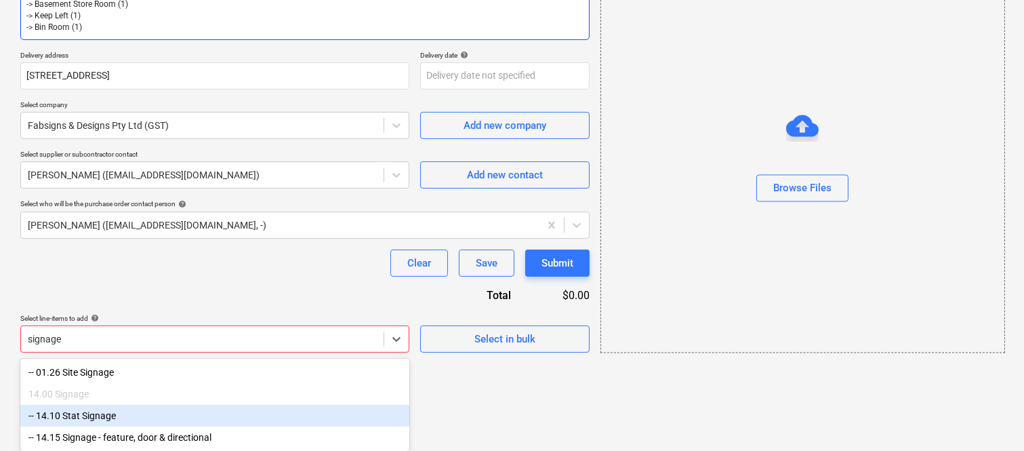
type input "signage"
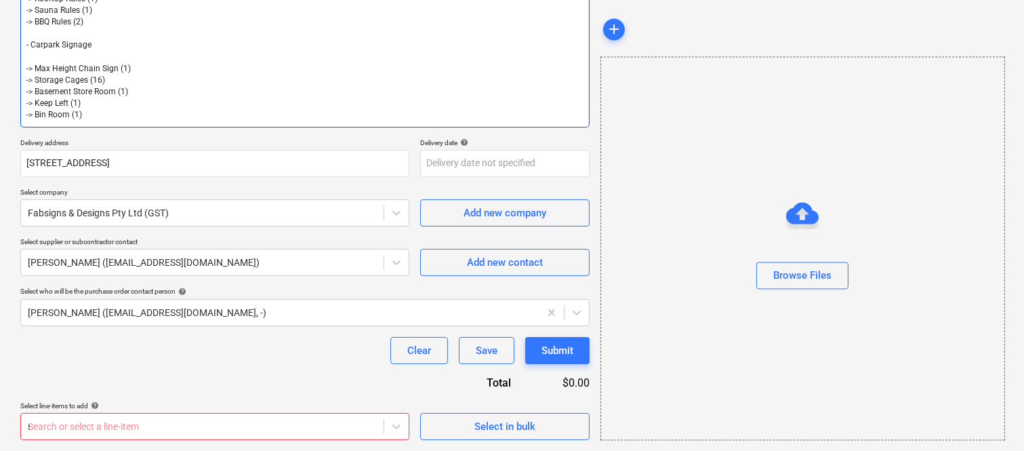
type textarea "x"
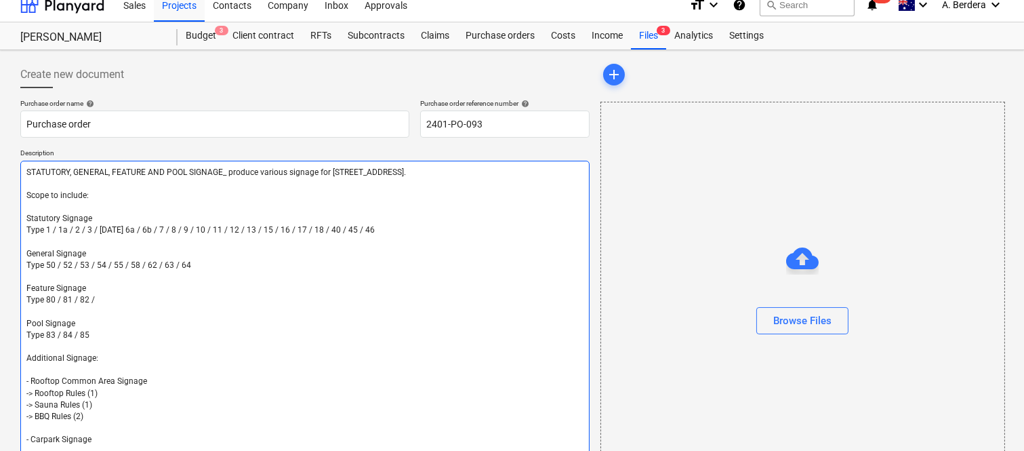
scroll to position [407, 0]
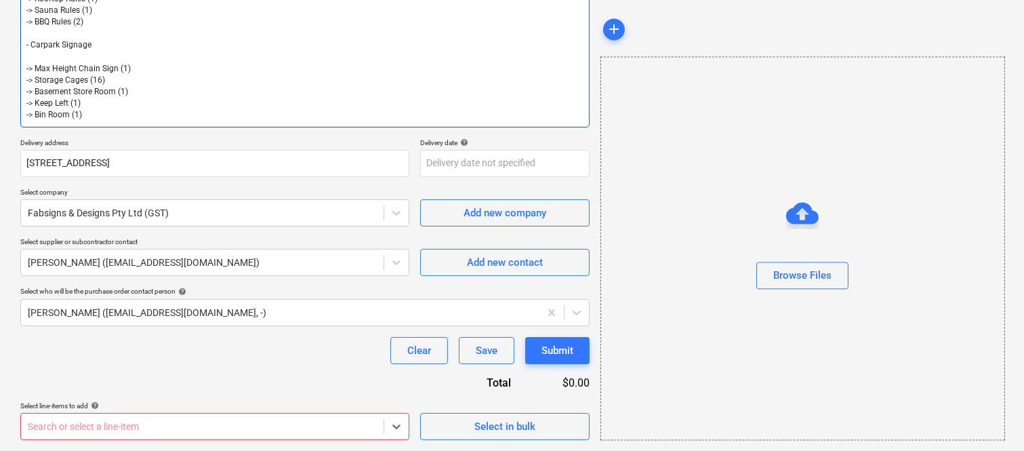
type textarea "x"
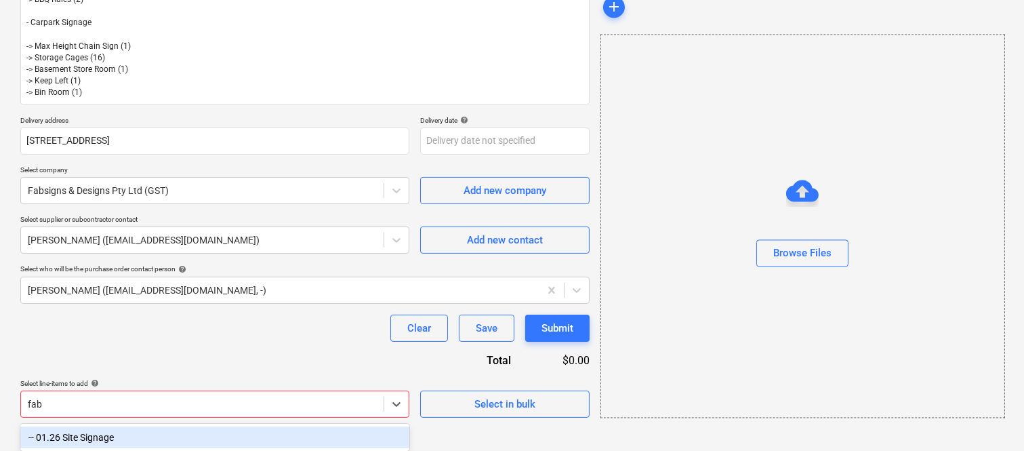
scroll to position [429, 0]
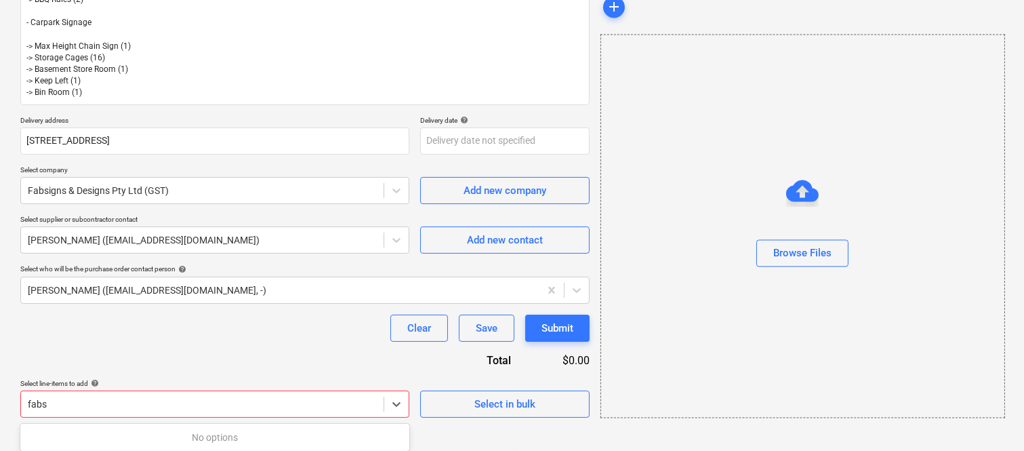
type input "fab"
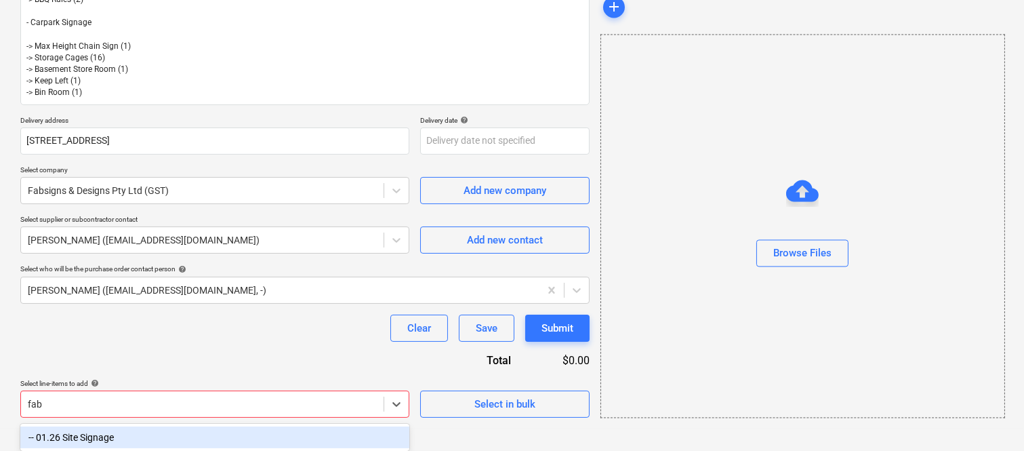
click at [130, 437] on div "-- 01.26 Site Signage" at bounding box center [214, 437] width 389 height 22
type textarea "x"
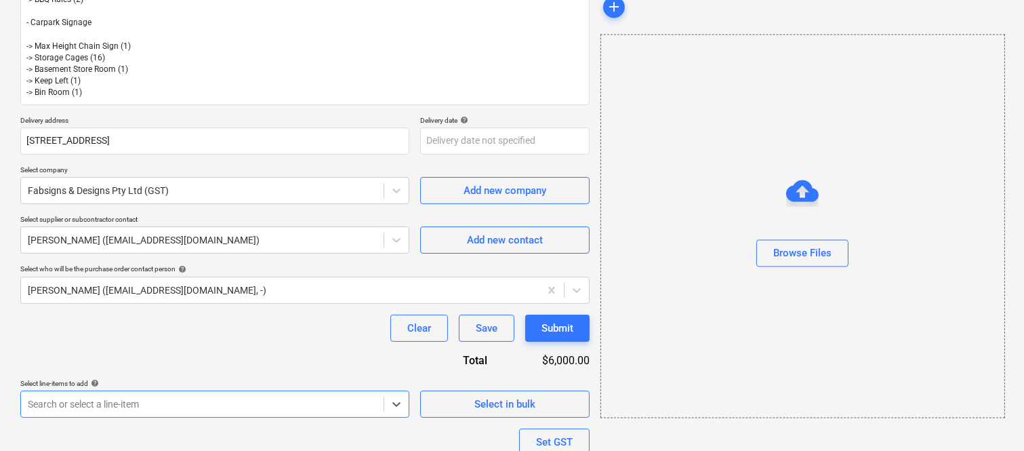
type textarea "x"
click at [142, 329] on div "Clear Save Submit" at bounding box center [304, 328] width 569 height 27
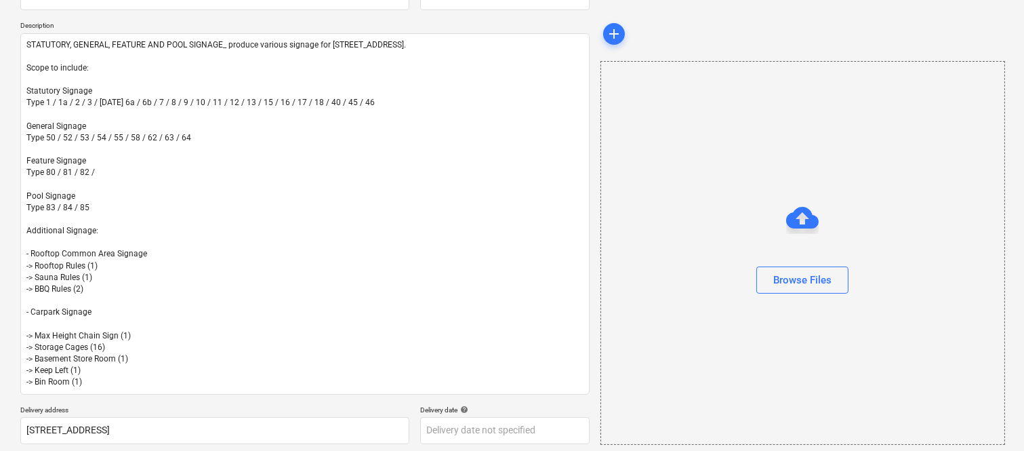
scroll to position [534, 0]
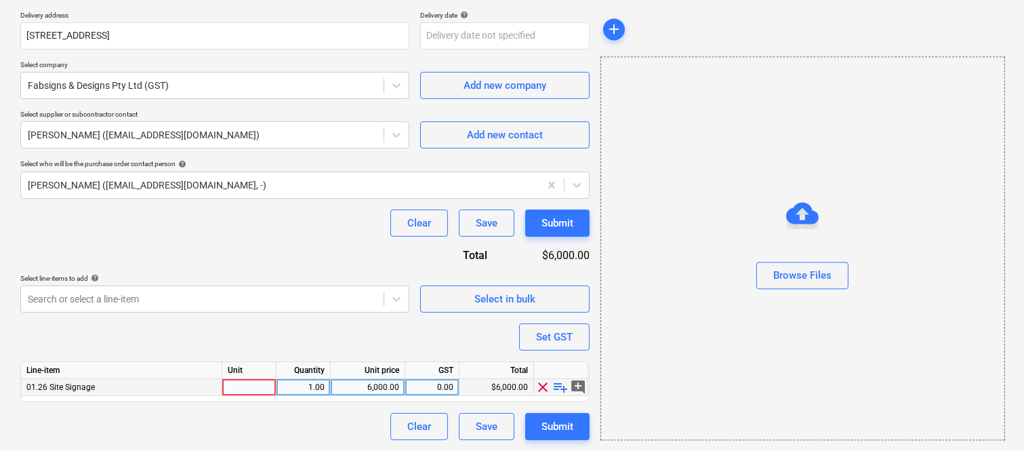
click at [243, 388] on div at bounding box center [249, 387] width 54 height 17
type input "i"
type input "INVOICE"
click at [300, 391] on div "1.00" at bounding box center [303, 387] width 43 height 17
click at [361, 391] on div "6,000.00" at bounding box center [367, 387] width 63 height 17
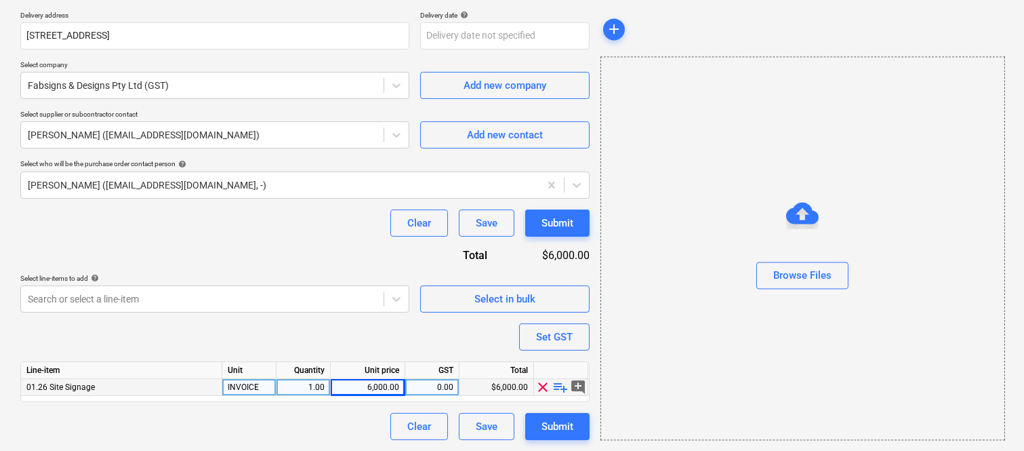
click at [363, 386] on div "6,000.00" at bounding box center [367, 387] width 63 height 17
type textarea "x"
type input "24550"
click at [323, 422] on div "Clear Save Submit" at bounding box center [304, 426] width 569 height 27
type textarea "x"
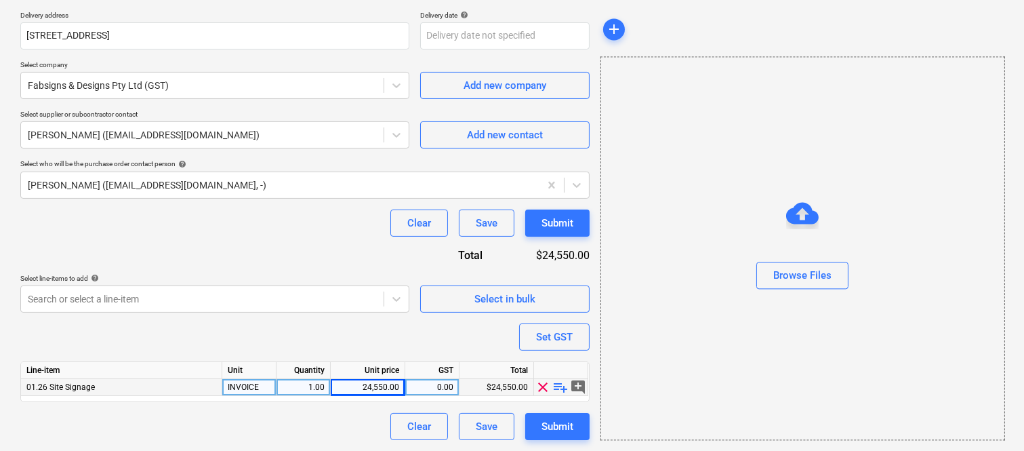
click at [434, 388] on div "0.00" at bounding box center [432, 387] width 43 height 17
type input "10"
click at [301, 416] on div "Purchase order name help Purchase order Purchase order reference number help 24…" at bounding box center [304, 8] width 569 height 863
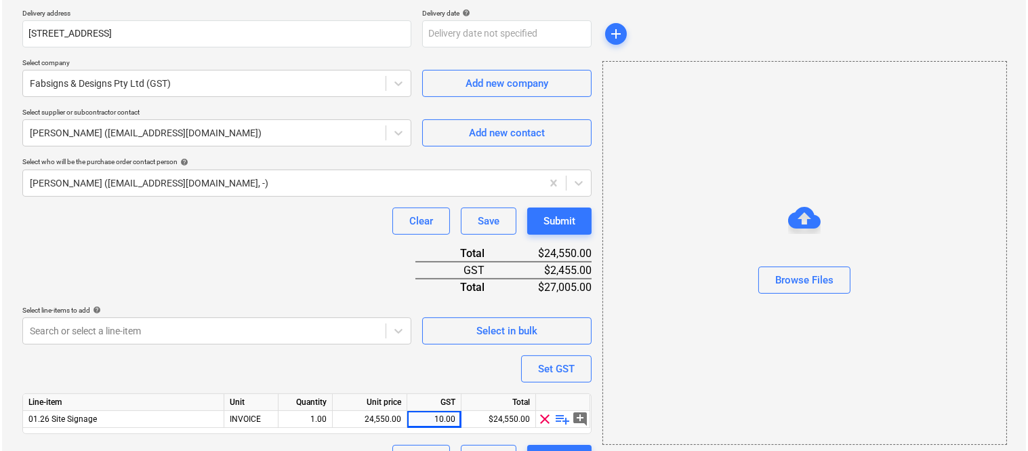
scroll to position [568, 0]
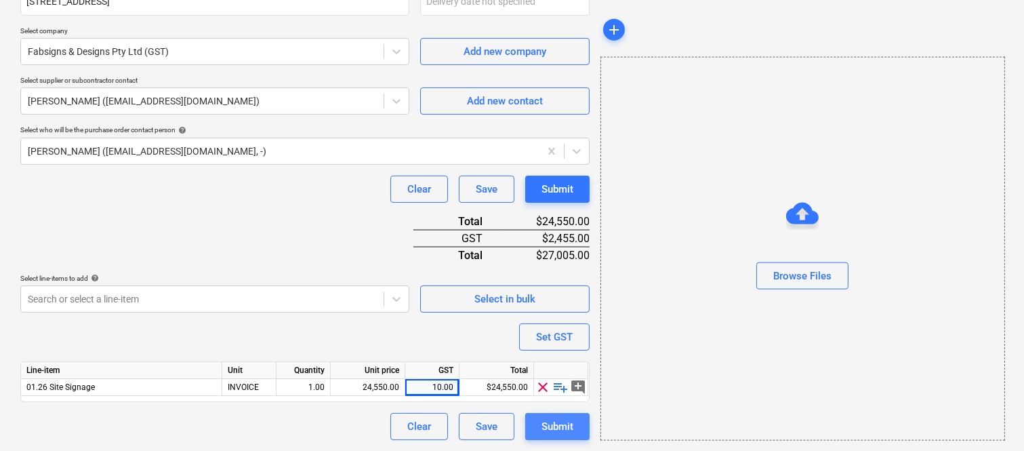
click at [551, 428] on div "Submit" at bounding box center [558, 427] width 32 height 18
type textarea "x"
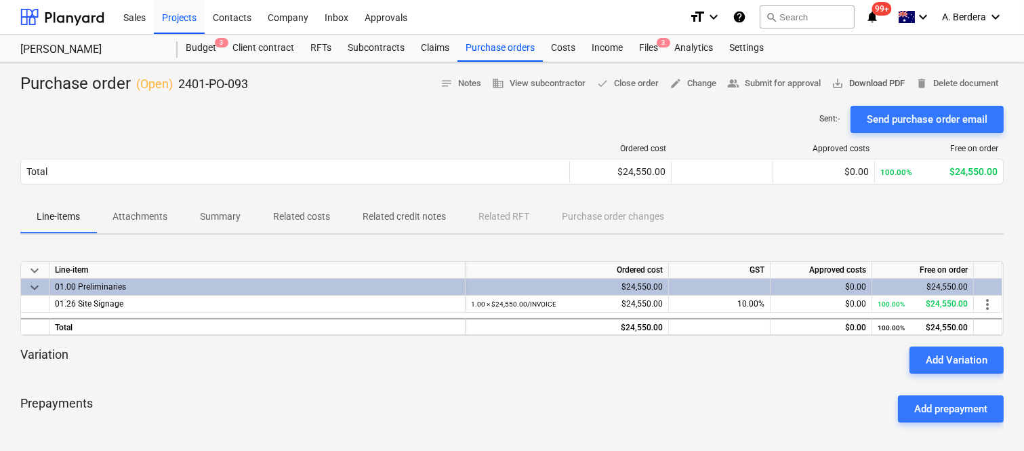
click at [837, 87] on span "save_alt" at bounding box center [838, 83] width 12 height 12
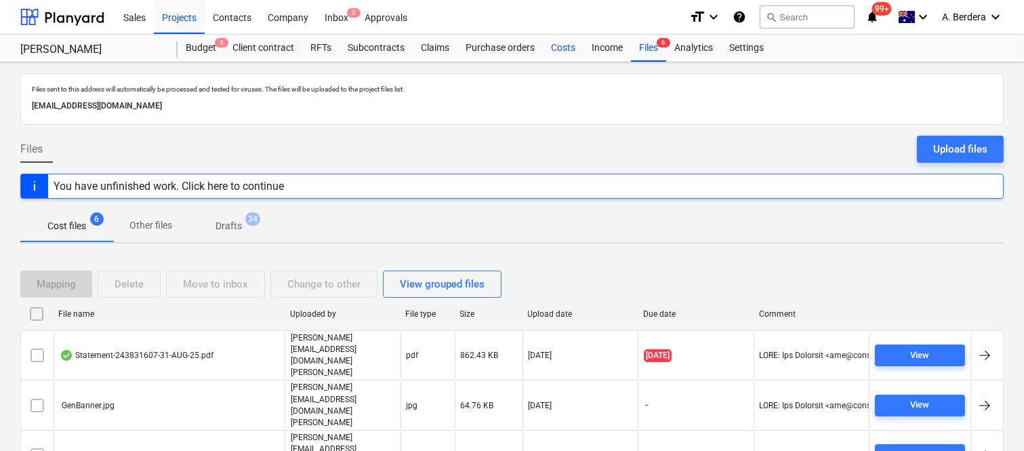
click at [563, 47] on div "Costs" at bounding box center [563, 48] width 41 height 27
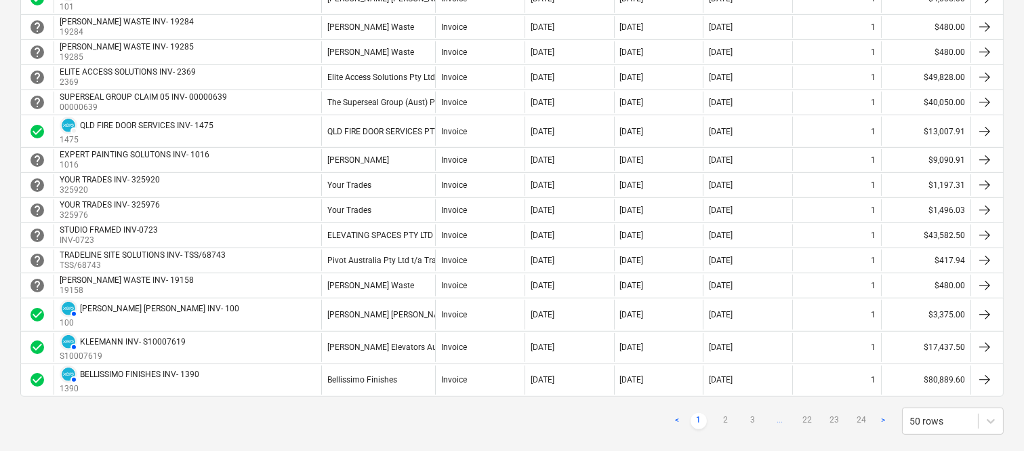
scroll to position [1229, 0]
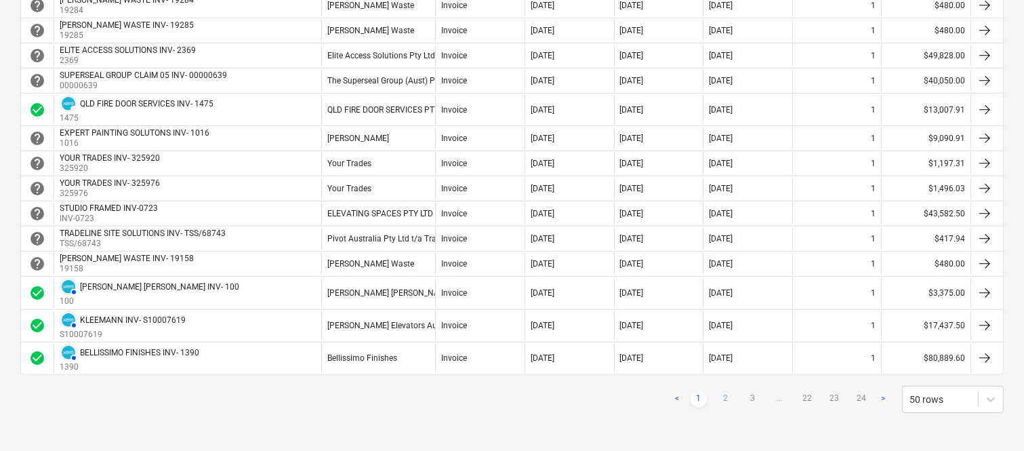
click at [727, 403] on link "2" at bounding box center [726, 399] width 16 height 16
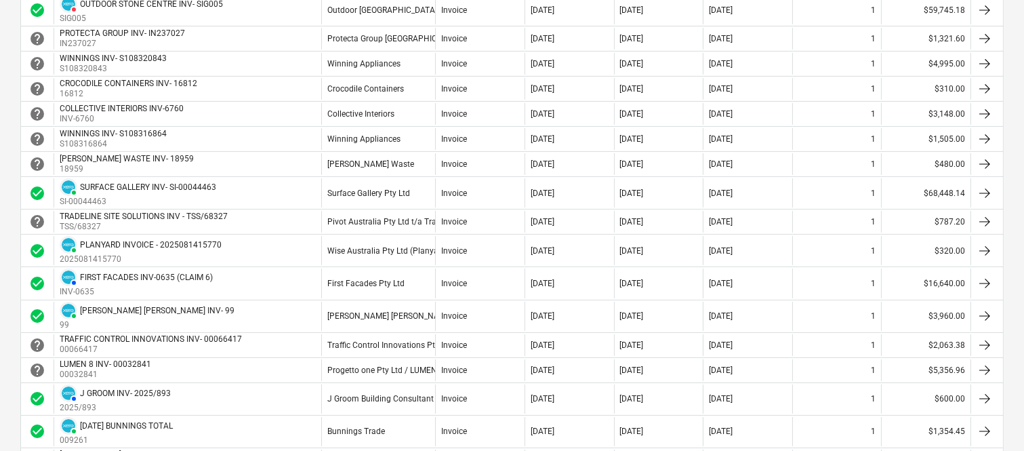
scroll to position [513, 0]
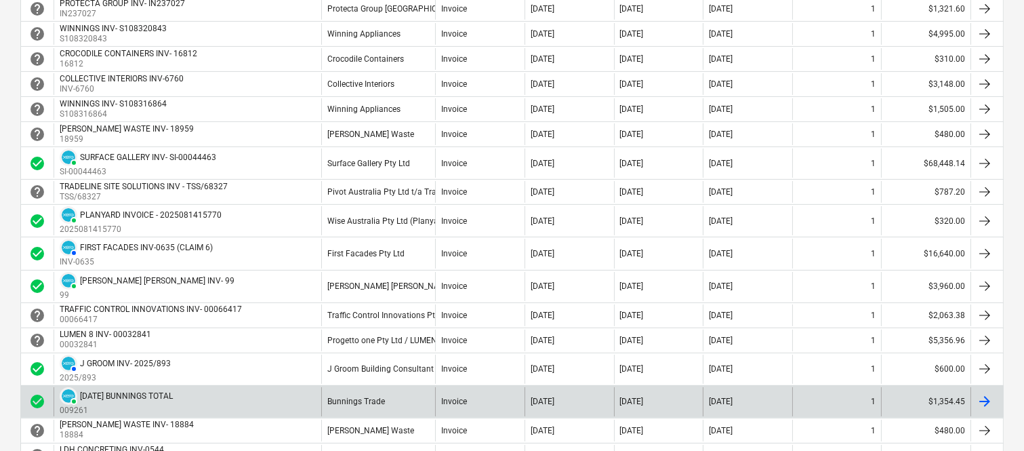
click at [228, 401] on div "PAID [DATE] BUNNINGS TOTAL 009261" at bounding box center [188, 401] width 268 height 29
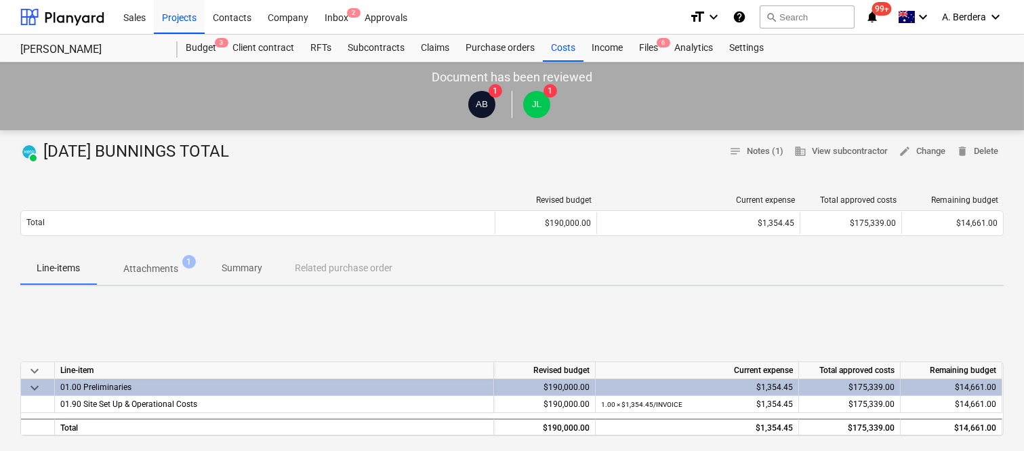
click at [157, 269] on p "Attachments" at bounding box center [150, 269] width 55 height 14
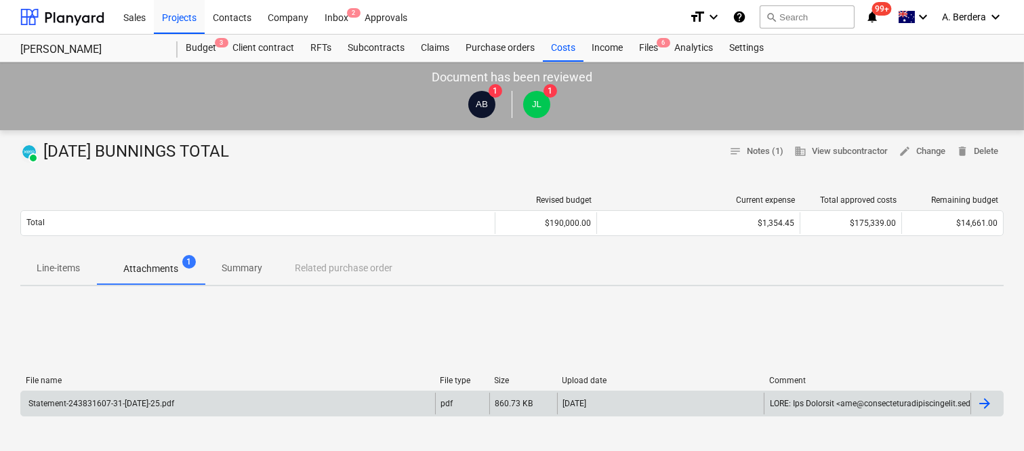
click at [166, 407] on div "Statement-243831607-31-[DATE]-25.pdf" at bounding box center [228, 403] width 414 height 22
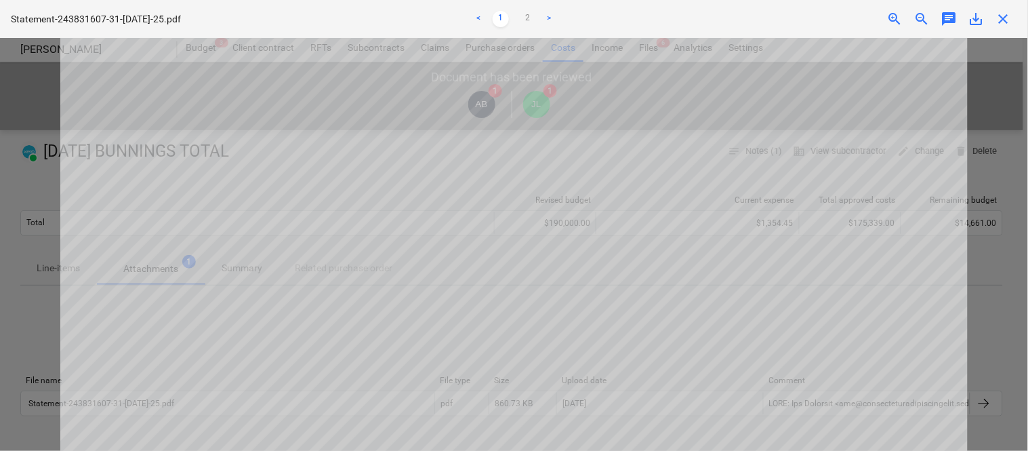
click at [1011, 19] on span "close" at bounding box center [1004, 19] width 16 height 16
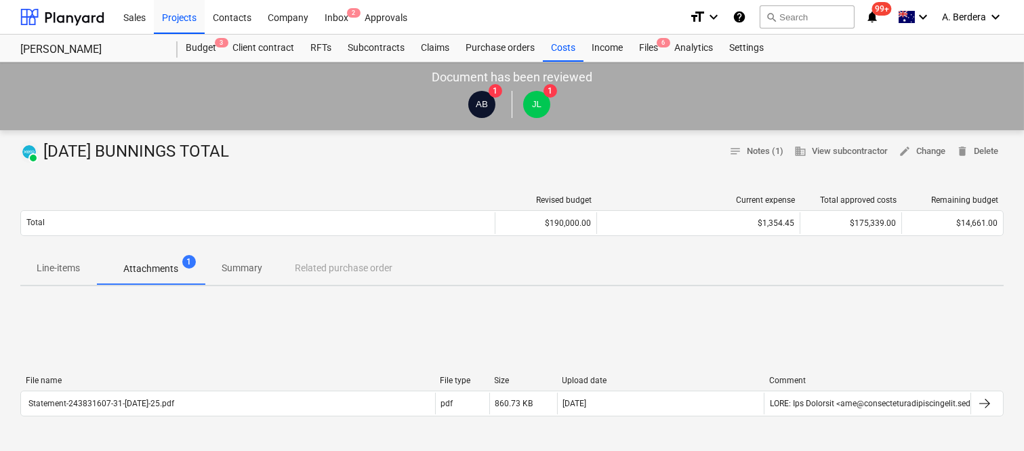
click at [249, 271] on p "Summary" at bounding box center [242, 268] width 41 height 14
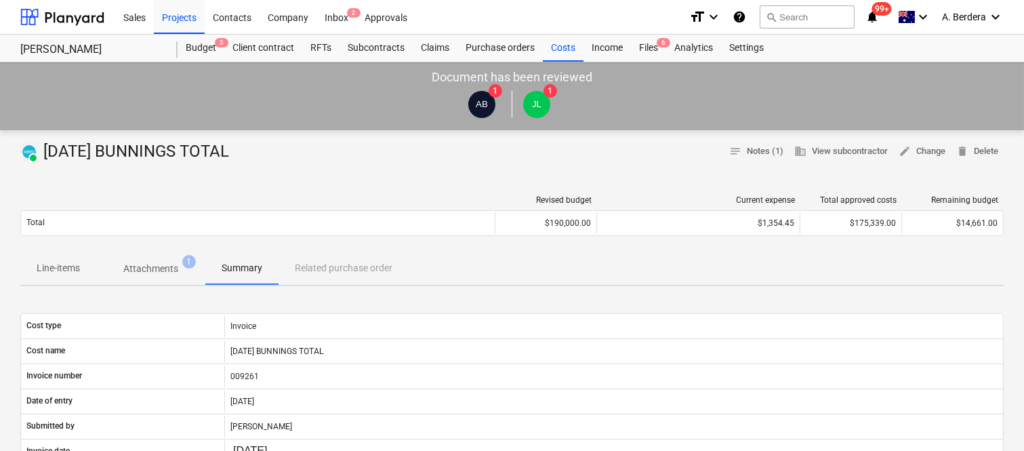
click at [158, 270] on p "Attachments" at bounding box center [150, 269] width 55 height 14
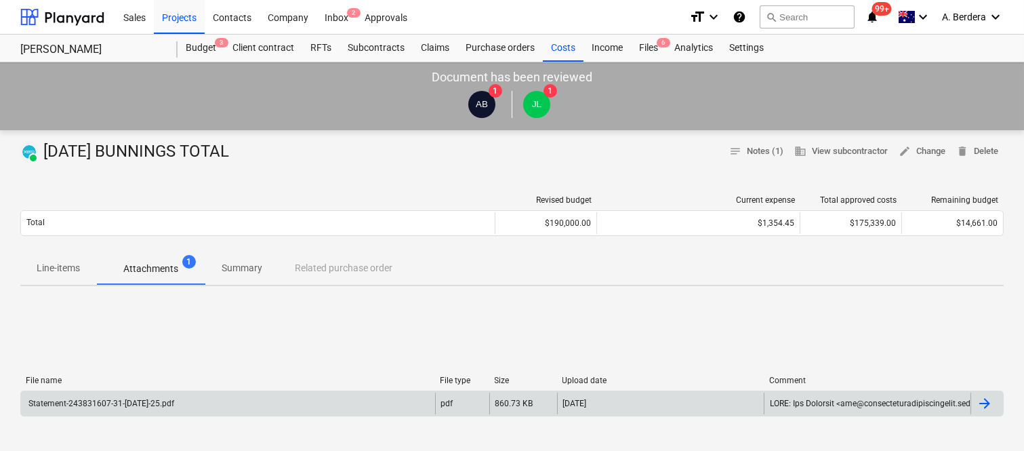
click at [224, 407] on div "Statement-243831607-31-[DATE]-25.pdf" at bounding box center [228, 403] width 414 height 22
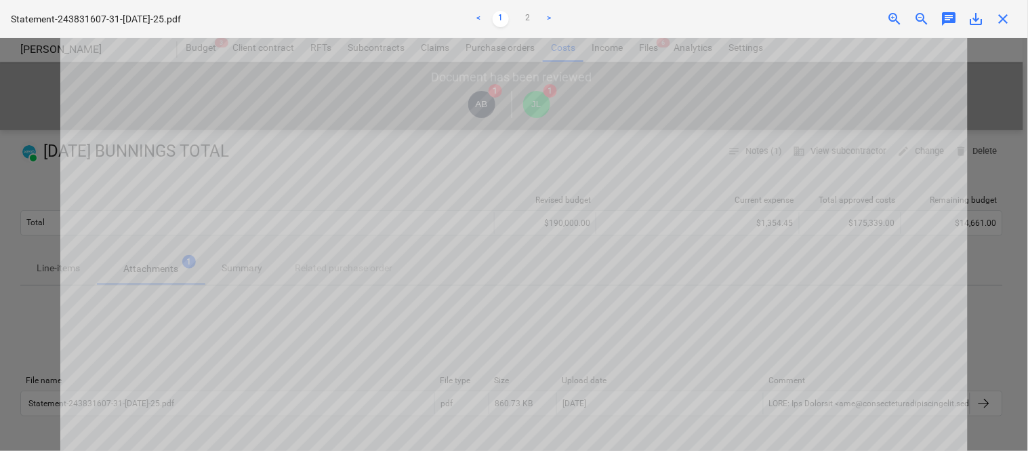
click at [999, 17] on span "close" at bounding box center [1004, 19] width 16 height 16
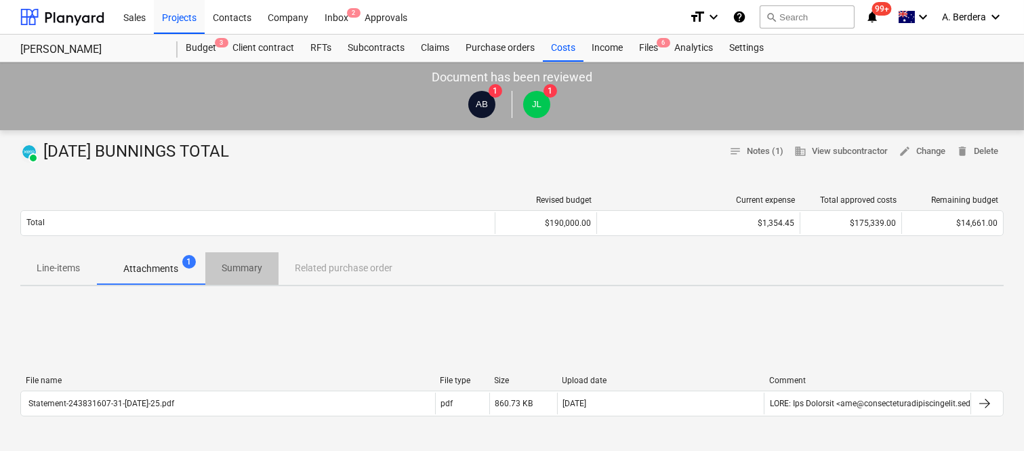
click at [233, 266] on p "Summary" at bounding box center [242, 268] width 41 height 14
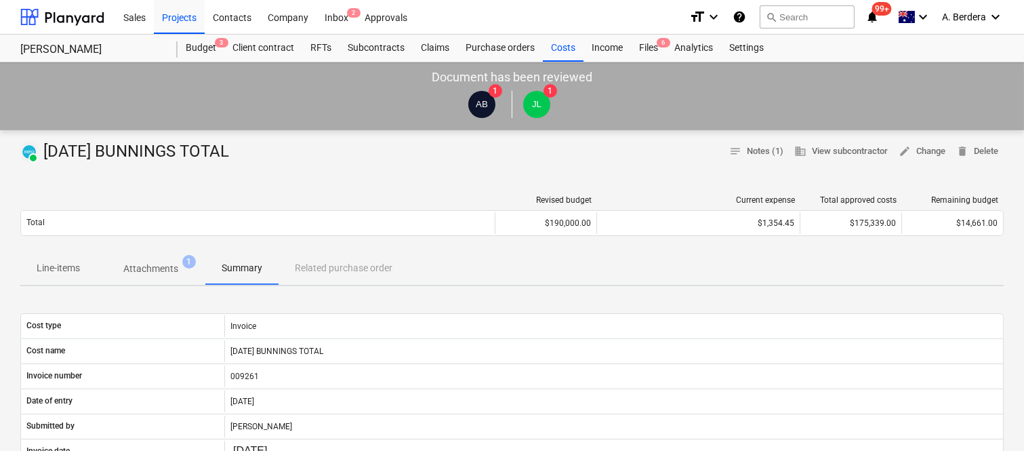
click at [157, 264] on p "Attachments" at bounding box center [150, 269] width 55 height 14
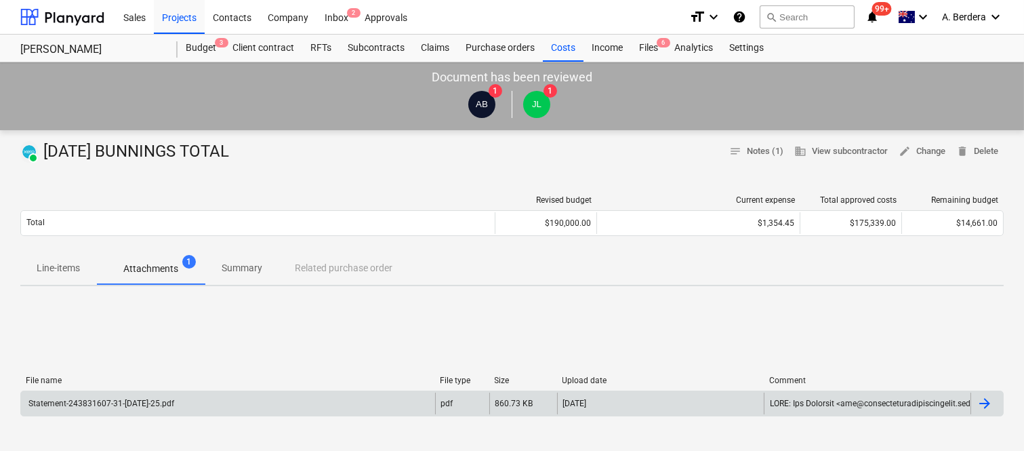
click at [212, 407] on div "Statement-243831607-31-[DATE]-25.pdf" at bounding box center [228, 403] width 414 height 22
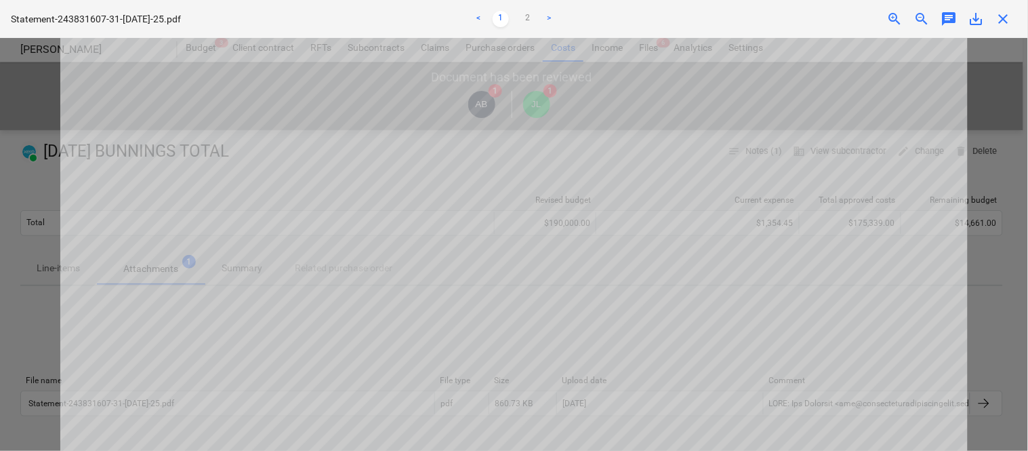
click at [1000, 12] on span "close" at bounding box center [1004, 19] width 16 height 16
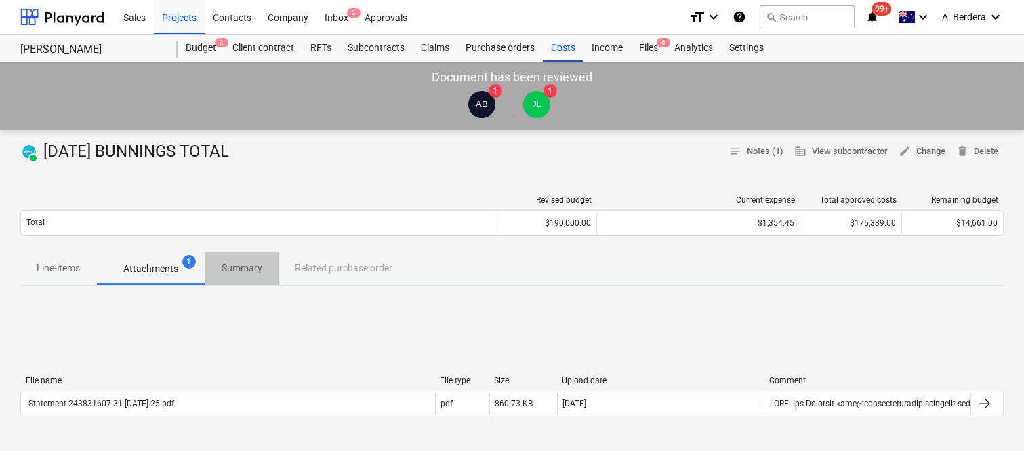
click at [241, 267] on p "Summary" at bounding box center [242, 268] width 41 height 14
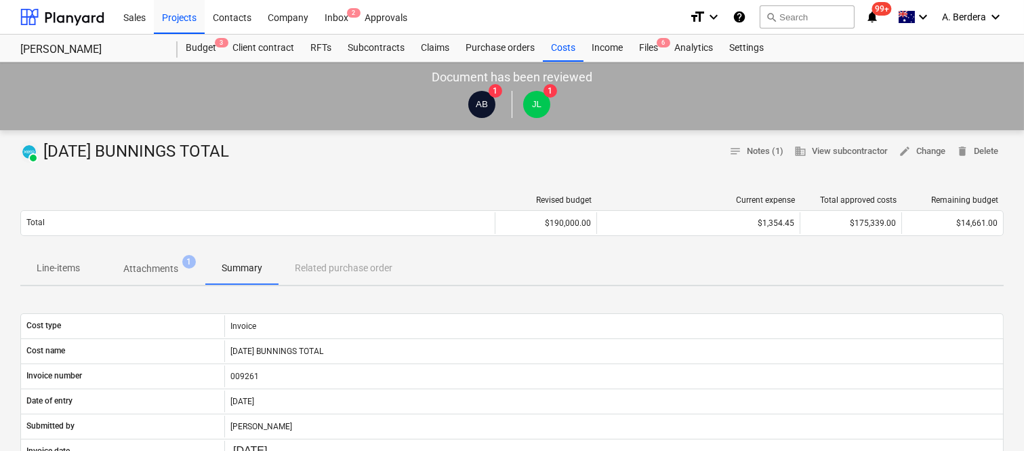
click at [43, 266] on p "Line-items" at bounding box center [58, 268] width 43 height 14
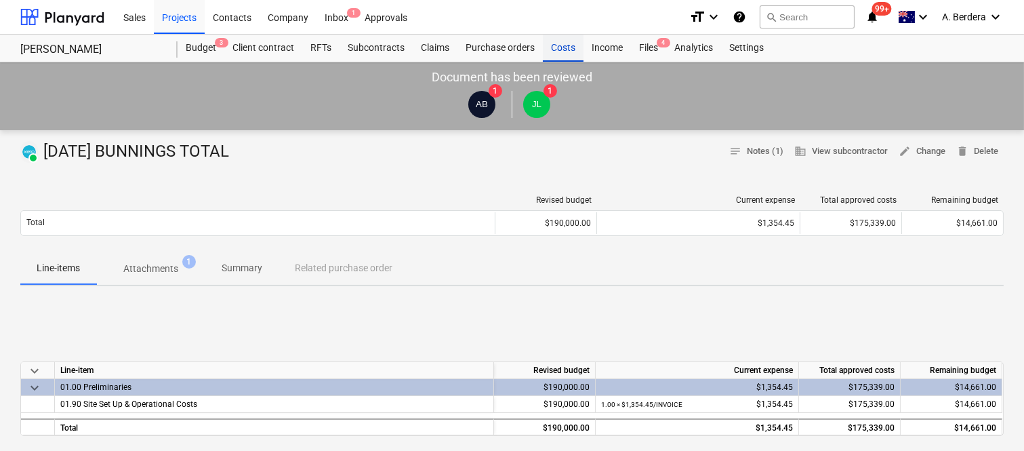
click at [554, 44] on div "Costs" at bounding box center [563, 48] width 41 height 27
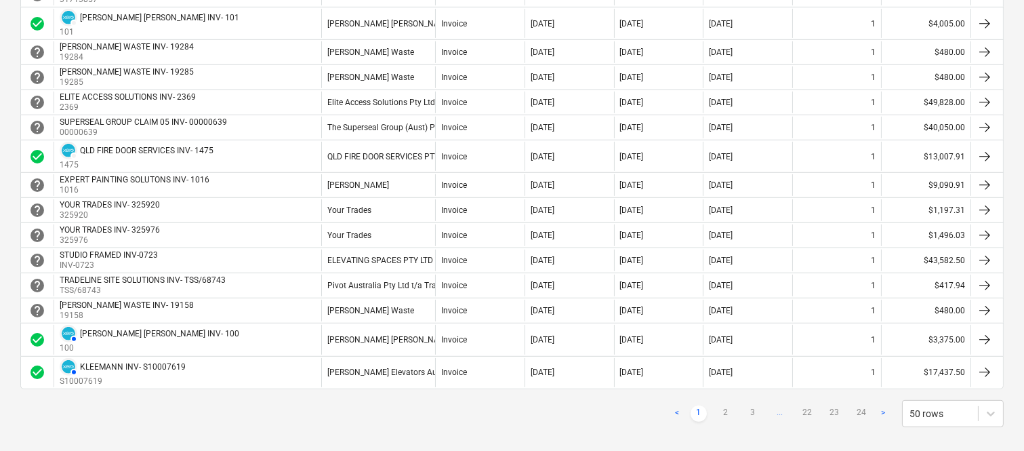
scroll to position [1222, 0]
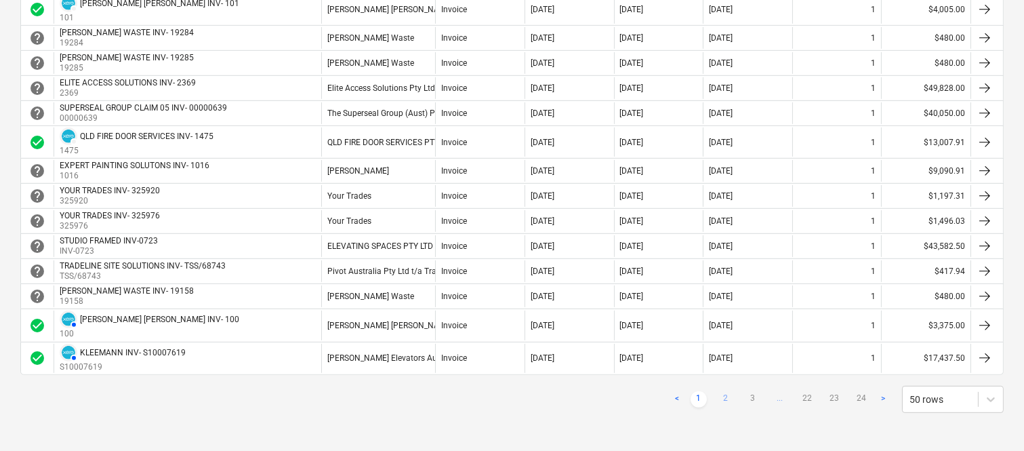
click at [729, 401] on link "2" at bounding box center [726, 399] width 16 height 16
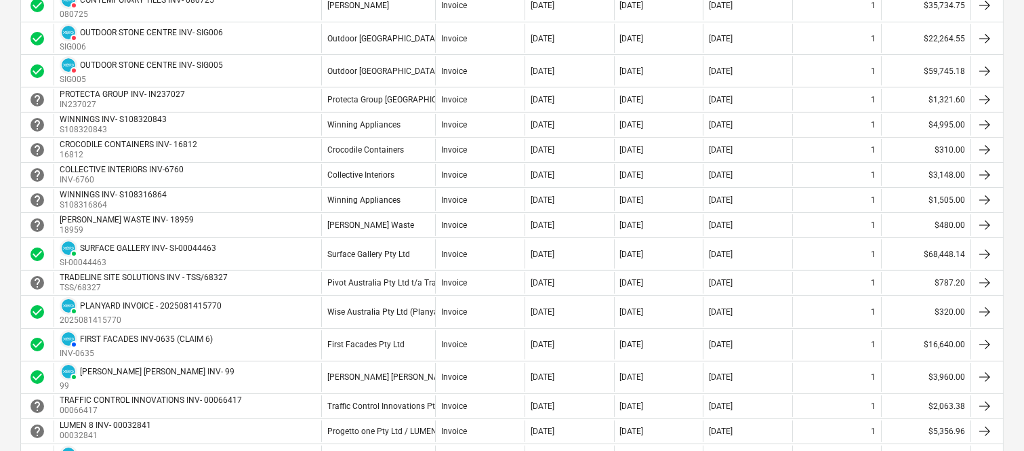
scroll to position [457, 0]
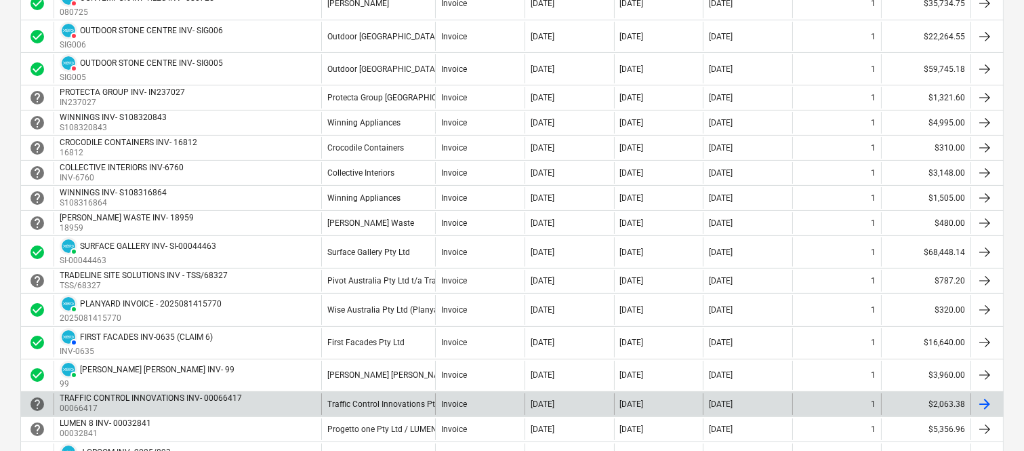
click at [321, 401] on div "Traffic Control Innovations Pty Ltd" at bounding box center [378, 404] width 114 height 22
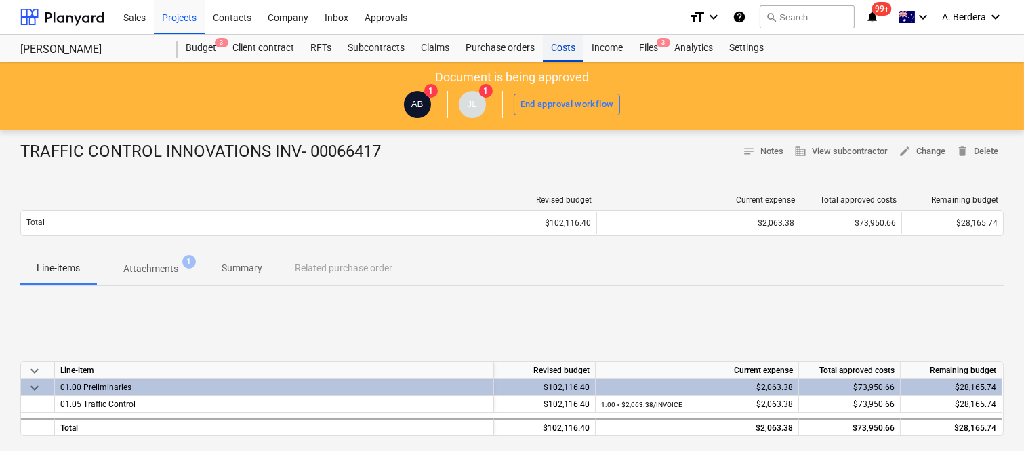
click at [561, 45] on div "Costs" at bounding box center [563, 48] width 41 height 27
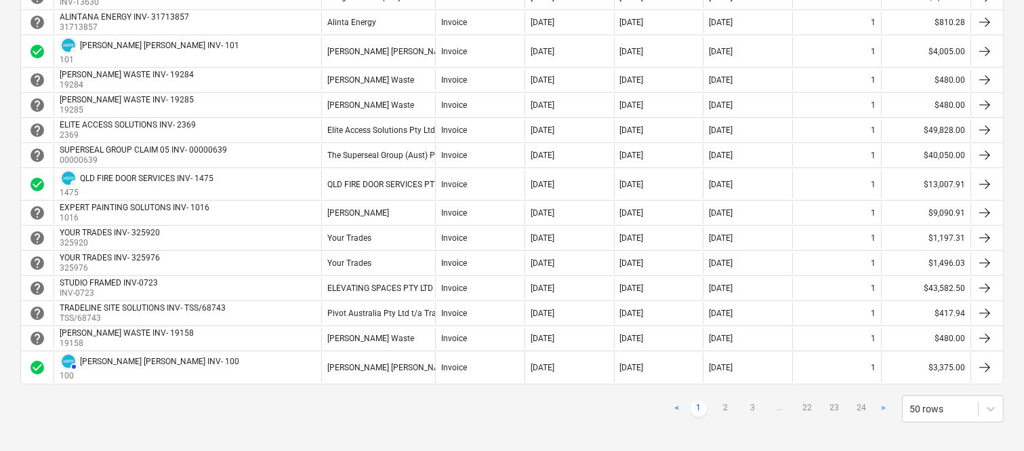
scroll to position [1205, 0]
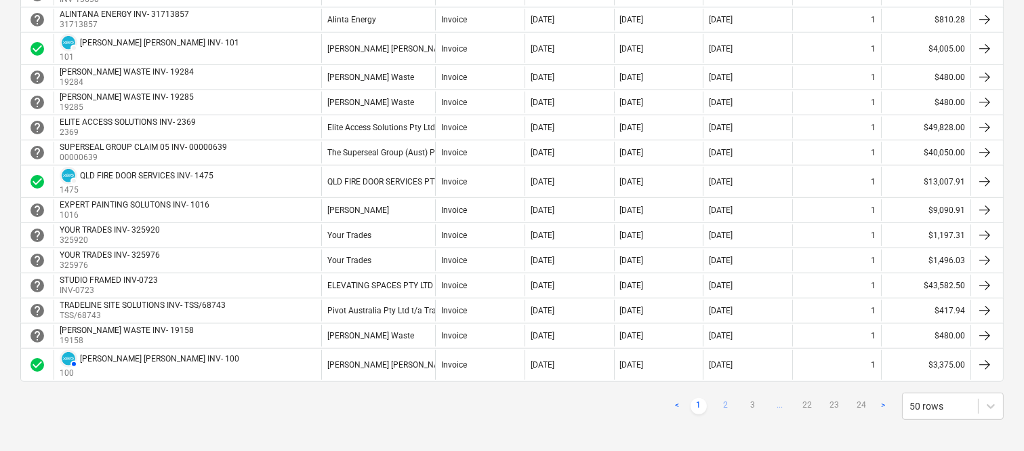
click at [726, 408] on link "2" at bounding box center [726, 406] width 16 height 16
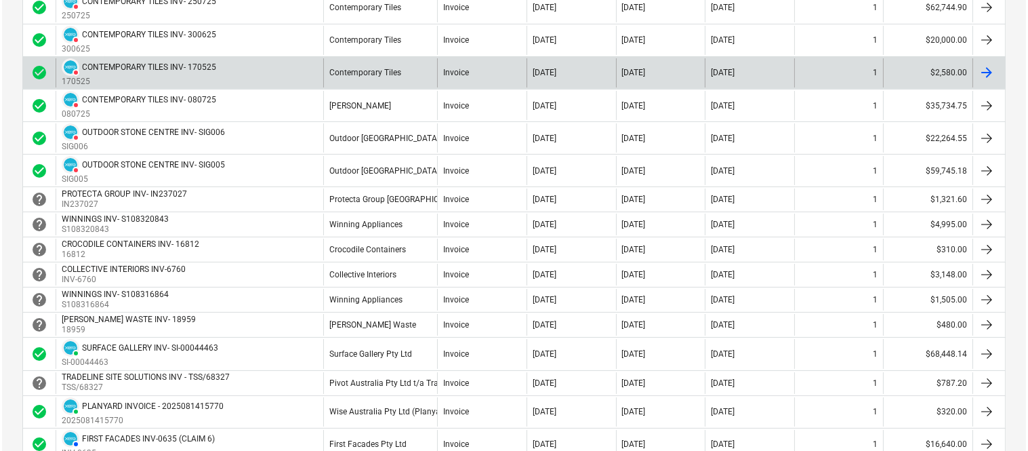
scroll to position [0, 0]
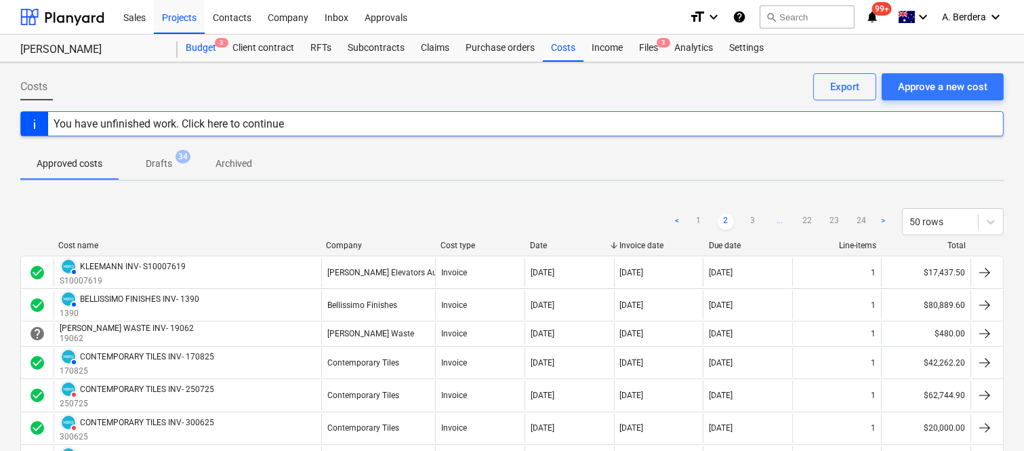
click at [192, 45] on div "Budget 3" at bounding box center [201, 48] width 47 height 27
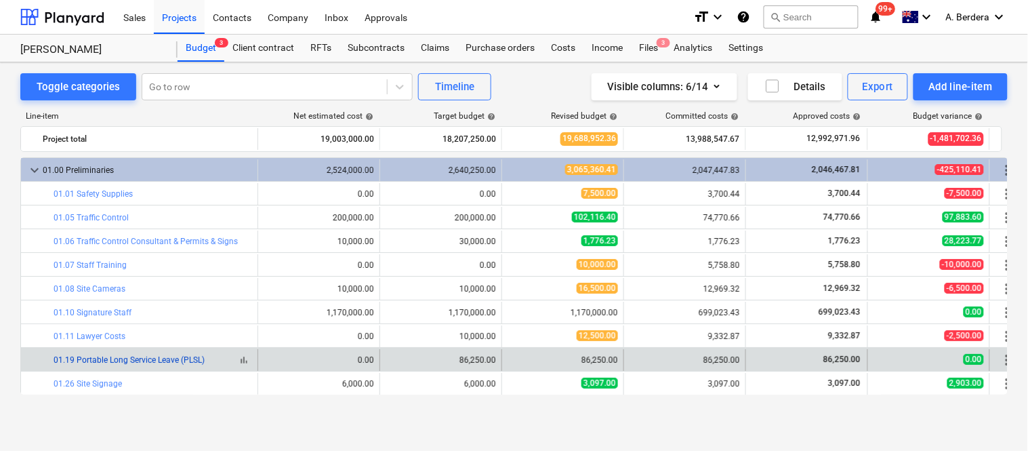
scroll to position [92, 0]
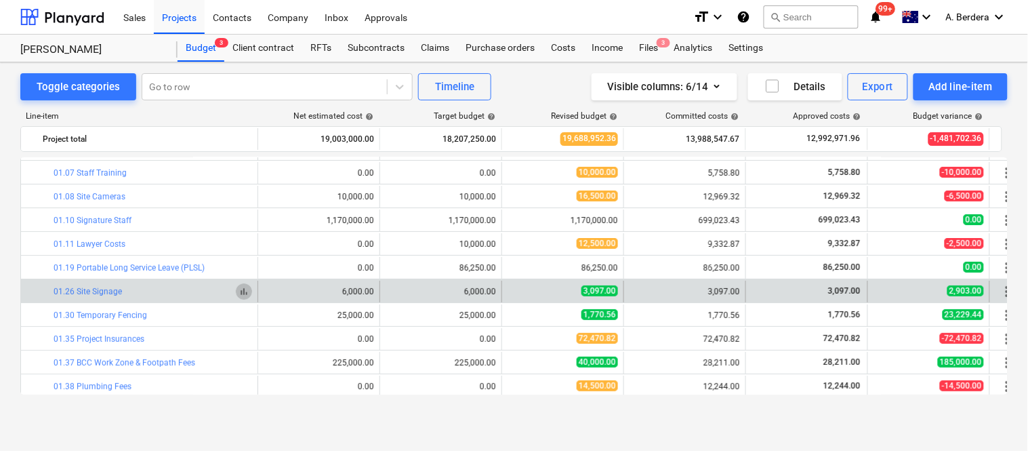
click at [246, 293] on span "bar_chart" at bounding box center [244, 291] width 11 height 11
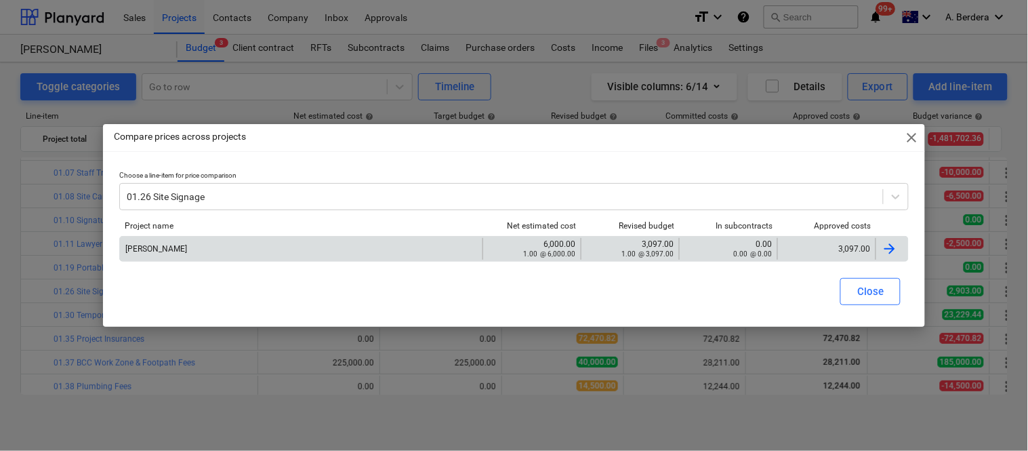
click at [824, 244] on div "3,097.00" at bounding box center [827, 248] width 87 height 9
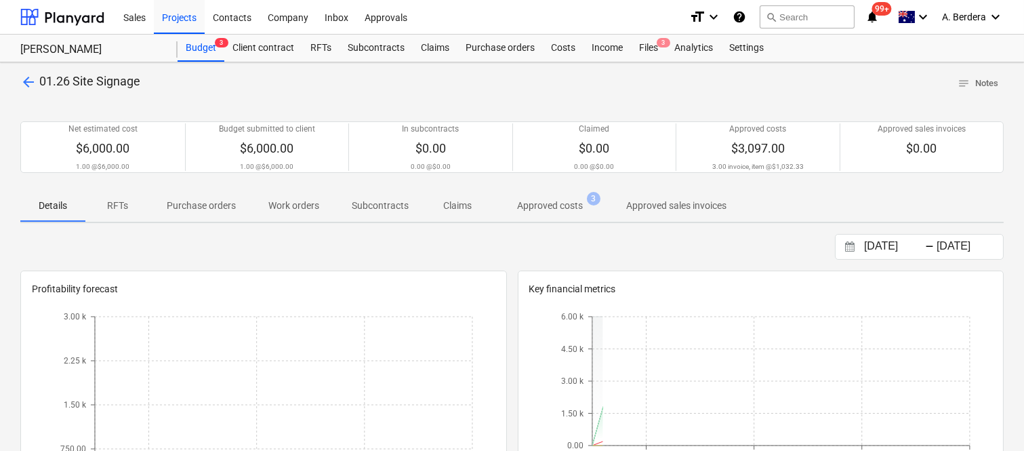
click at [544, 203] on p "Approved costs" at bounding box center [550, 206] width 66 height 14
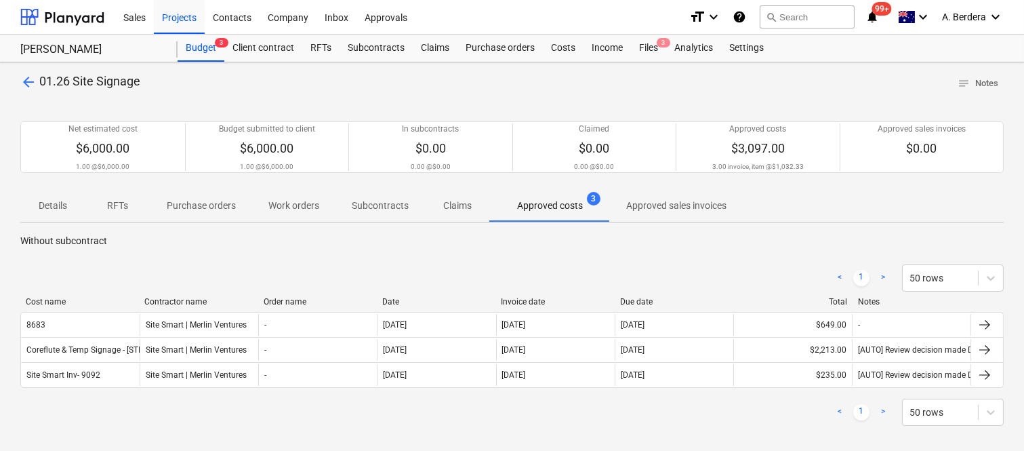
click at [29, 85] on span "arrow_back" at bounding box center [28, 82] width 16 height 16
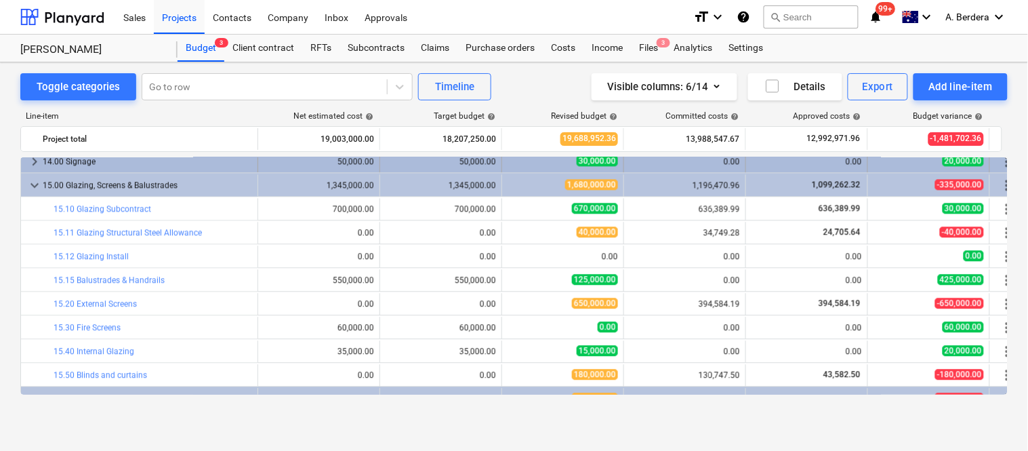
scroll to position [1961, 0]
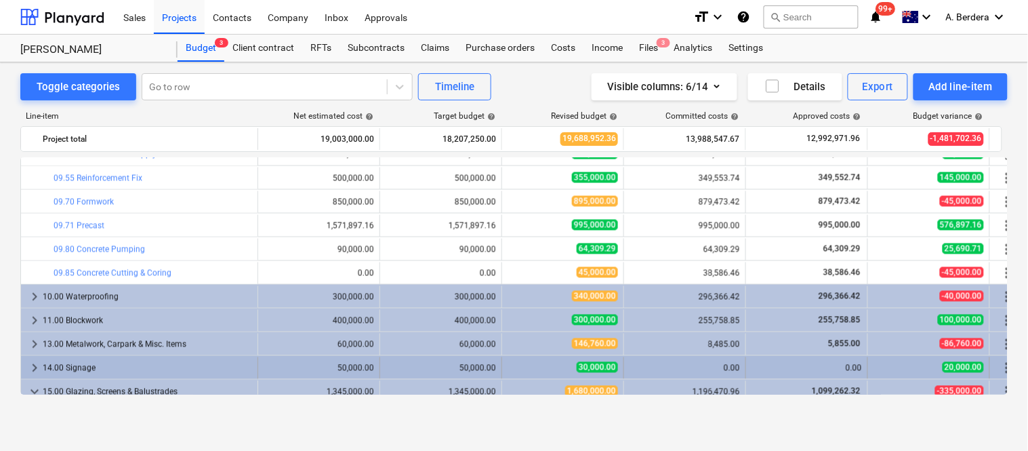
click at [241, 365] on div "14.00 Signage" at bounding box center [147, 368] width 209 height 22
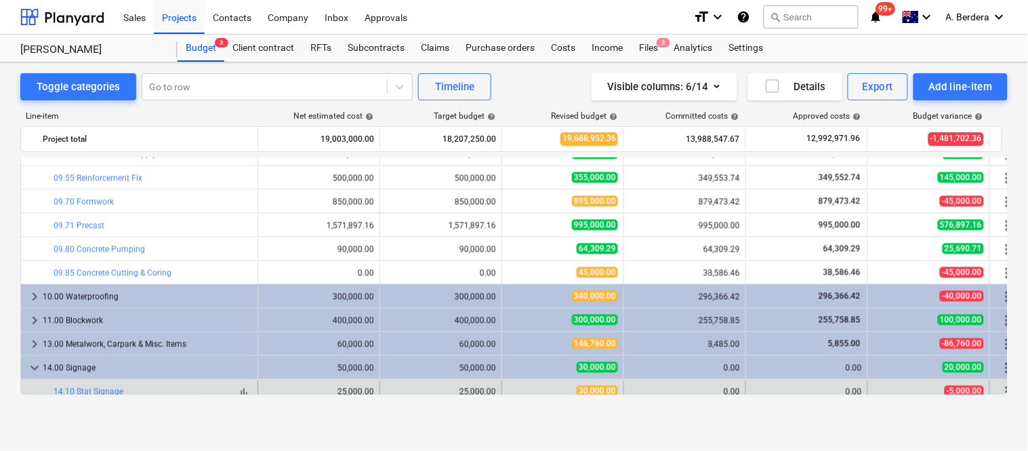
scroll to position [2168, 0]
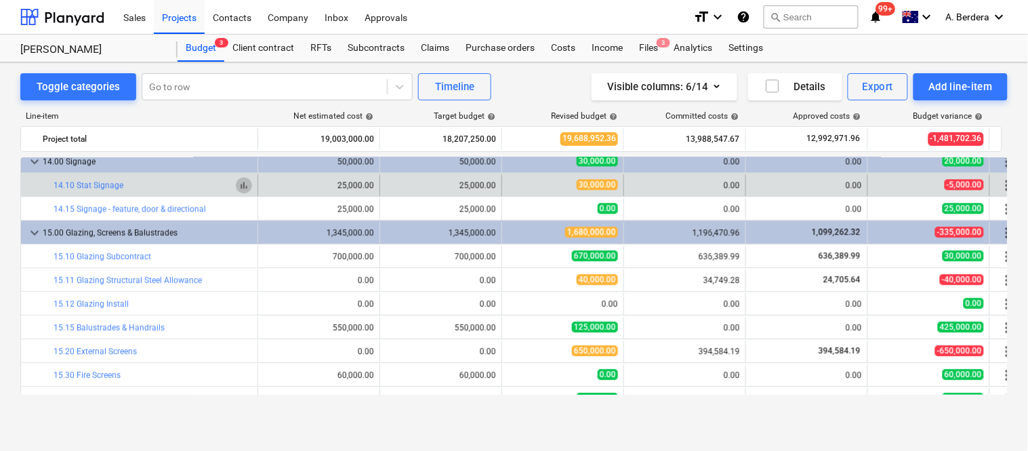
click at [245, 186] on span "bar_chart" at bounding box center [244, 185] width 11 height 11
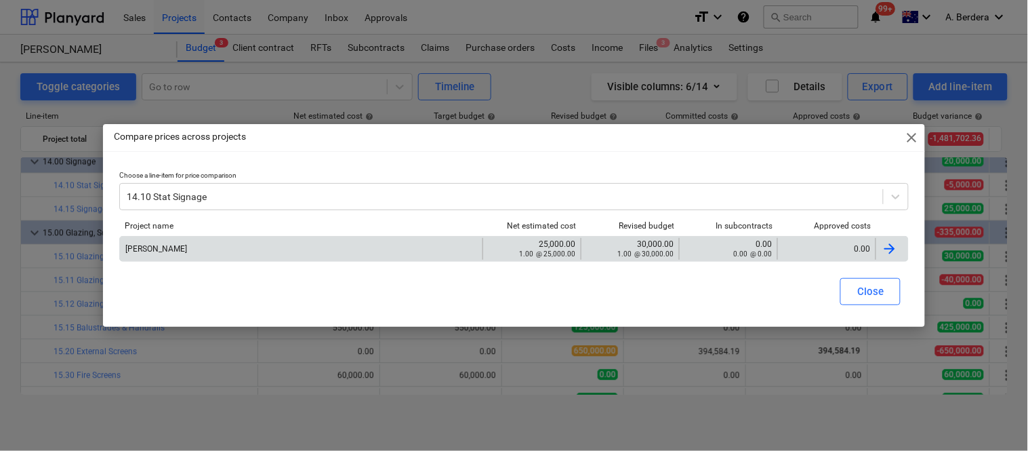
click at [807, 240] on div "0.00" at bounding box center [827, 249] width 98 height 22
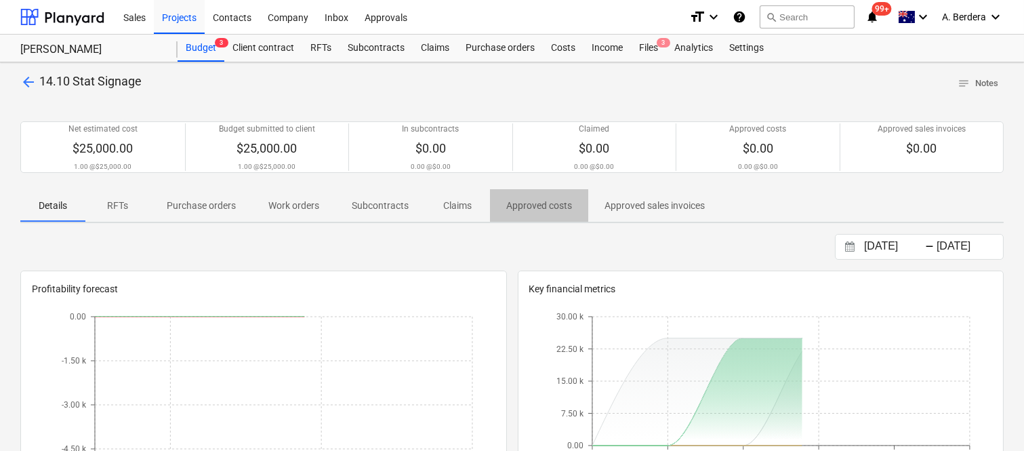
click at [521, 205] on p "Approved costs" at bounding box center [539, 206] width 66 height 14
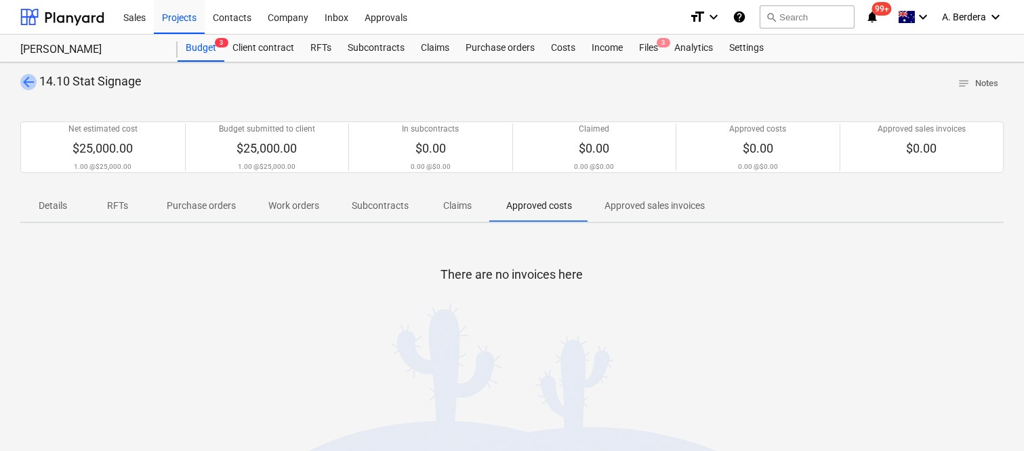
click at [25, 76] on span "arrow_back" at bounding box center [28, 82] width 16 height 16
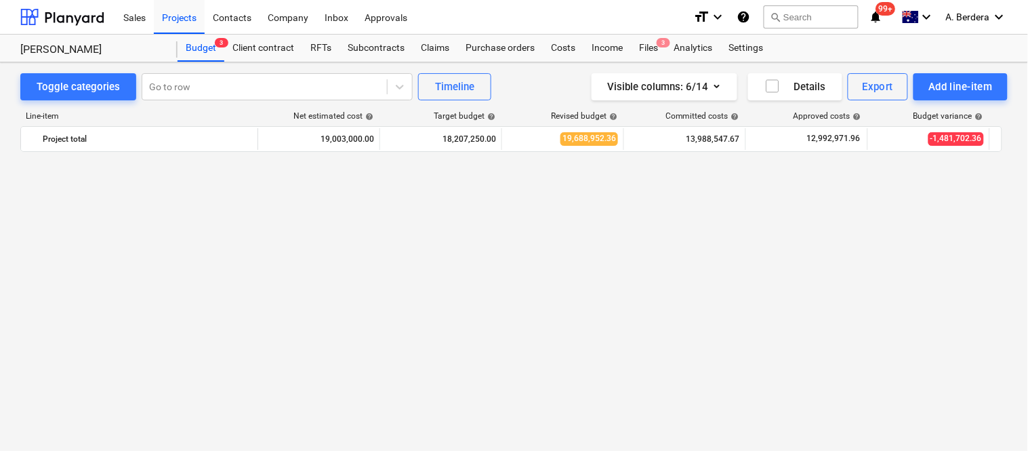
scroll to position [2168, 0]
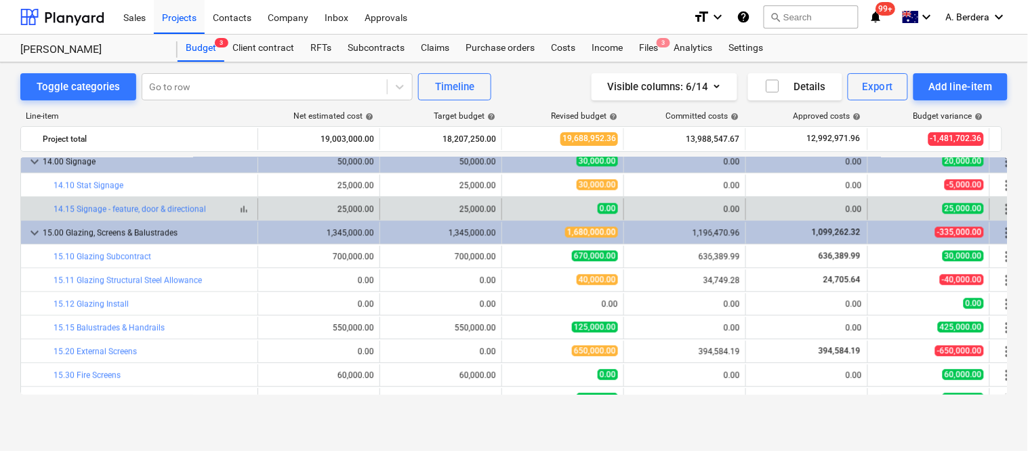
click at [247, 207] on span "bar_chart" at bounding box center [244, 208] width 11 height 11
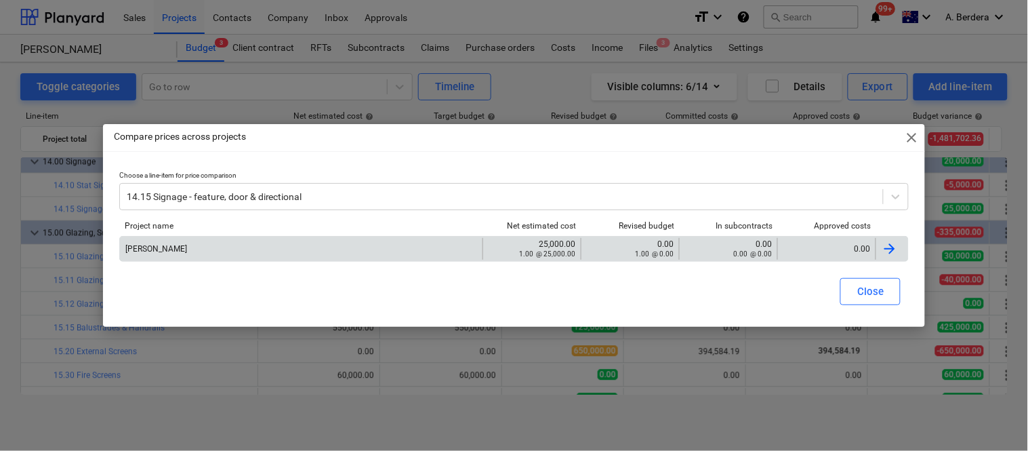
click at [818, 251] on div "0.00" at bounding box center [827, 248] width 87 height 9
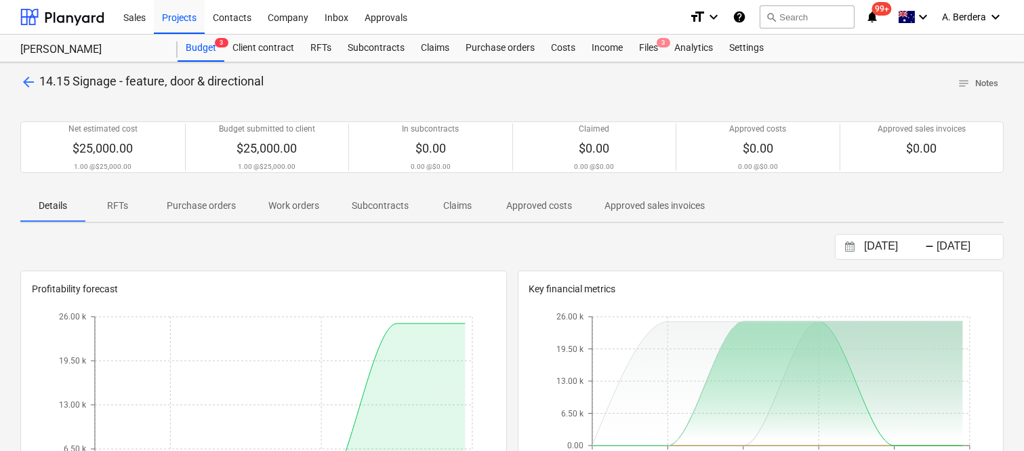
click at [531, 208] on p "Approved costs" at bounding box center [539, 206] width 66 height 14
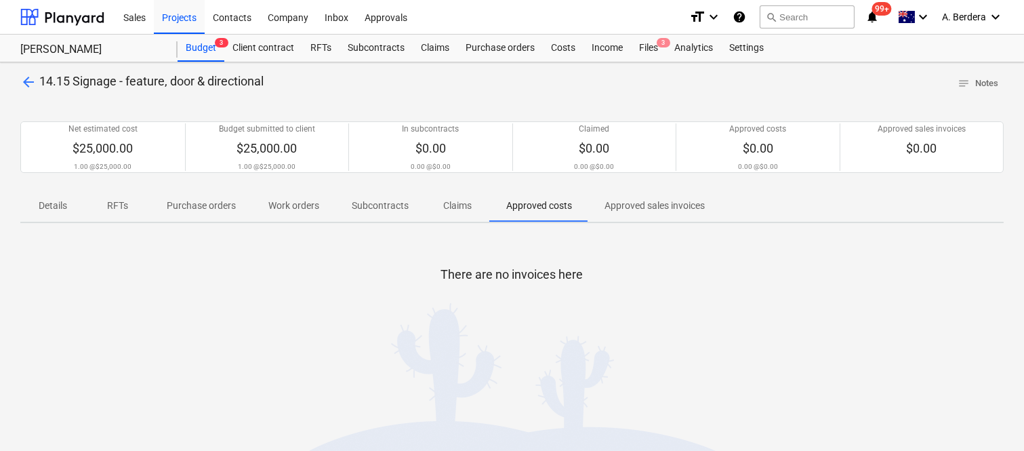
click at [25, 83] on span "arrow_back" at bounding box center [28, 82] width 16 height 16
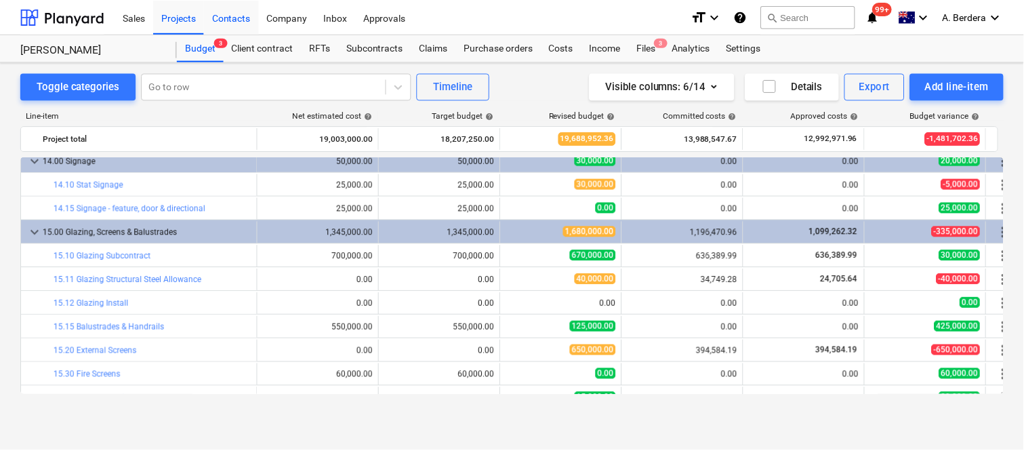
scroll to position [1960, 0]
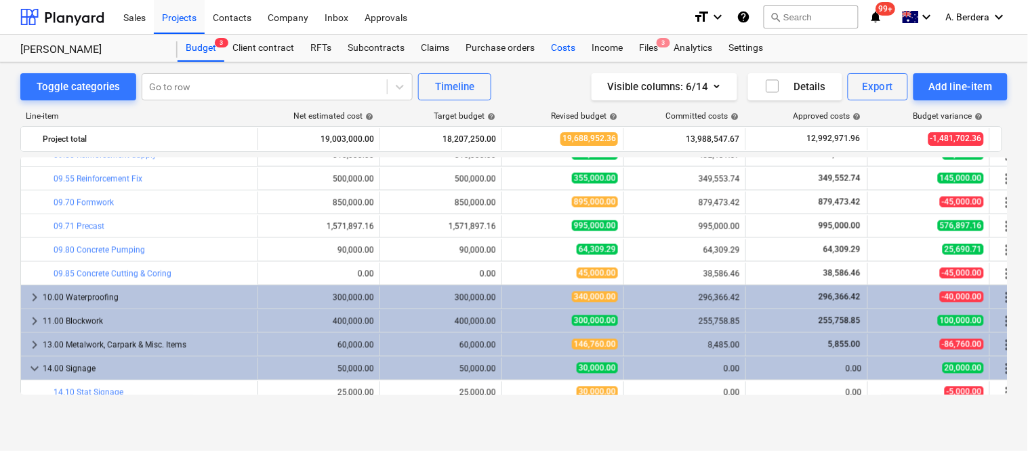
click at [561, 52] on div "Costs" at bounding box center [563, 48] width 41 height 27
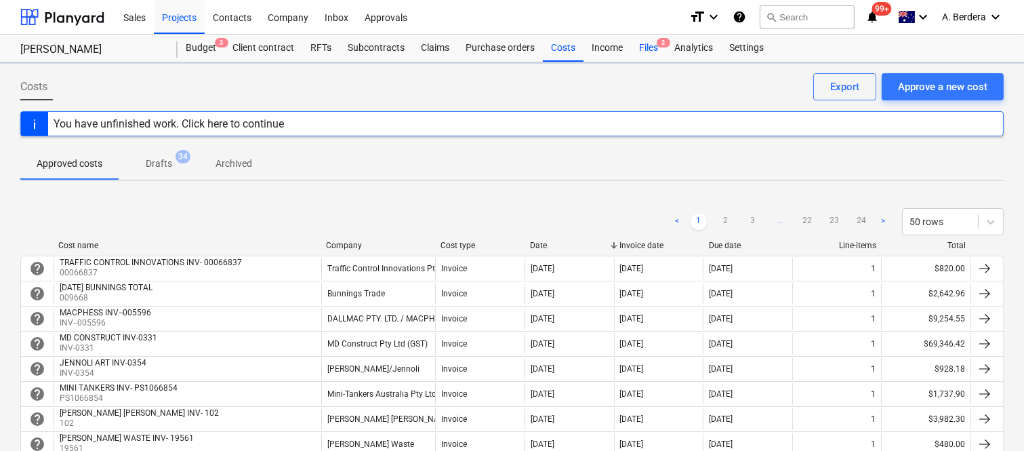
click at [645, 47] on div "Files 3" at bounding box center [648, 48] width 35 height 27
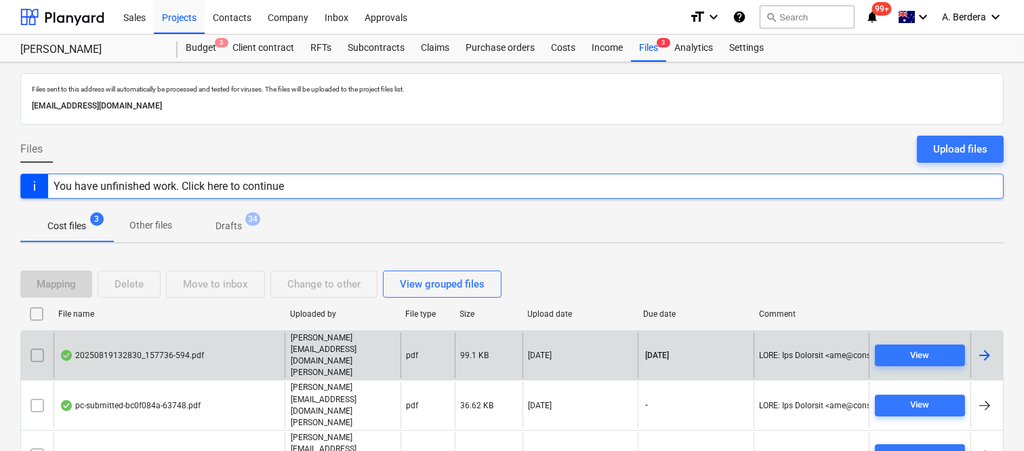
click at [200, 350] on div "20250819132830_157736-594.pdf" at bounding box center [132, 355] width 144 height 11
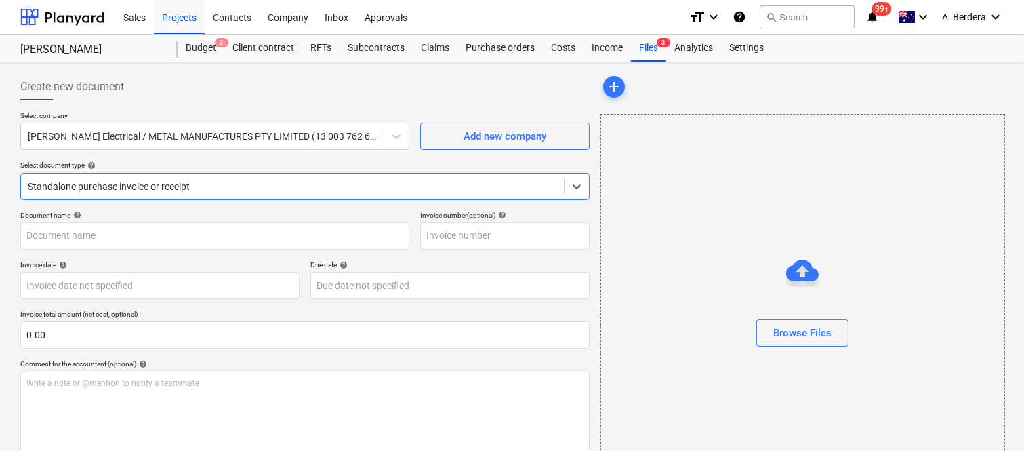
type input "157736-594"
type input "[DATE]"
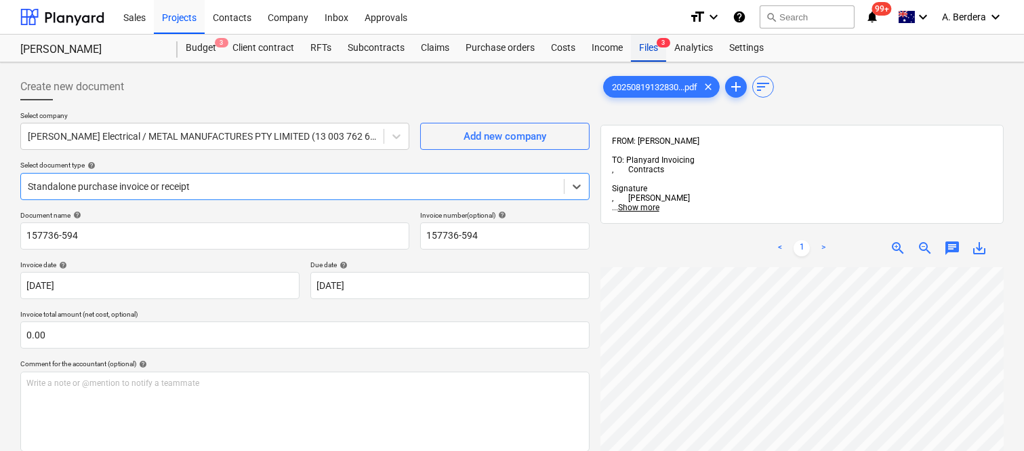
click at [649, 43] on div "Files 3" at bounding box center [648, 48] width 35 height 27
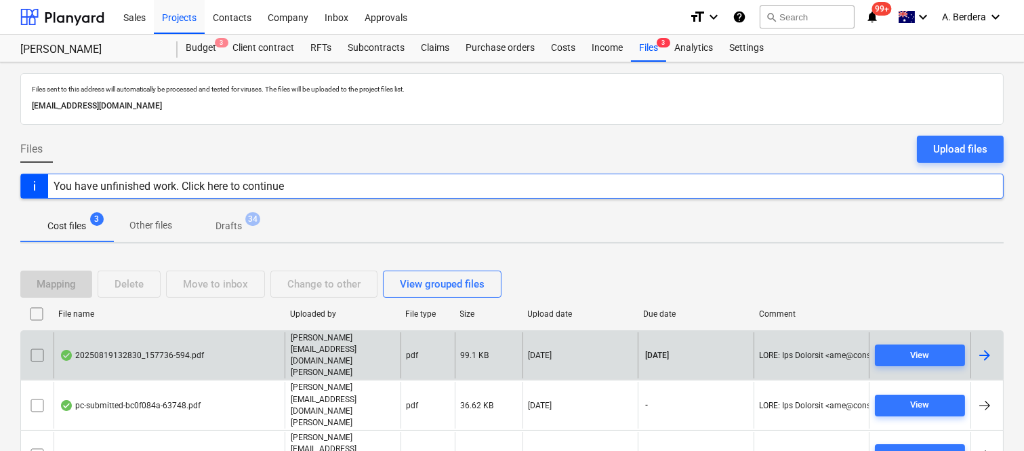
click at [214, 346] on div "20250819132830_157736-594.pdf" at bounding box center [169, 355] width 231 height 47
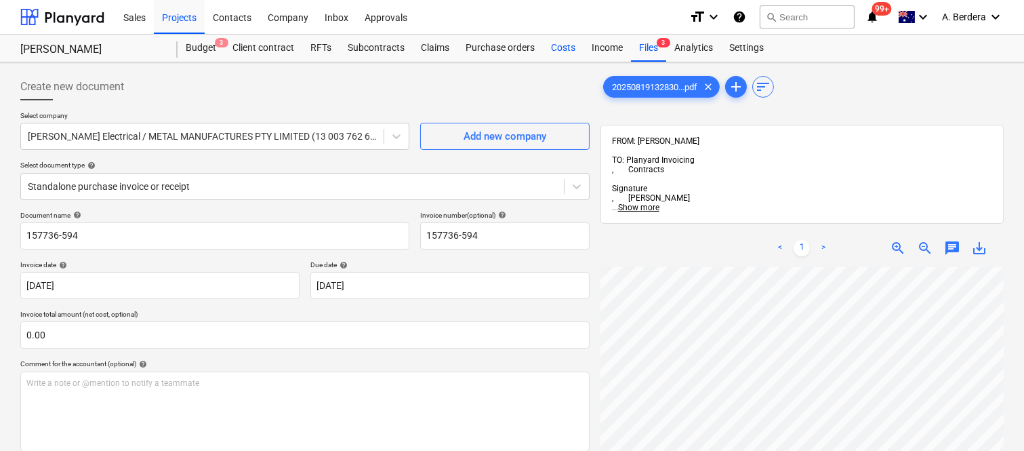
click at [557, 45] on div "Costs" at bounding box center [563, 48] width 41 height 27
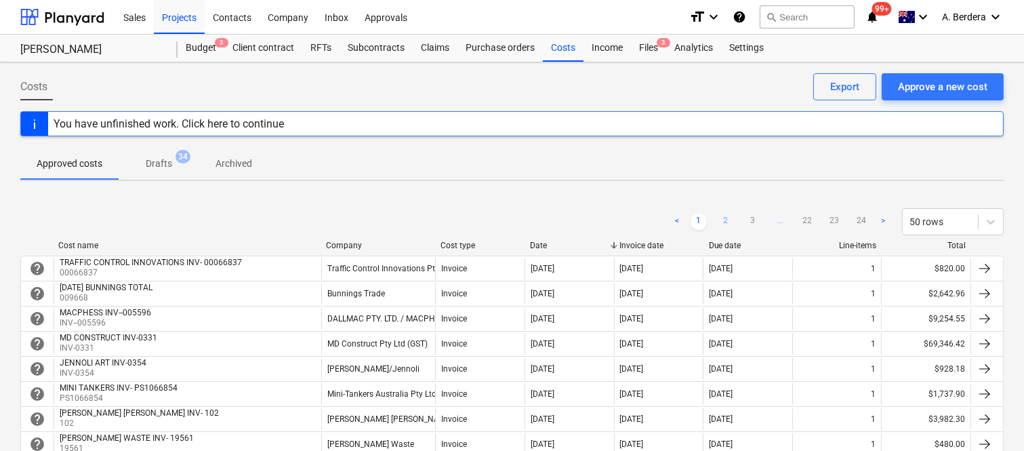
click at [727, 219] on link "2" at bounding box center [726, 222] width 16 height 16
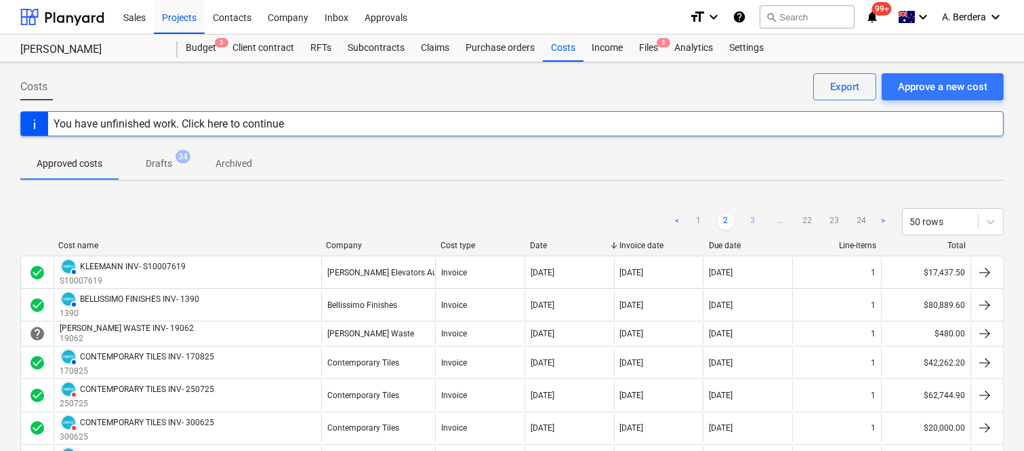
click at [751, 220] on link "3" at bounding box center [753, 222] width 16 height 16
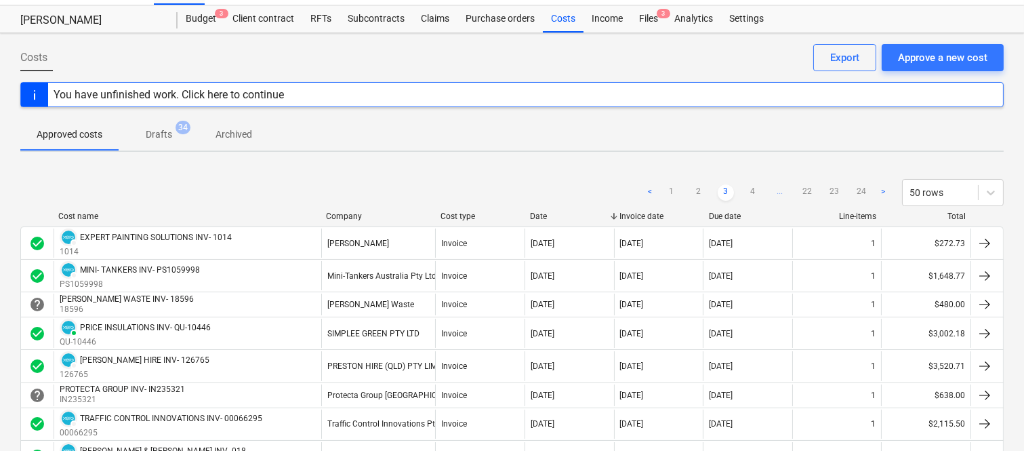
scroll to position [30, 0]
click at [498, 15] on div "Purchase orders" at bounding box center [500, 18] width 85 height 27
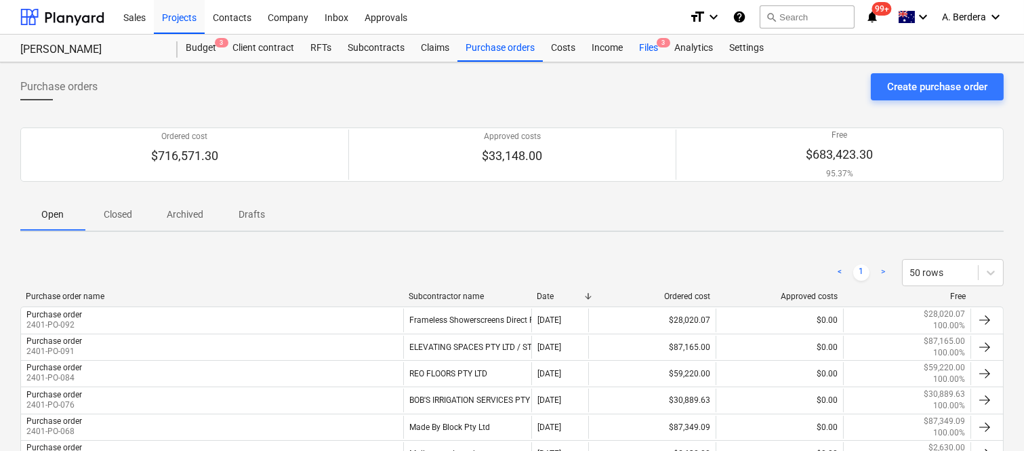
click at [649, 44] on div "Files 3" at bounding box center [648, 48] width 35 height 27
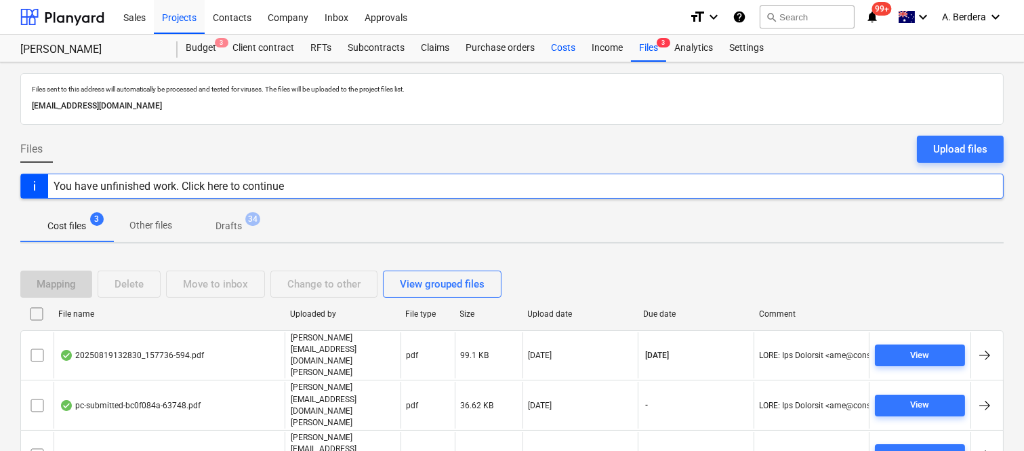
click at [569, 39] on div "Costs" at bounding box center [563, 48] width 41 height 27
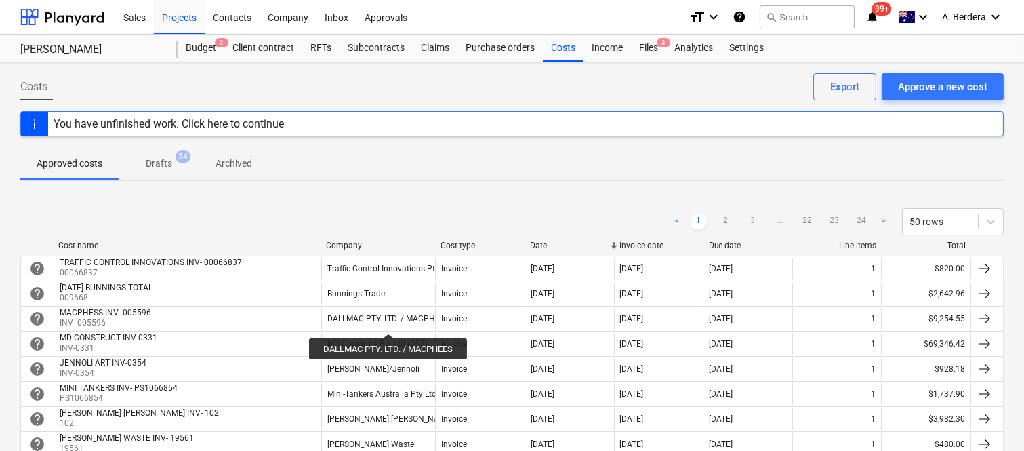
click at [754, 215] on link "3" at bounding box center [753, 222] width 16 height 16
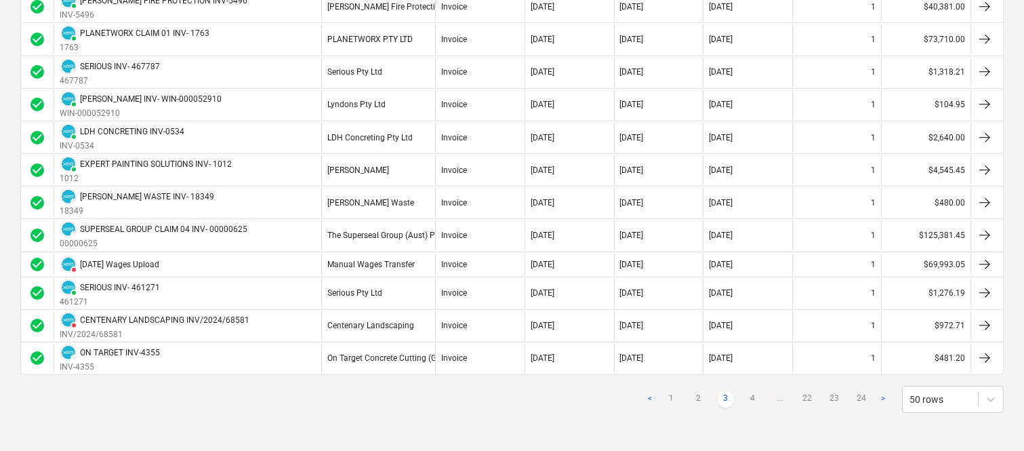
scroll to position [1478, 0]
click at [756, 401] on link "4" at bounding box center [753, 399] width 16 height 16
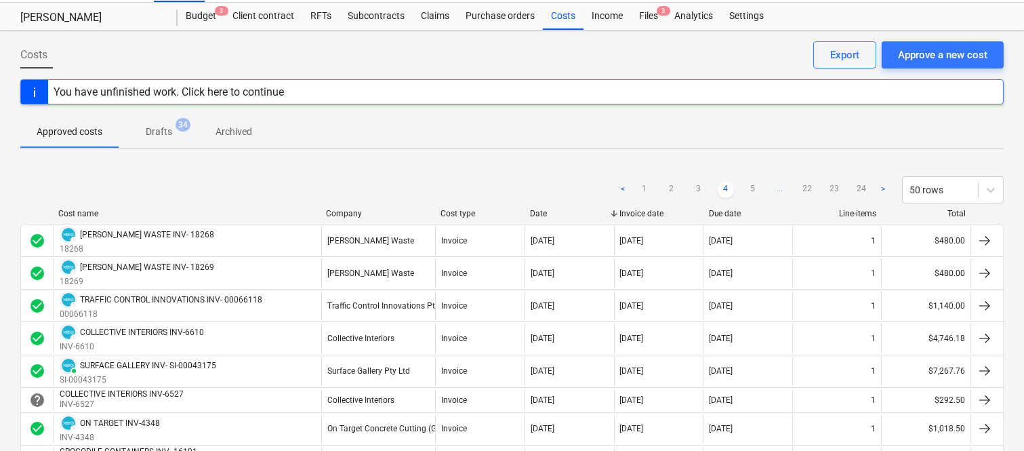
scroll to position [2, 0]
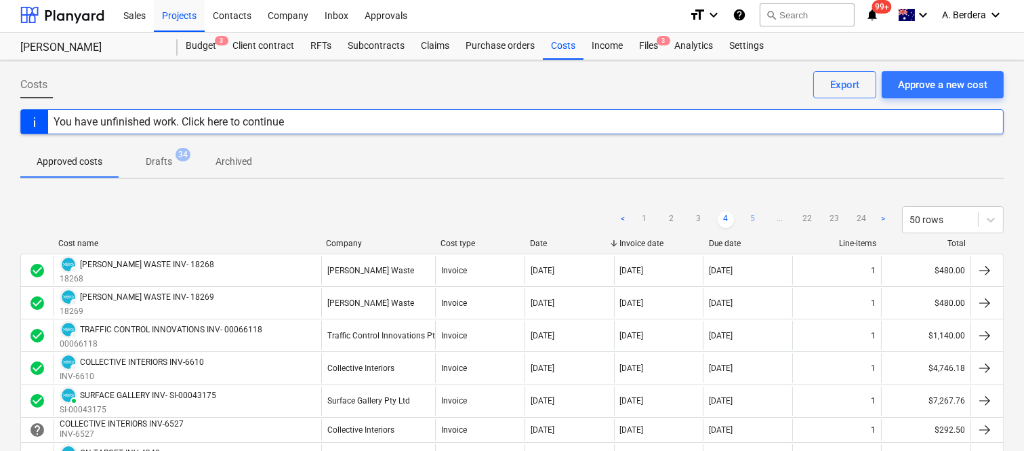
click at [754, 219] on link "5" at bounding box center [753, 220] width 16 height 16
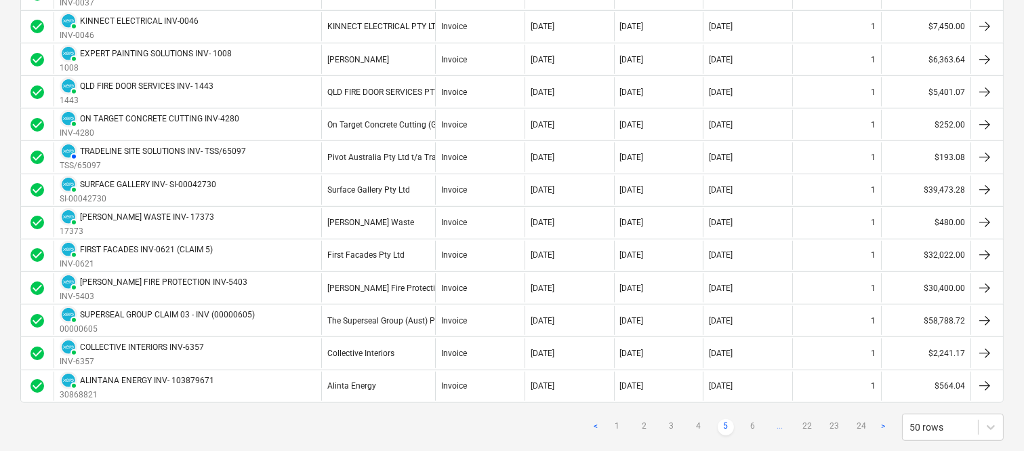
scroll to position [1508, 0]
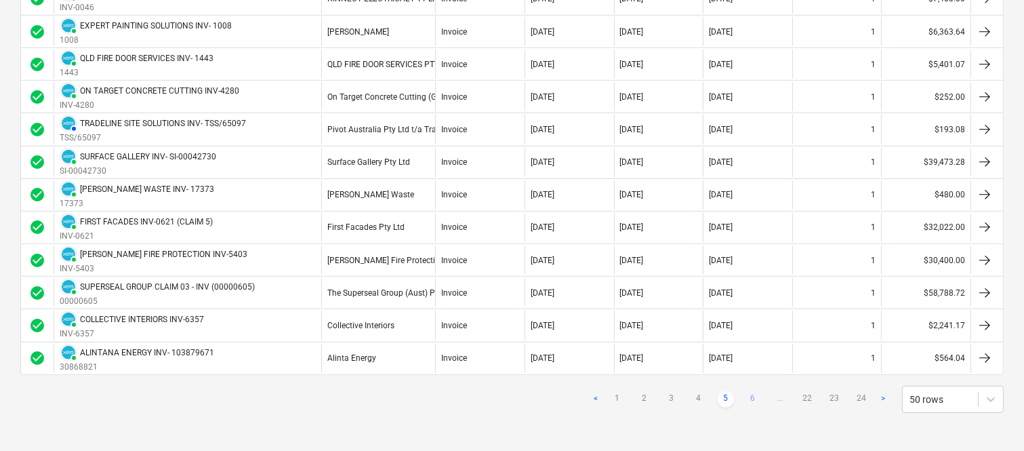
click at [751, 400] on link "6" at bounding box center [753, 399] width 16 height 16
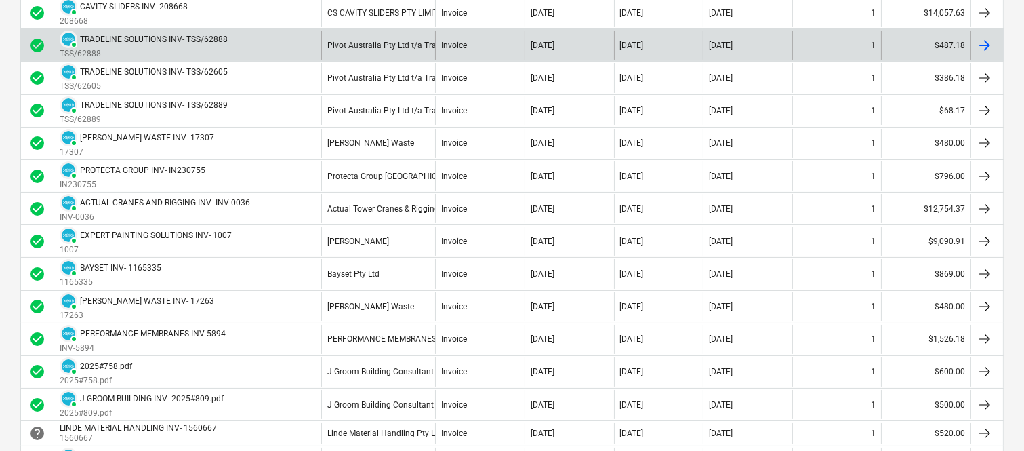
scroll to position [0, 0]
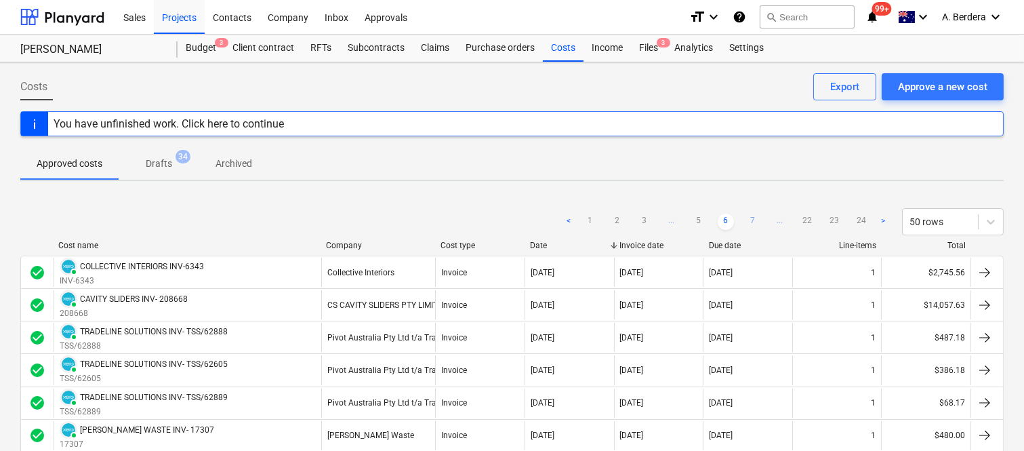
click at [754, 219] on link "7" at bounding box center [753, 222] width 16 height 16
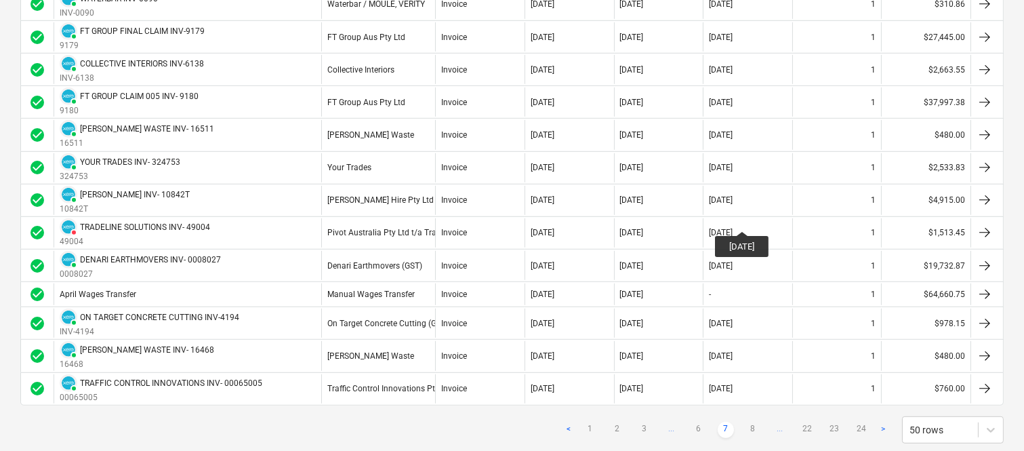
scroll to position [1506, 0]
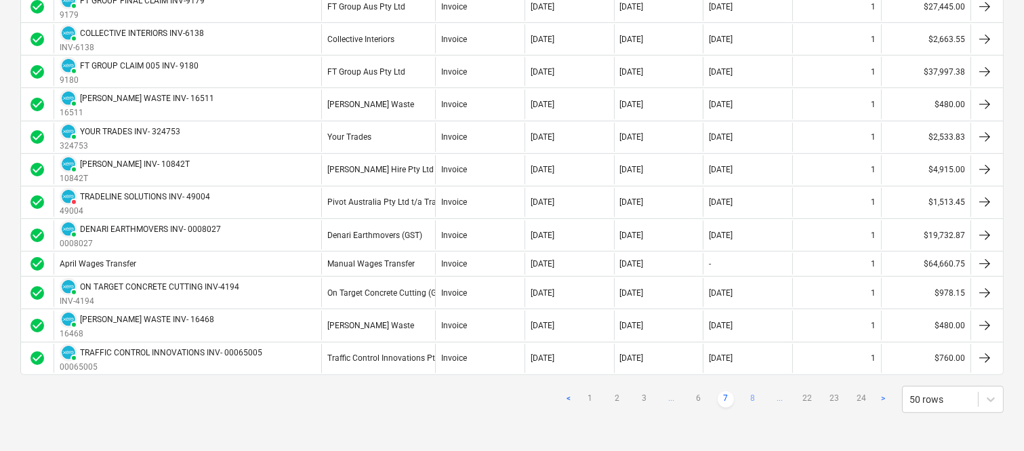
click at [747, 399] on link "8" at bounding box center [753, 399] width 16 height 16
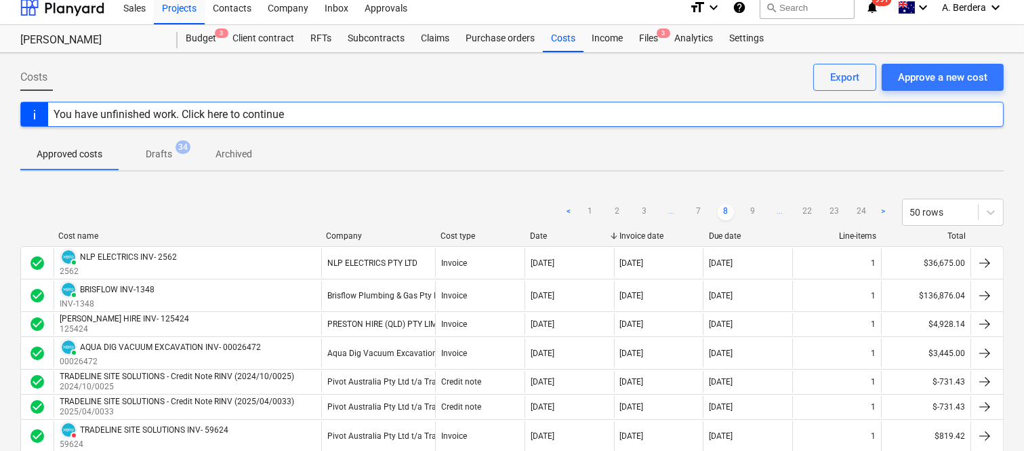
scroll to position [0, 0]
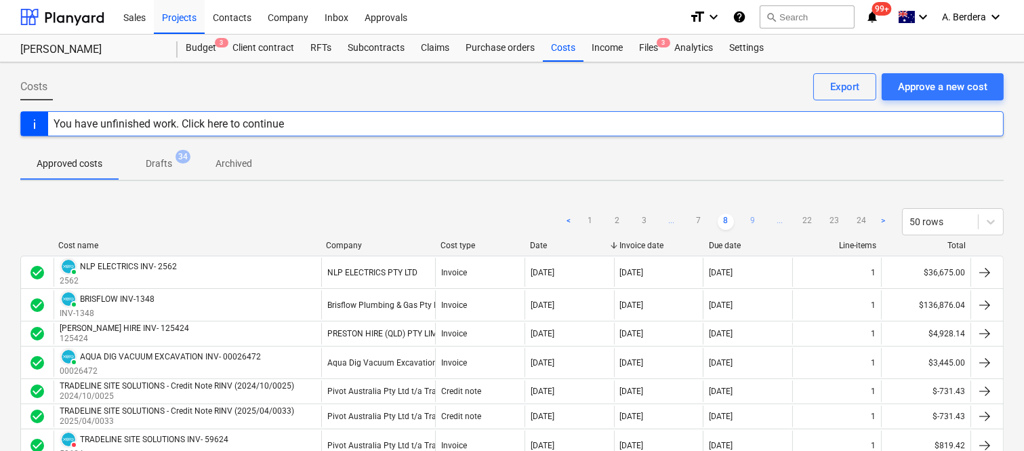
click at [752, 224] on link "9" at bounding box center [753, 222] width 16 height 16
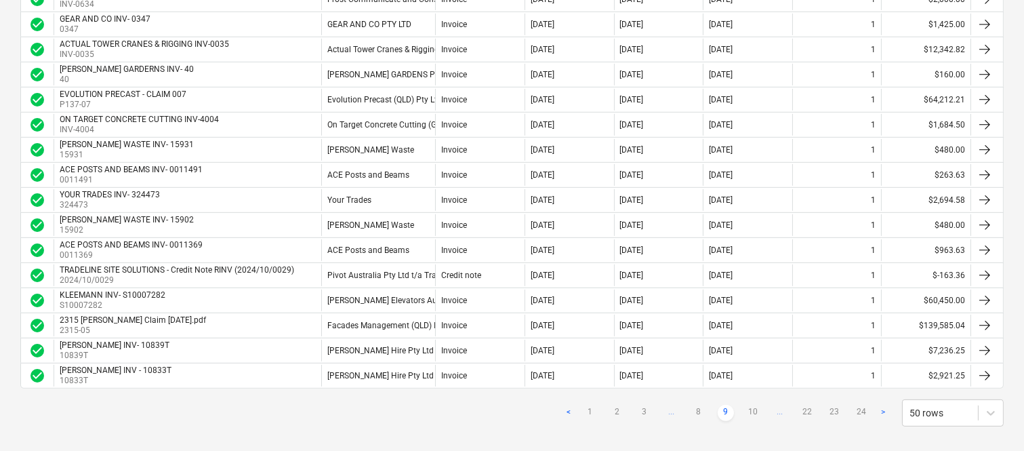
scroll to position [1161, 0]
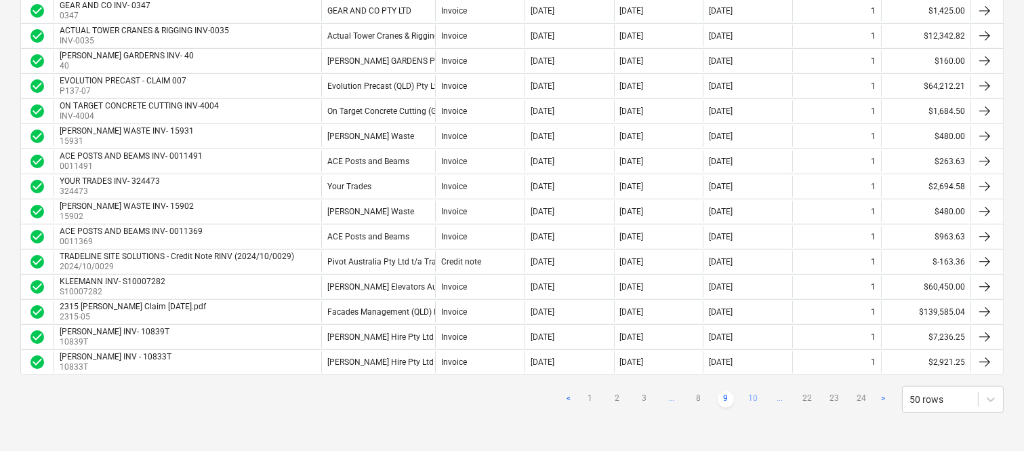
click at [754, 396] on link "10" at bounding box center [753, 399] width 16 height 16
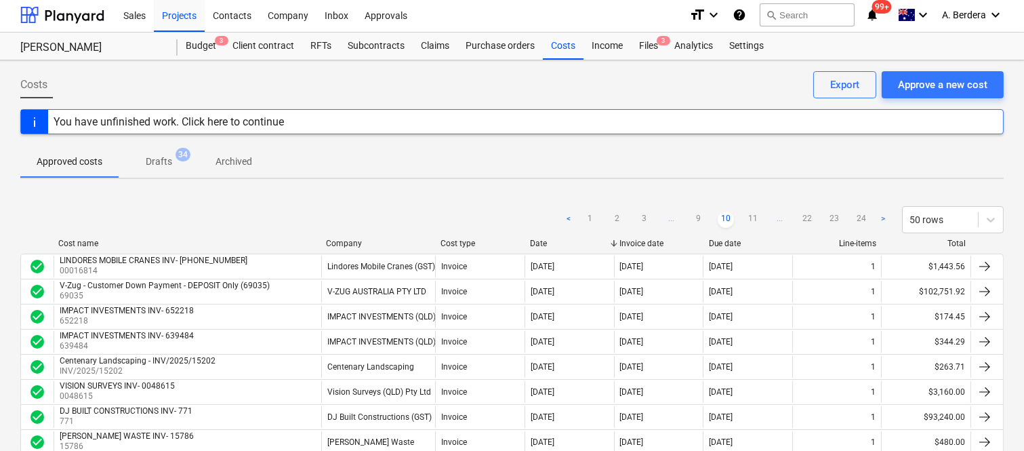
scroll to position [0, 0]
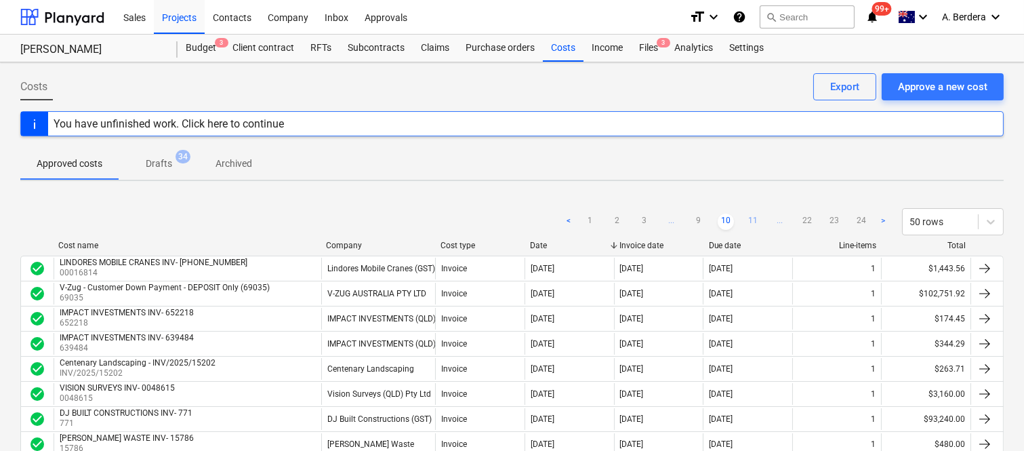
click at [750, 220] on link "11" at bounding box center [753, 222] width 16 height 16
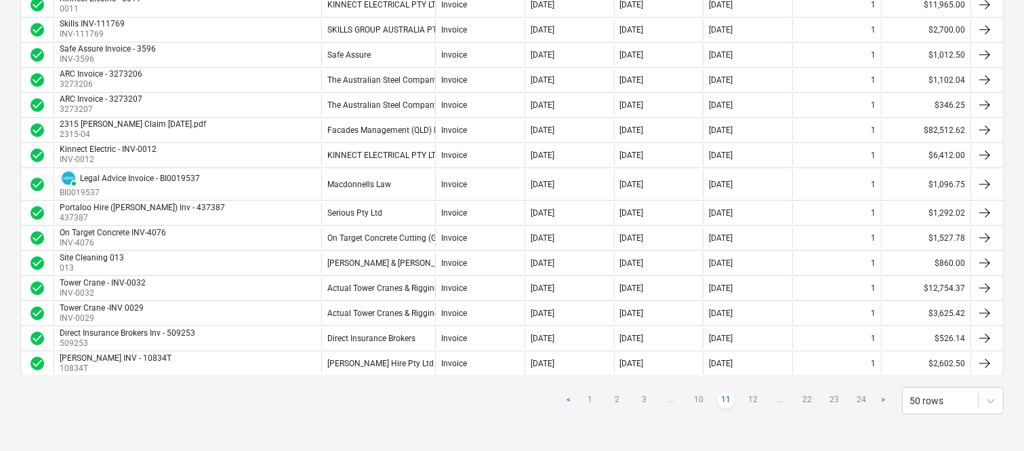
scroll to position [1144, 0]
click at [757, 401] on link "12" at bounding box center [753, 399] width 16 height 16
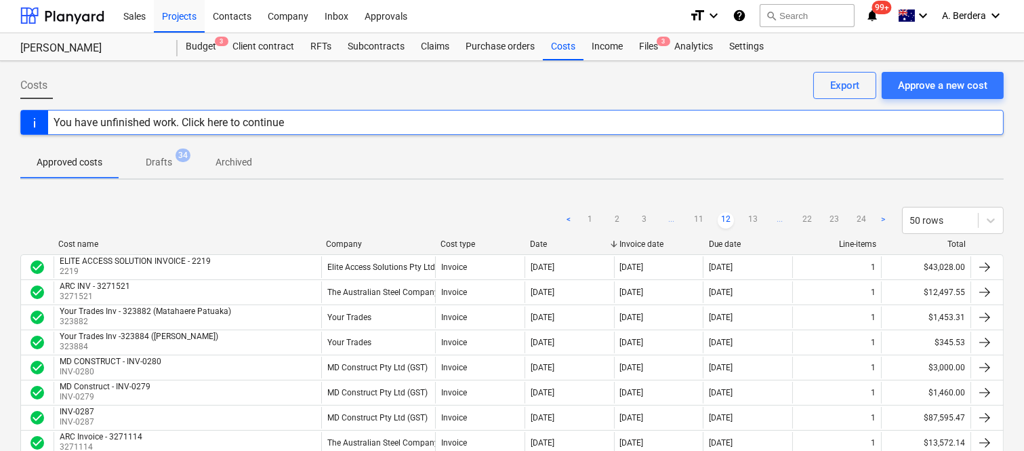
scroll to position [0, 0]
